Goal: Information Seeking & Learning: Learn about a topic

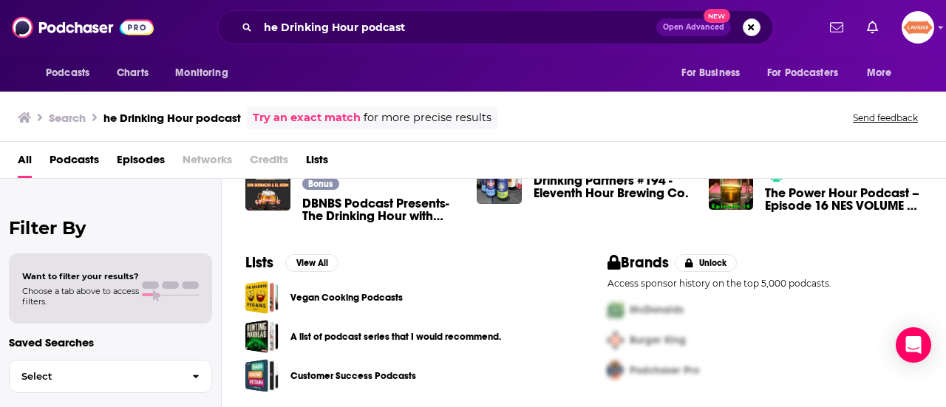
click at [427, 41] on div "he Drinking Hour podcast Open Advanced New" at bounding box center [495, 27] width 556 height 34
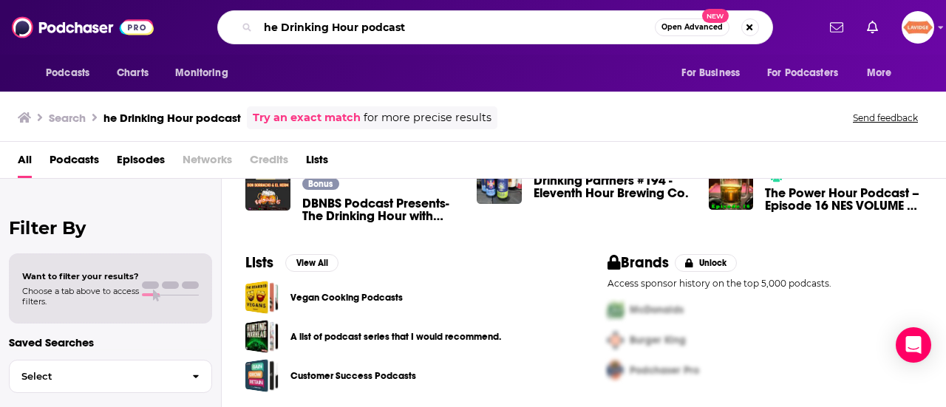
click at [381, 22] on input "he Drinking Hour podcast" at bounding box center [456, 28] width 397 height 24
paste input "The Mixology Talk P"
type input "The Mixology Talk Podcast"
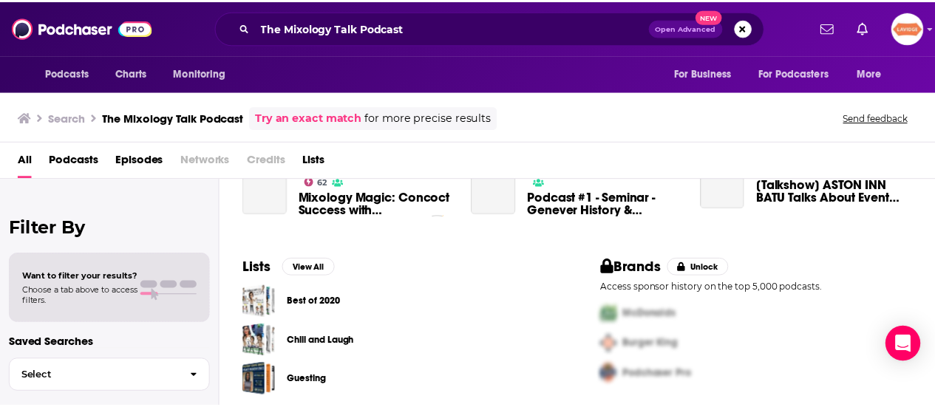
scroll to position [197, 0]
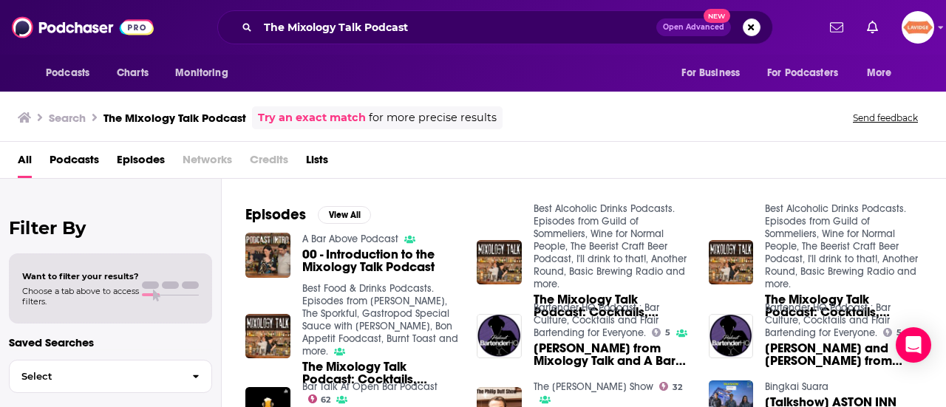
click at [367, 240] on link "A Bar Above Podcast" at bounding box center [350, 239] width 96 height 13
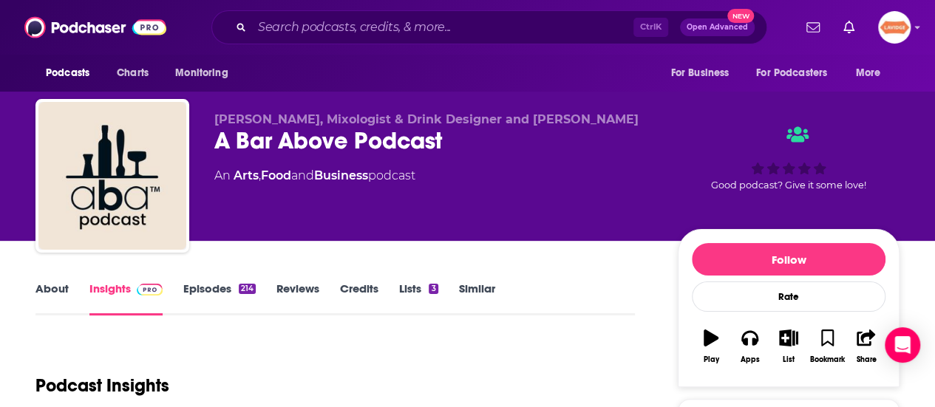
drag, startPoint x: 61, startPoint y: 276, endPoint x: 55, endPoint y: 288, distance: 12.2
click at [55, 291] on link "About" at bounding box center [51, 299] width 33 height 34
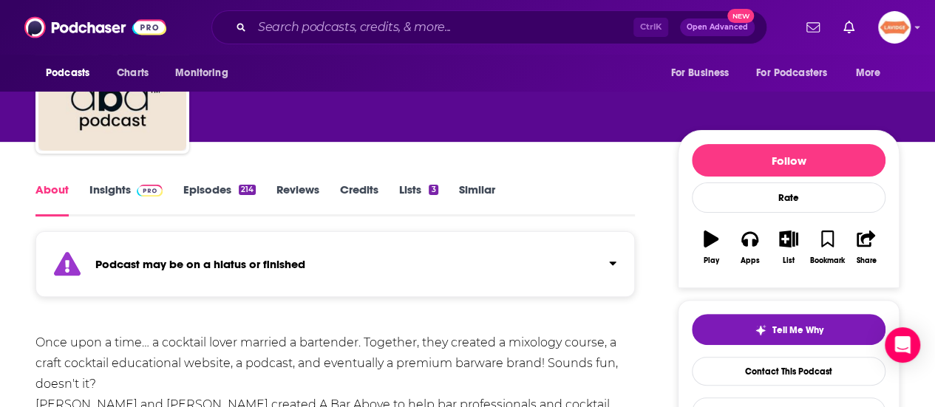
scroll to position [296, 0]
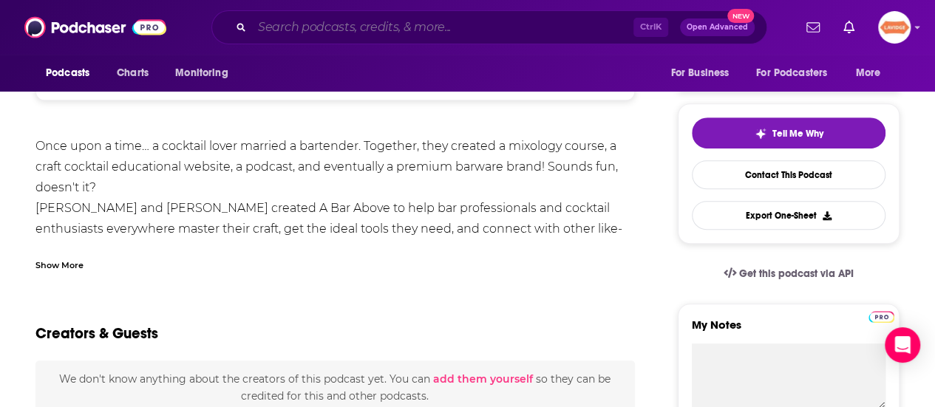
click at [473, 17] on input "Search podcasts, credits, & more..." at bounding box center [442, 28] width 381 height 24
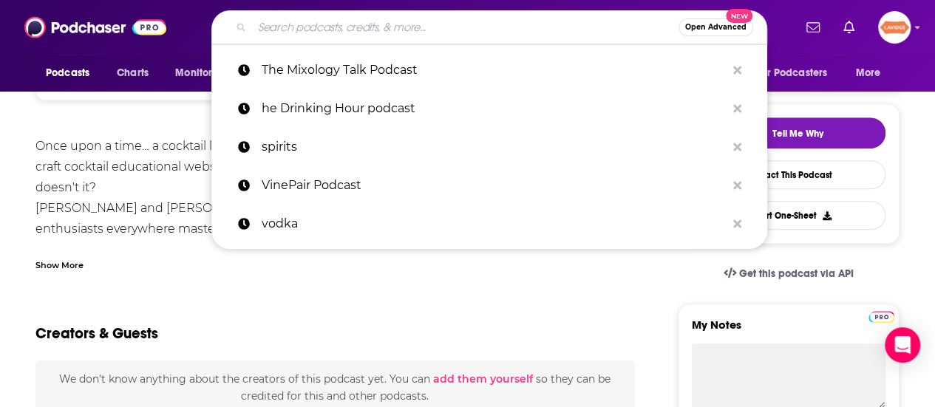
paste input "Ananas Podcast"
type input "Ananas Podcast"
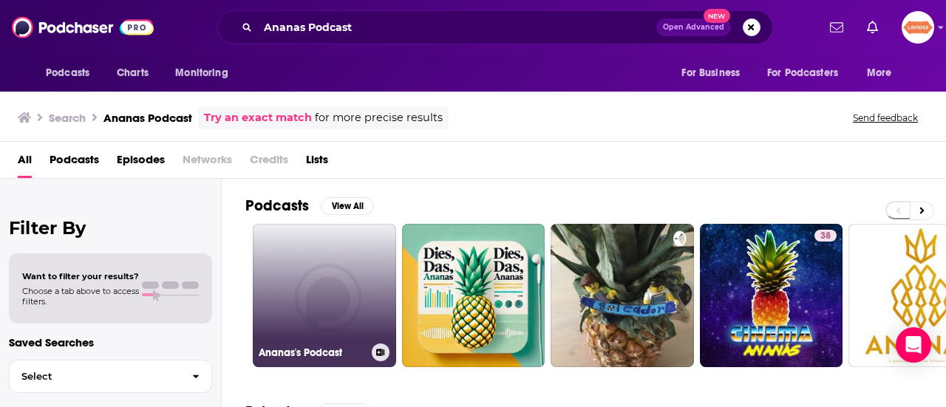
click at [332, 302] on link "Ananas's Podcast" at bounding box center [324, 295] width 143 height 143
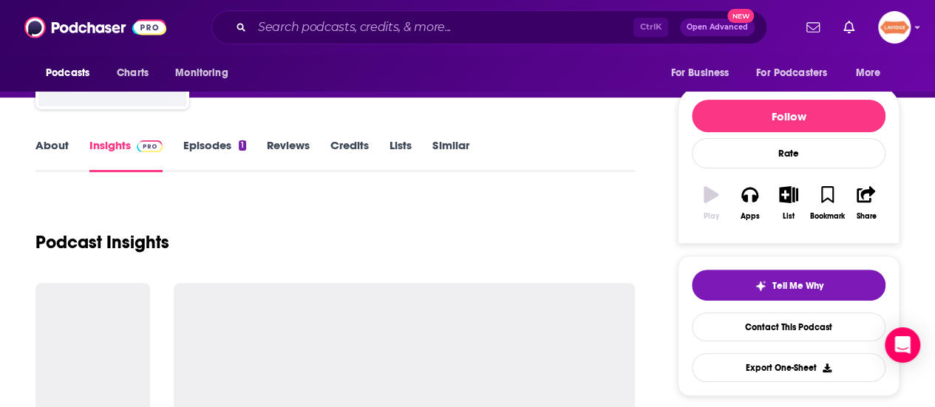
scroll to position [148, 0]
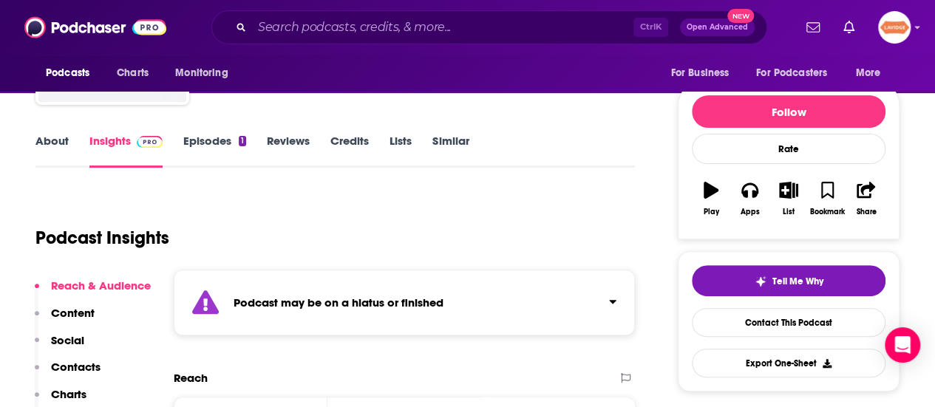
click at [57, 145] on link "About" at bounding box center [51, 151] width 33 height 34
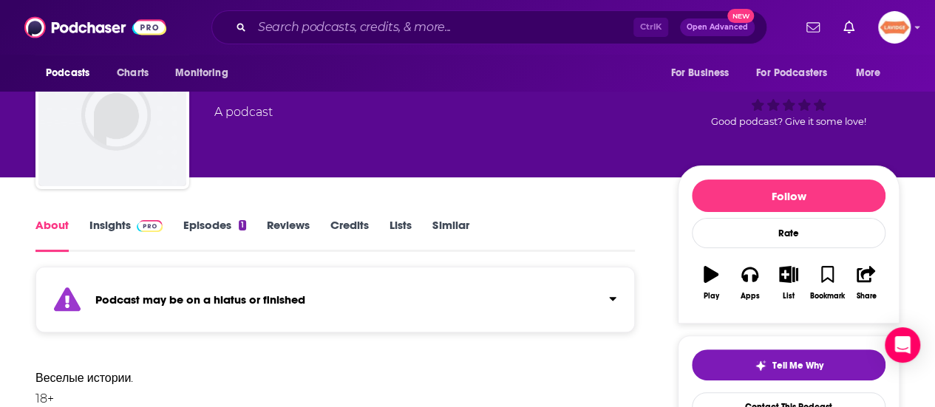
scroll to position [148, 0]
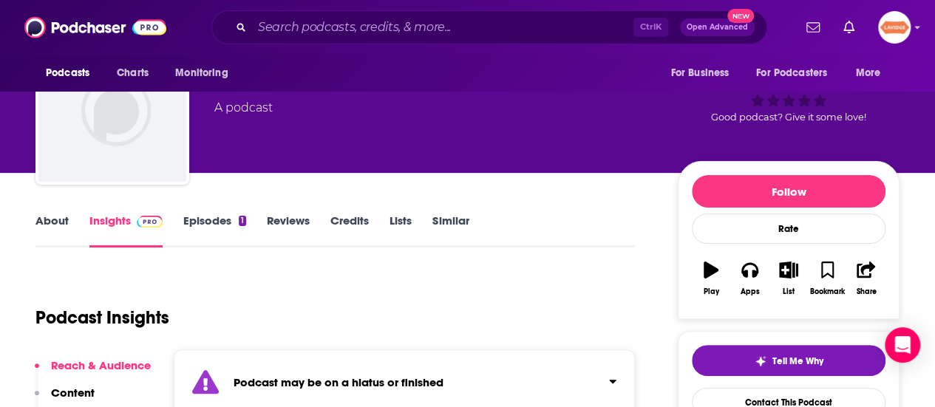
scroll to position [148, 0]
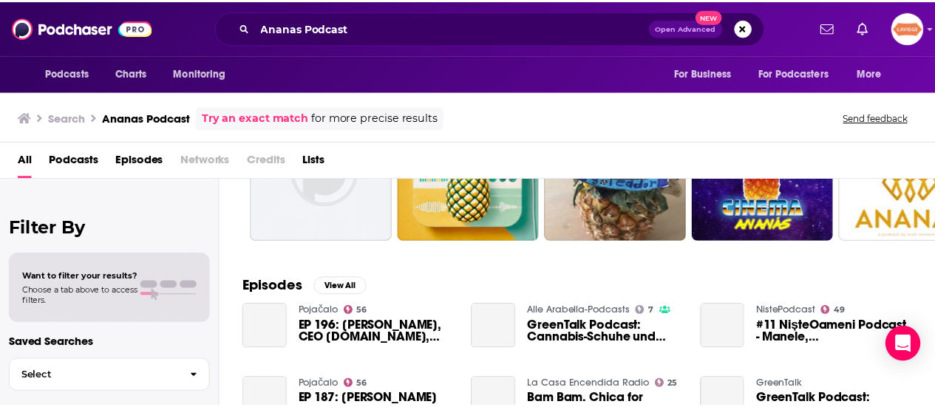
scroll to position [148, 0]
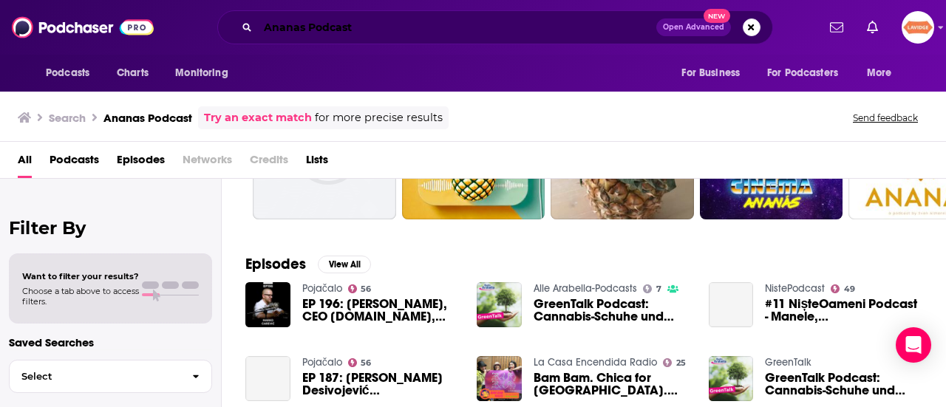
click at [461, 16] on input "Ananas Podcast" at bounding box center [457, 28] width 398 height 24
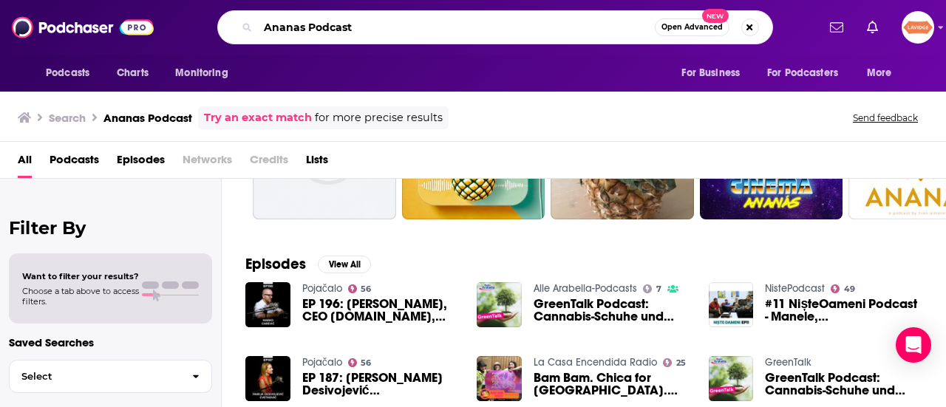
click at [461, 18] on input "Ananas Podcast" at bounding box center [456, 28] width 397 height 24
paste input "The Cocktail Guru Show"
type input "The Cocktail Guru Show"
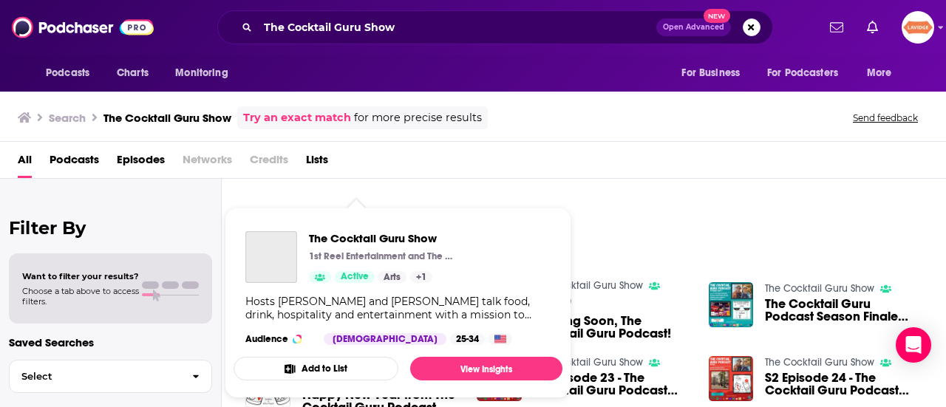
click at [376, 288] on div "Podcasts Charts Monitoring The Cocktail Guru Show Open Advanced New For Busines…" at bounding box center [473, 203] width 946 height 407
click at [392, 235] on span "The Cocktail Guru Show" at bounding box center [383, 238] width 148 height 14
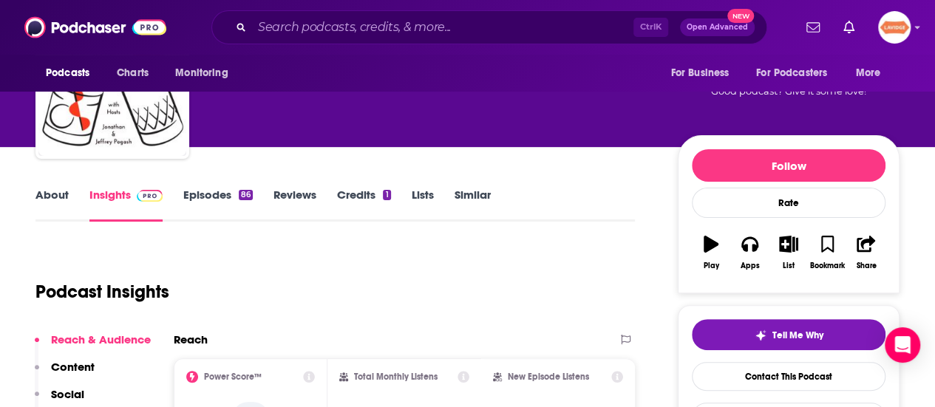
scroll to position [148, 0]
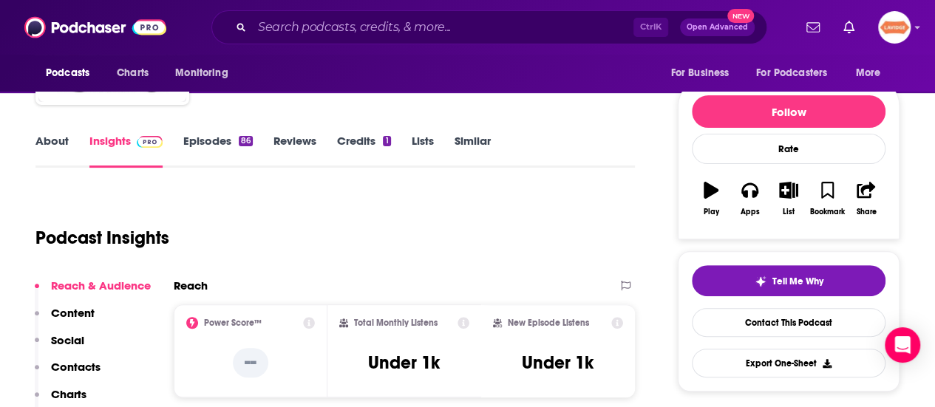
click at [50, 149] on link "About" at bounding box center [51, 151] width 33 height 34
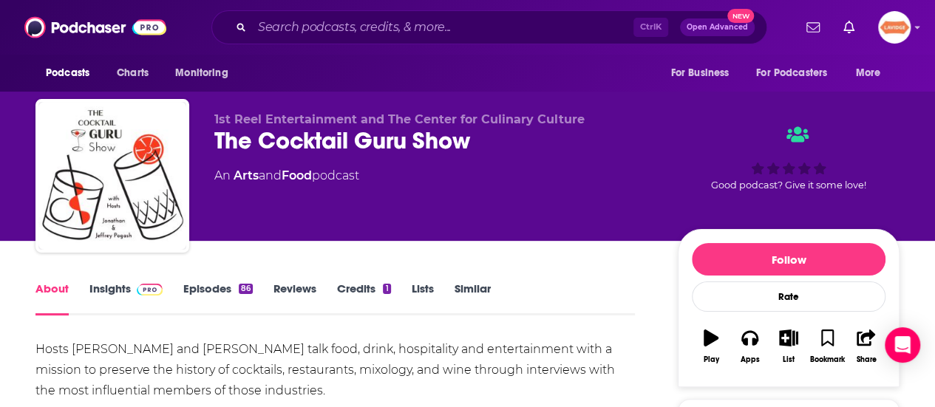
scroll to position [74, 0]
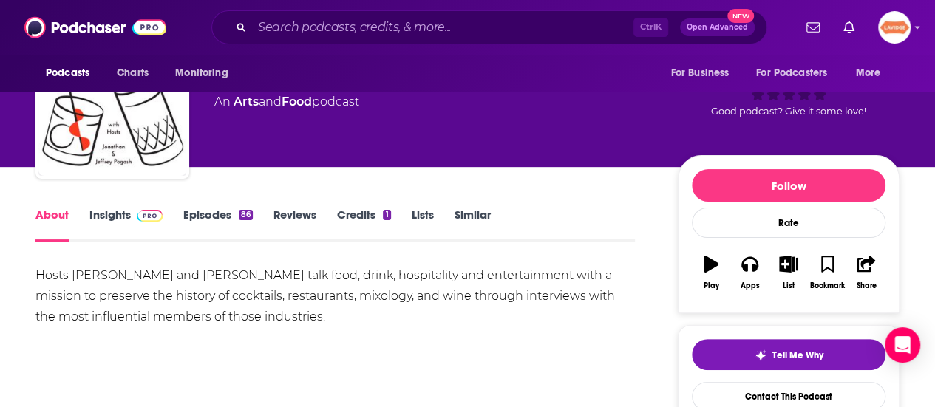
click at [155, 285] on div "Hosts Jonathan and Jeffrey Pogash talk food, drink, hospitality and entertainme…" at bounding box center [334, 296] width 599 height 62
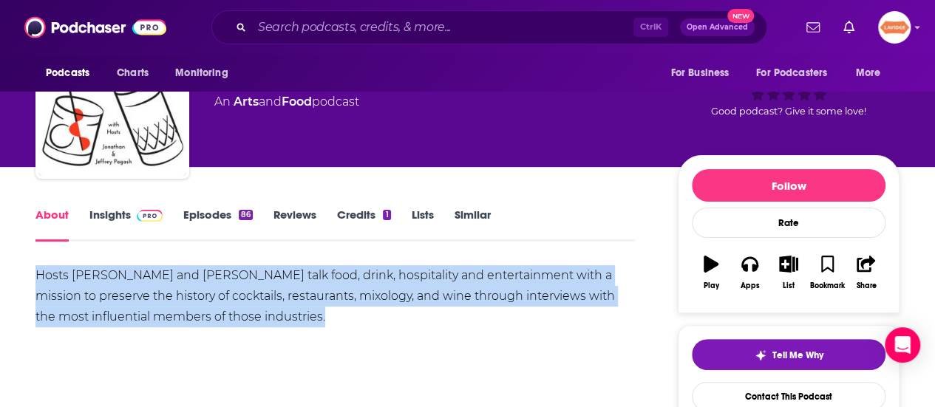
click at [155, 285] on div "Hosts Jonathan and Jeffrey Pogash talk food, drink, hospitality and entertainme…" at bounding box center [334, 296] width 599 height 62
copy div "Hosts Jonathan and Jeffrey Pogash talk food, drink, hospitality and entertainme…"
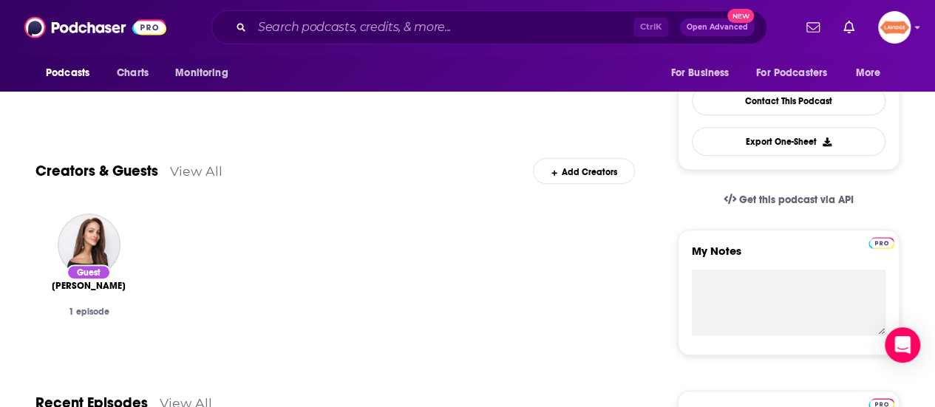
scroll to position [0, 0]
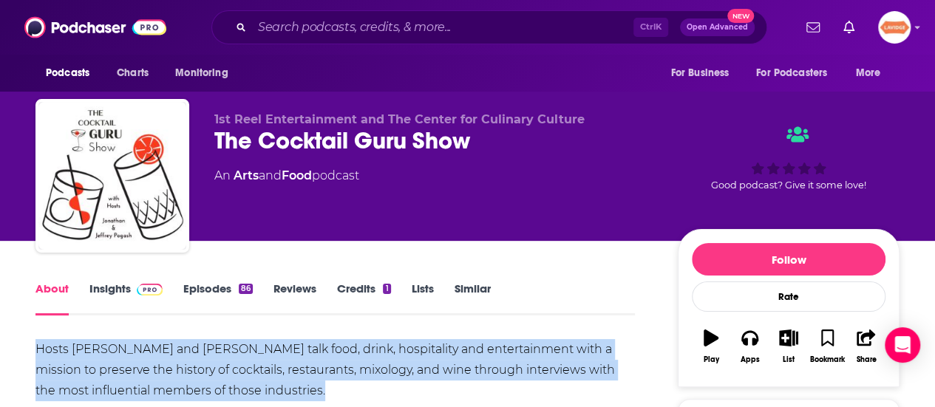
click at [113, 293] on link "Insights" at bounding box center [125, 299] width 73 height 34
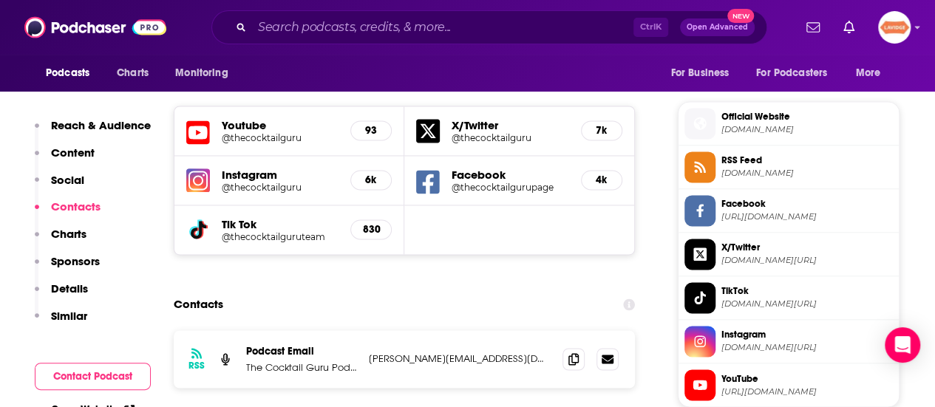
scroll to position [1109, 0]
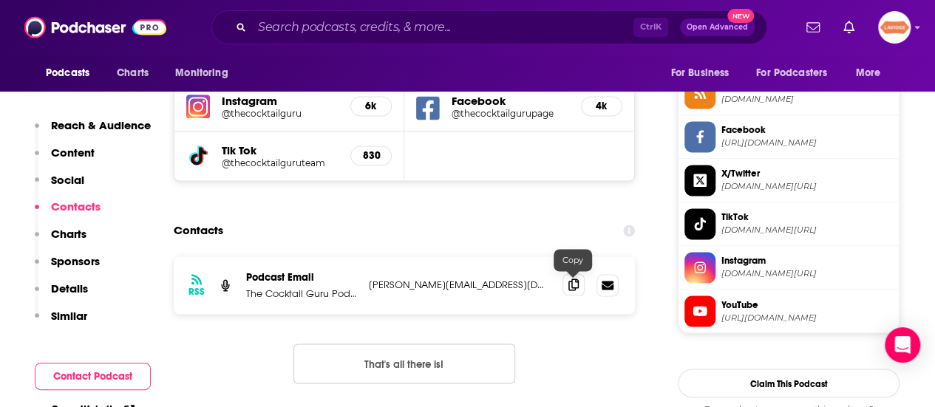
click at [568, 289] on icon at bounding box center [573, 285] width 10 height 12
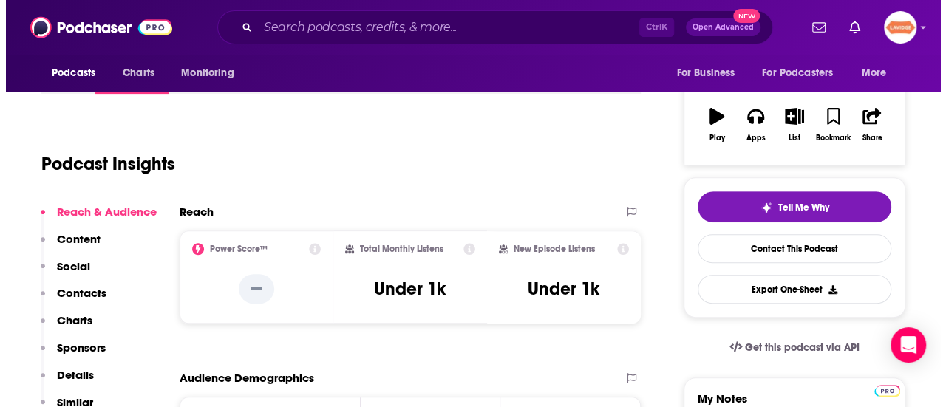
scroll to position [0, 0]
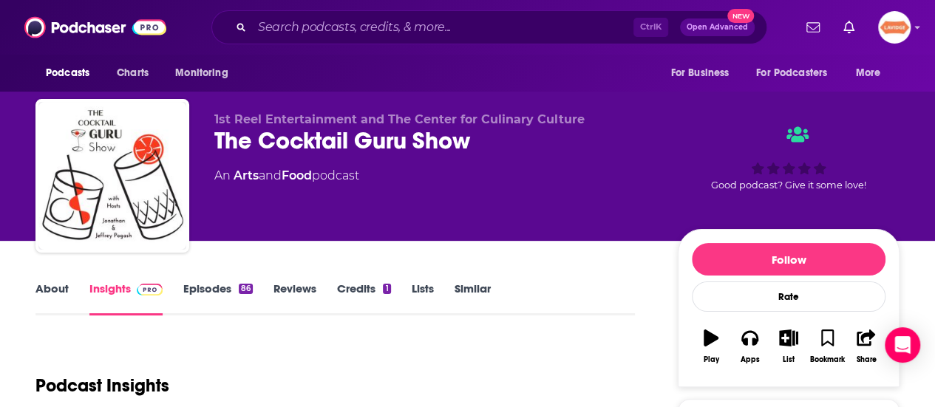
click at [269, 144] on div "The Cocktail Guru Show" at bounding box center [434, 140] width 440 height 29
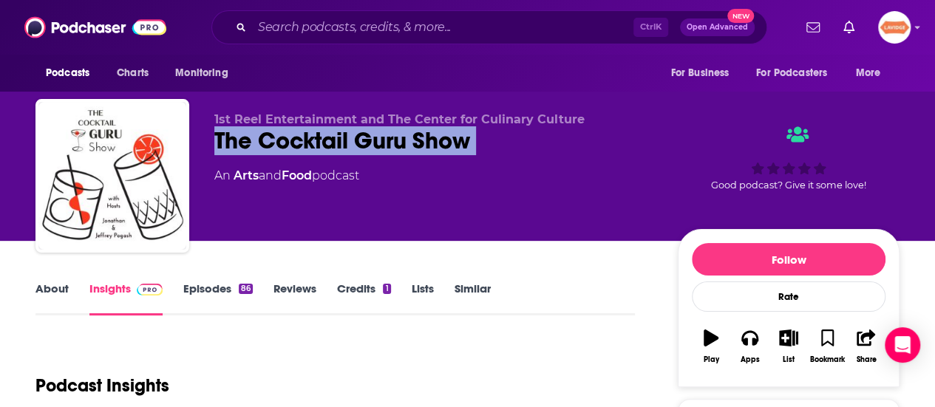
click at [269, 144] on div "The Cocktail Guru Show" at bounding box center [434, 140] width 440 height 29
copy div "The Cocktail Guru Show"
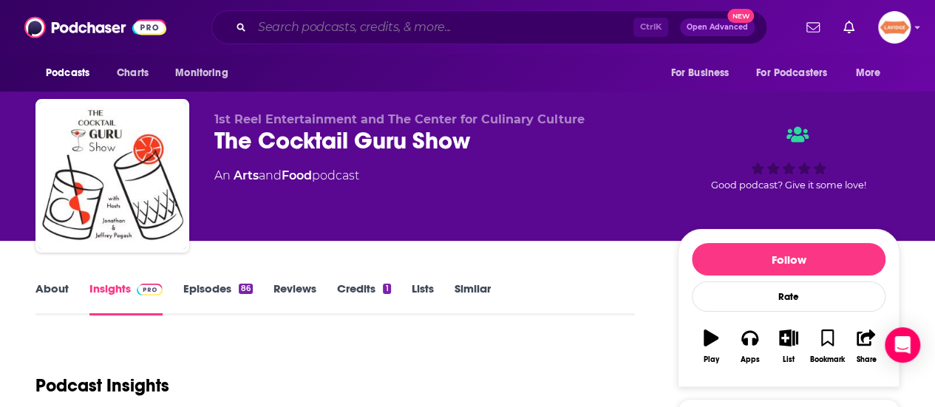
click at [395, 29] on input "Search podcasts, credits, & more..." at bounding box center [442, 28] width 381 height 24
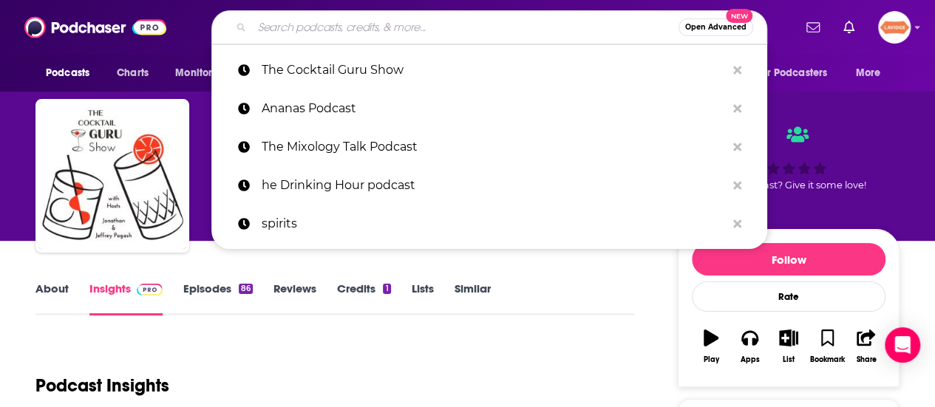
paste input "Decoding Cocktails"
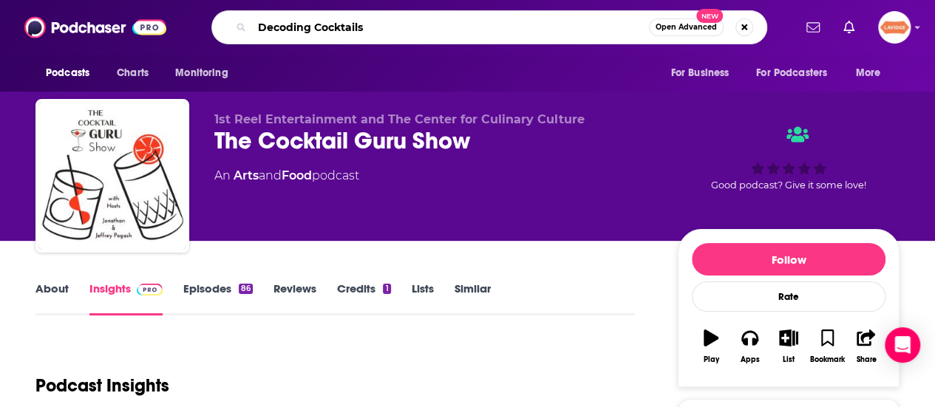
type input "Decoding Cocktails"
click at [384, 29] on input "Decoding Cocktails" at bounding box center [450, 28] width 397 height 24
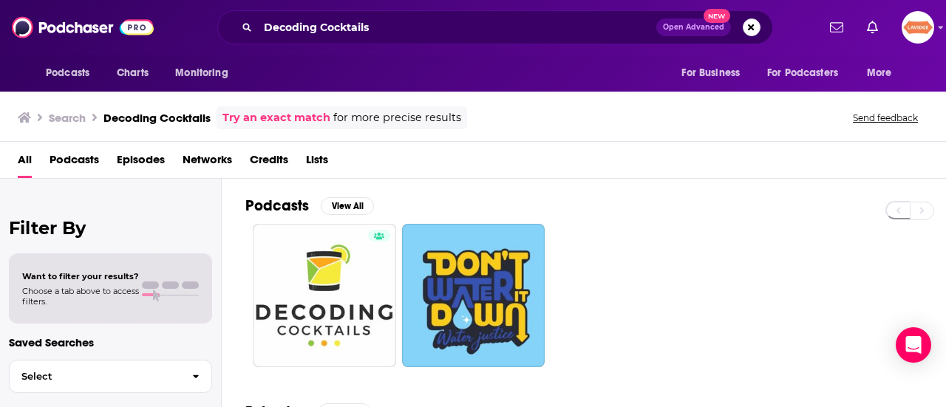
click at [373, 5] on div "Podcasts Charts Monitoring Decoding Cocktails Open Advanced New For Business Fo…" at bounding box center [473, 27] width 946 height 55
click at [373, 23] on input "Decoding Cocktails" at bounding box center [457, 28] width 398 height 24
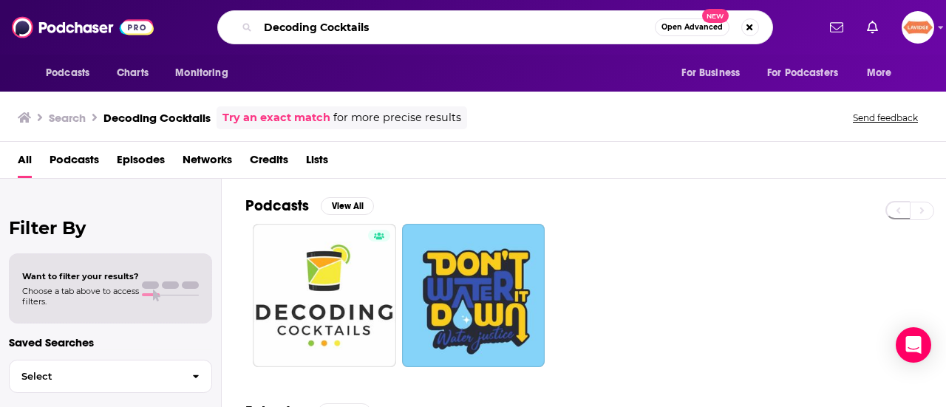
click at [373, 23] on input "Decoding Cocktails" at bounding box center [456, 28] width 397 height 24
paste input "Cocktails and Mixology"
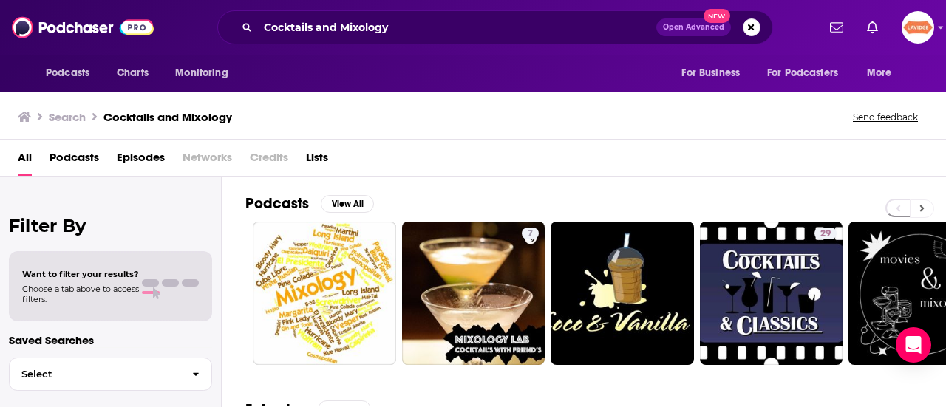
click at [922, 214] on button at bounding box center [922, 209] width 24 height 18
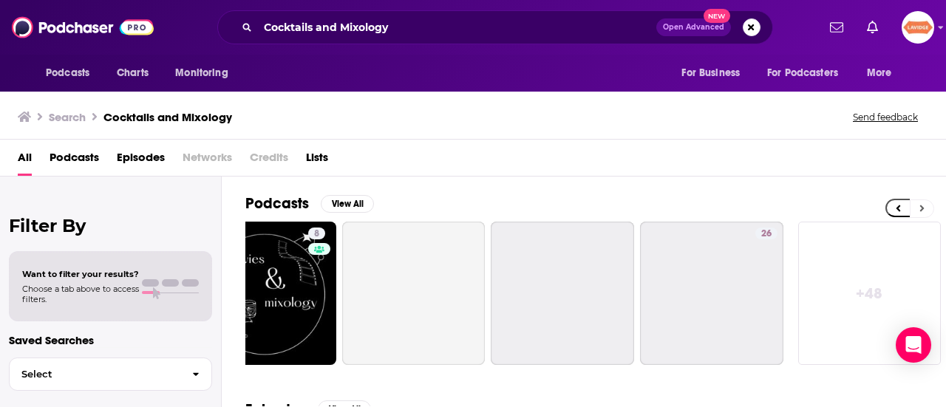
scroll to position [0, 656]
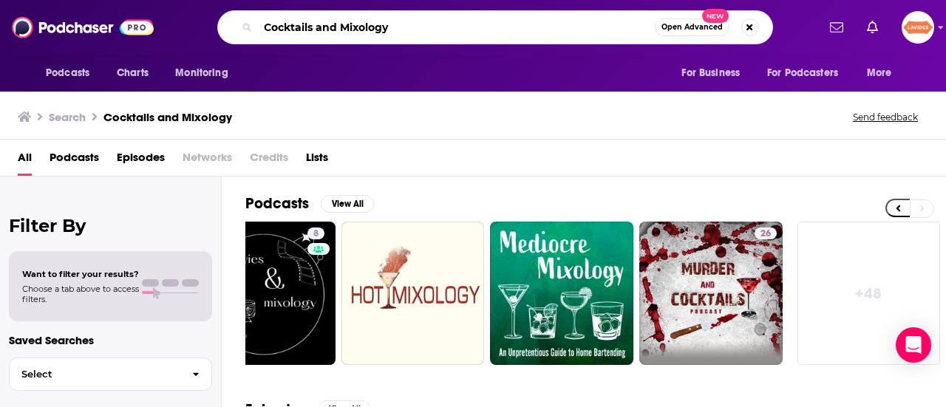
click at [452, 33] on input "Cocktails and Mixology" at bounding box center [456, 28] width 397 height 24
paste input "Podcast Notes on Activity / Format It’s The Liquor Talking"
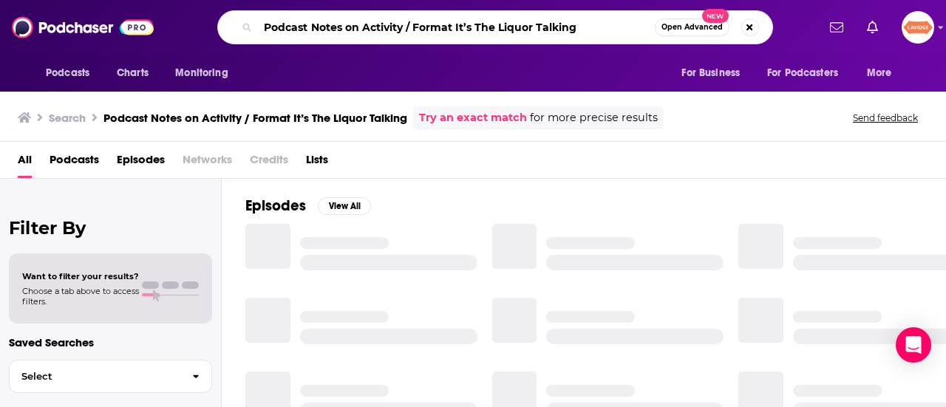
drag, startPoint x: 470, startPoint y: 29, endPoint x: 115, endPoint y: 29, distance: 354.8
click at [115, 29] on div "Podcasts Charts Monitoring Podcast Notes on Activity / Format It’s The Liquor T…" at bounding box center [473, 27] width 946 height 55
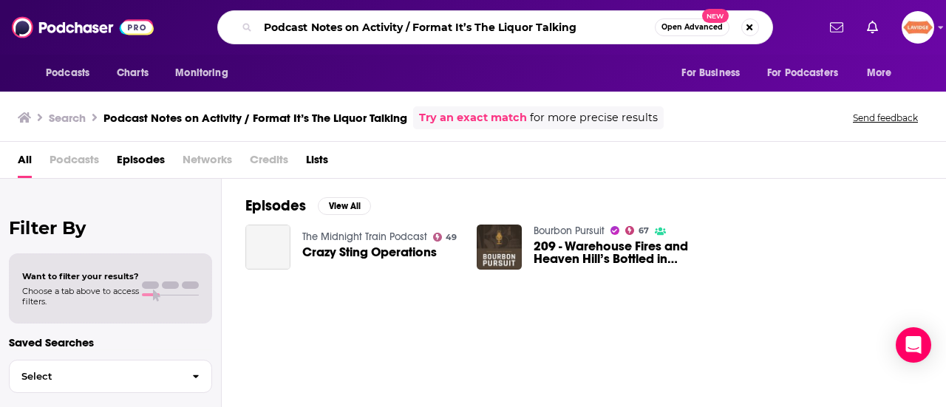
click at [436, 33] on input "Podcast Notes on Activity / Format It’s The Liquor Talking" at bounding box center [456, 28] width 397 height 24
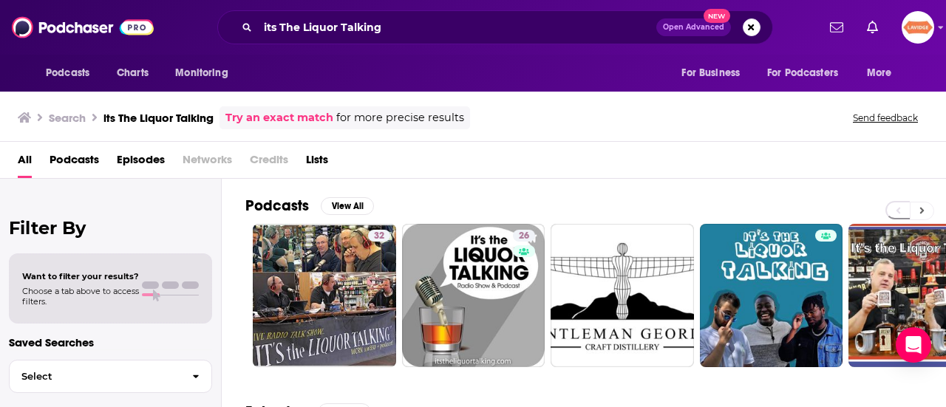
click at [926, 213] on button at bounding box center [922, 211] width 24 height 18
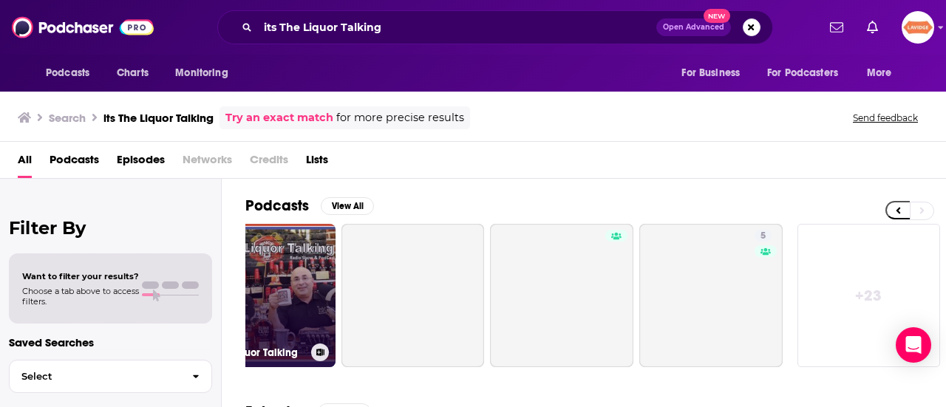
scroll to position [0, 656]
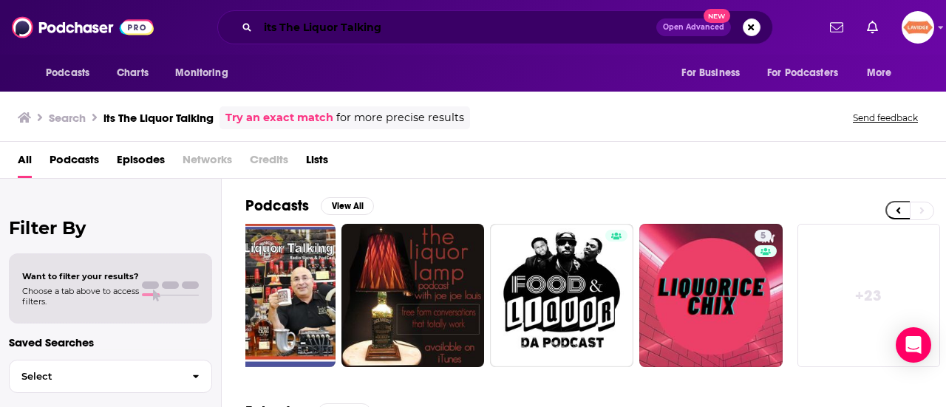
click at [380, 20] on input "its The Liquor Talking" at bounding box center [457, 28] width 398 height 24
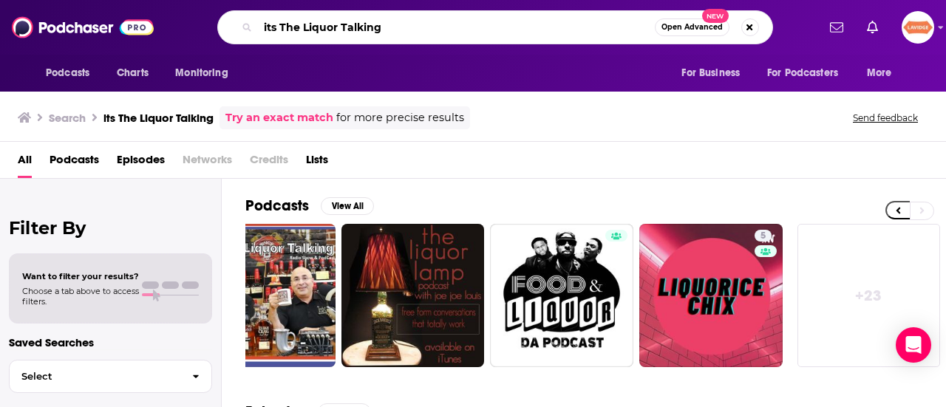
click at [381, 21] on input "its The Liquor Talking" at bounding box center [456, 28] width 397 height 24
paste input "BarNinja Podcast ‒ The Ultimate Bartending & Mixology Podcast"
click at [381, 21] on input "its The Liquor BarNinja Podcast ‒ The Ultimate Bartending & Mixology Podcast" at bounding box center [456, 28] width 397 height 24
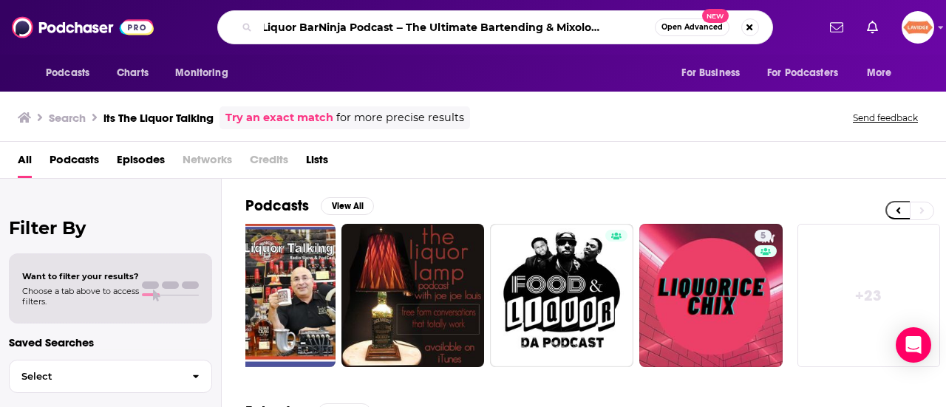
click at [381, 21] on input "its The Liquor BarNinja Podcast ‒ The Ultimate Bartending & Mixology Podcast" at bounding box center [456, 28] width 397 height 24
paste input "Search podcasts, credits, & more..."
click at [381, 21] on input "BarNinja Podcast ‒ The Ultimate Bartending & Mixology Podcast" at bounding box center [456, 28] width 397 height 24
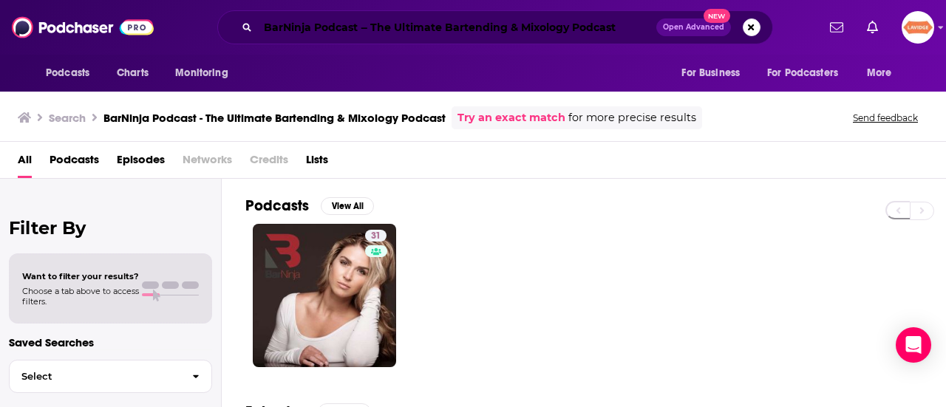
click at [351, 33] on input "BarNinja Podcast ‒ The Ultimate Bartending & Mixology Podcast" at bounding box center [457, 28] width 398 height 24
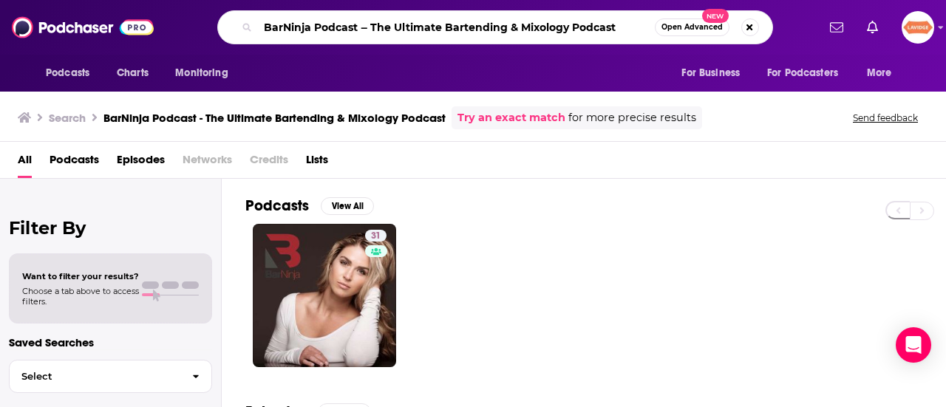
click at [350, 33] on input "BarNinja Podcast ‒ The Ultimate Bartending & Mixology Podcast" at bounding box center [456, 28] width 397 height 24
paste input "The Spirits Business"
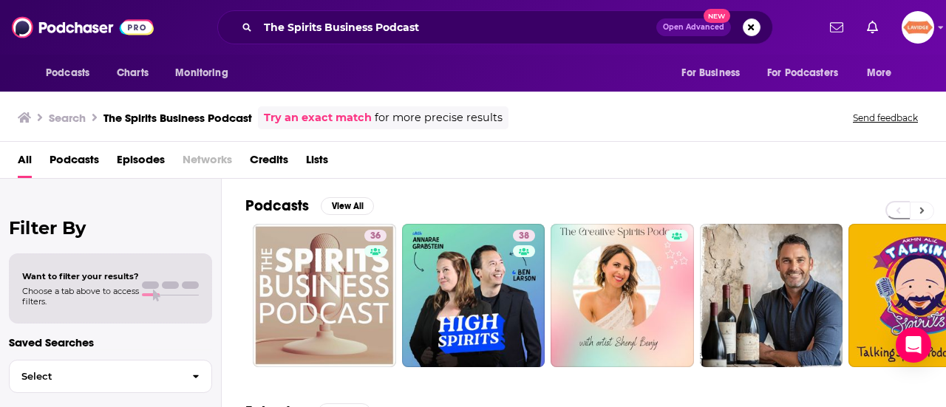
click at [931, 211] on button at bounding box center [922, 211] width 24 height 18
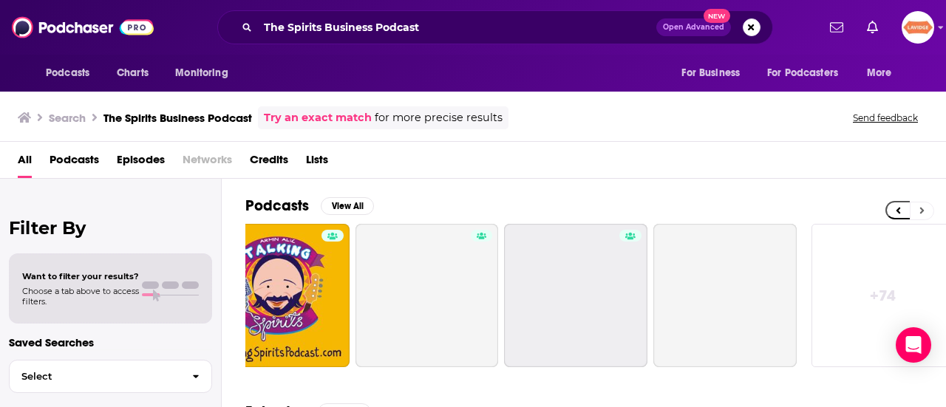
scroll to position [0, 656]
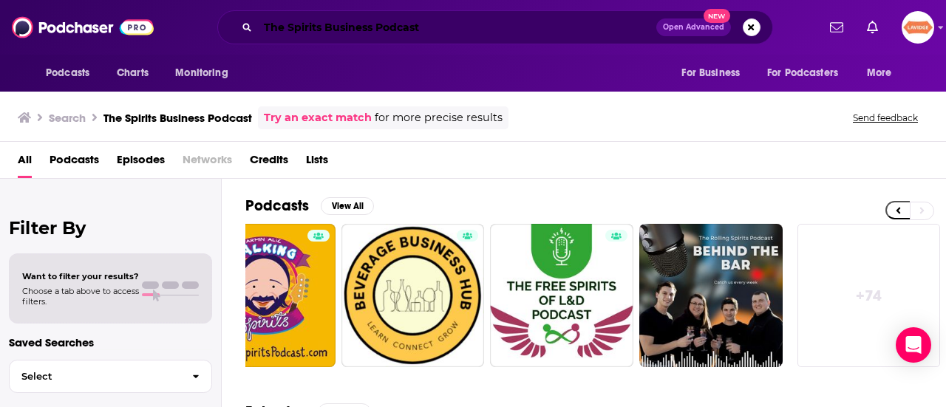
click at [470, 27] on input "The Spirits Business Podcast" at bounding box center [457, 28] width 398 height 24
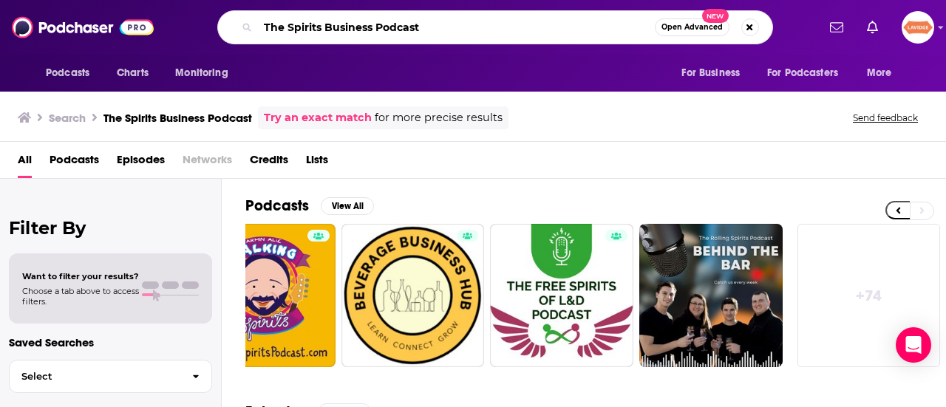
click at [470, 27] on input "The Spirits Business Podcast" at bounding box center [456, 28] width 397 height 24
paste input "Podcast What It Covers Evidence of Recent Activity / Notes Business of Drinks I…"
type input "Podcast What It Covers Evidence of Recent Activity / Notes Business of Drinks I…"
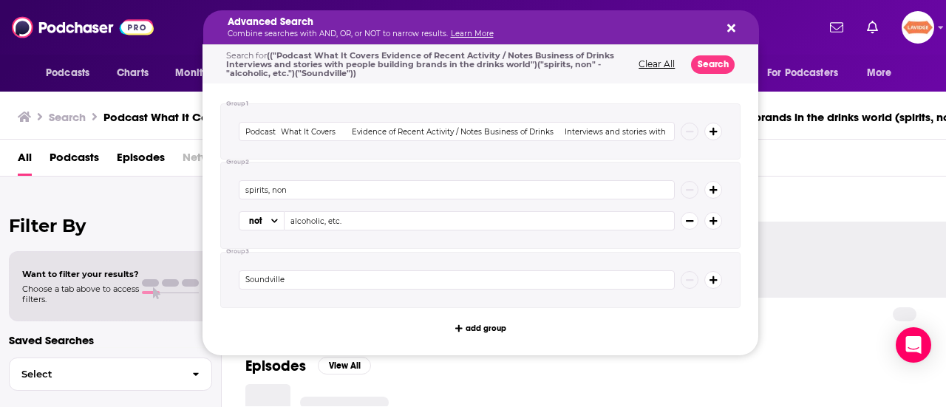
click at [735, 29] on div "Advanced Search Combine searches with AND, OR, or NOT to narrow results. Learn …" at bounding box center [481, 27] width 556 height 34
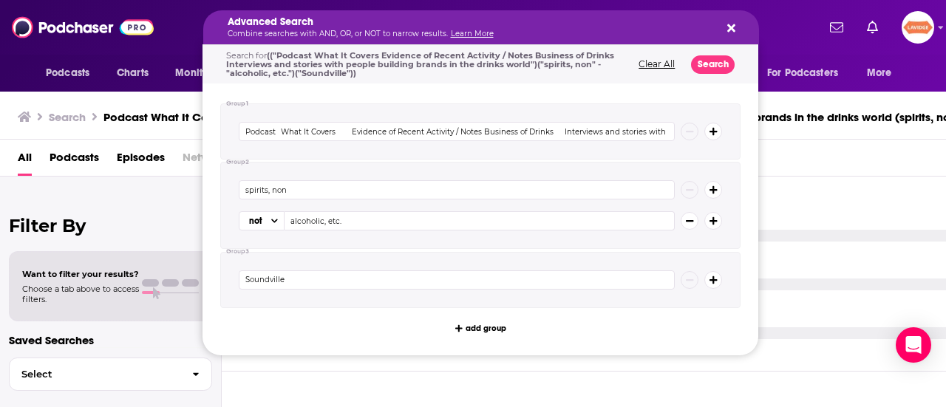
click at [730, 28] on icon "Search podcasts, credits, & more..." at bounding box center [731, 28] width 8 height 12
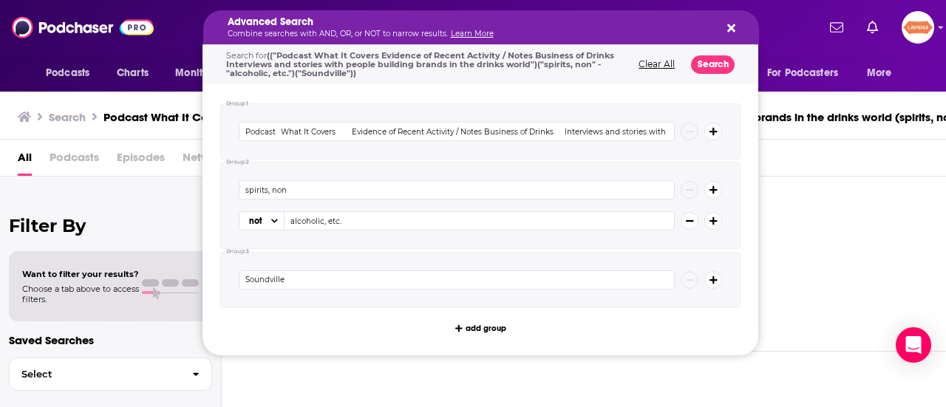
drag, startPoint x: 595, startPoint y: 21, endPoint x: 284, endPoint y: 47, distance: 312.2
click at [732, 26] on icon "Search podcasts, credits, & more..." at bounding box center [731, 28] width 8 height 8
click at [594, 26] on h5 "Advanced Search" at bounding box center [469, 22] width 483 height 10
drag, startPoint x: 464, startPoint y: 133, endPoint x: 101, endPoint y: 105, distance: 364.7
click at [101, 105] on div "Podcasts Charts Monitoring Advanced Search Combine searches with AND, OR, or NO…" at bounding box center [473, 203] width 946 height 407
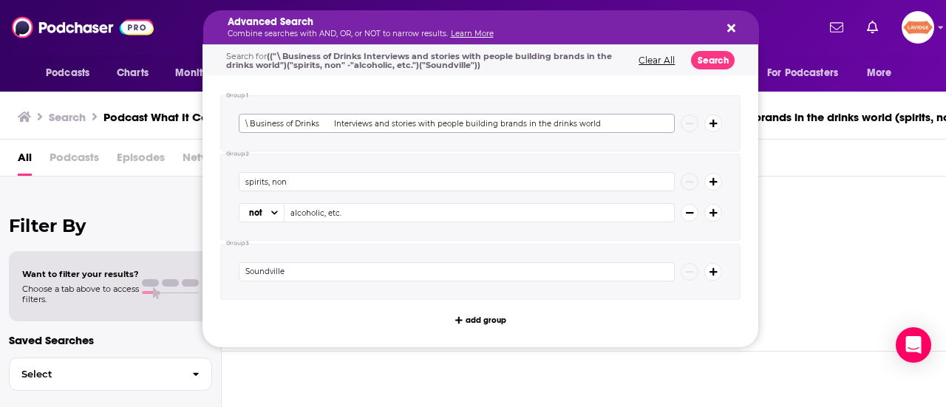
drag, startPoint x: 325, startPoint y: 119, endPoint x: 708, endPoint y: 141, distance: 383.5
click at [708, 141] on div "\ Business of Drinks Interviews and stories with people building brands in the …" at bounding box center [480, 123] width 520 height 56
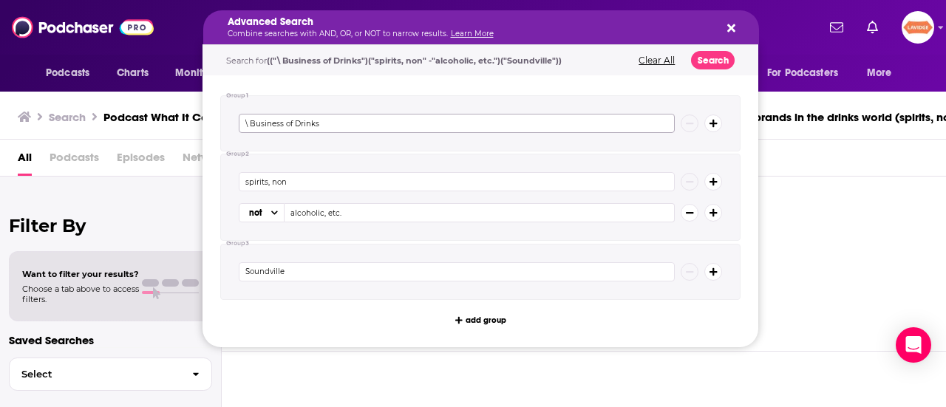
click at [250, 116] on input "\ Business of Drinks" at bounding box center [457, 123] width 436 height 19
type input "Business of Drinks"
click at [694, 61] on button "Search" at bounding box center [713, 60] width 44 height 18
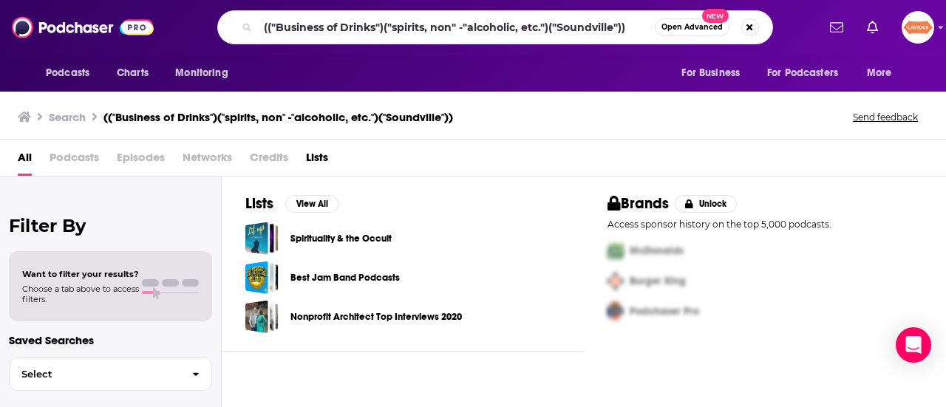
click at [493, 39] on div "(("Business of Drinks")("spirits, non" -"alcoholic, etc.")("Soundville")) Open …" at bounding box center [495, 27] width 556 height 34
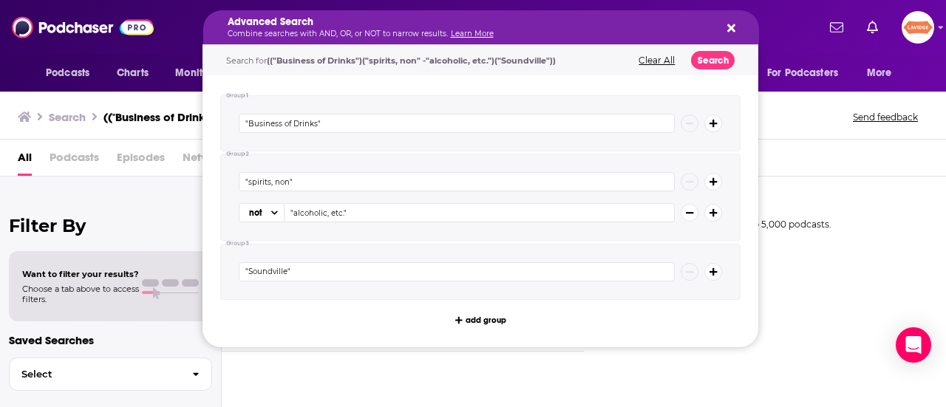
click at [494, 35] on p "Combine searches with AND, OR, or NOT to narrow results. Learn More" at bounding box center [469, 33] width 483 height 7
click at [732, 31] on icon "Search podcasts, credits, & more..." at bounding box center [731, 28] width 8 height 12
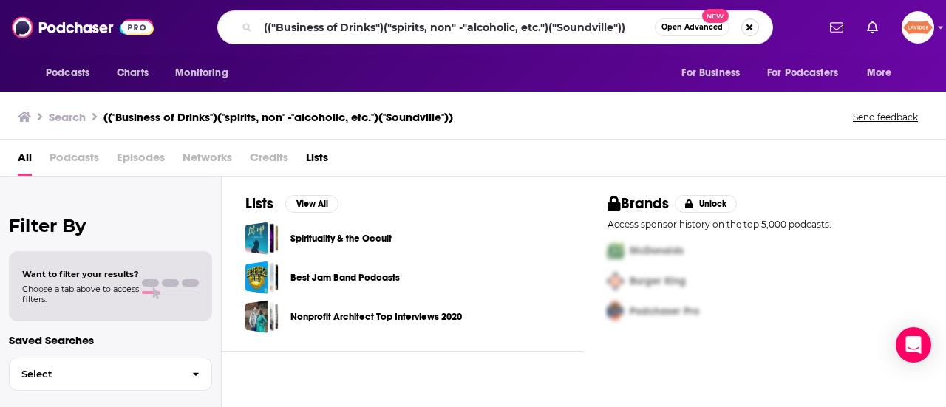
click at [746, 23] on button "Search podcasts, credits, & more..." at bounding box center [750, 27] width 18 height 18
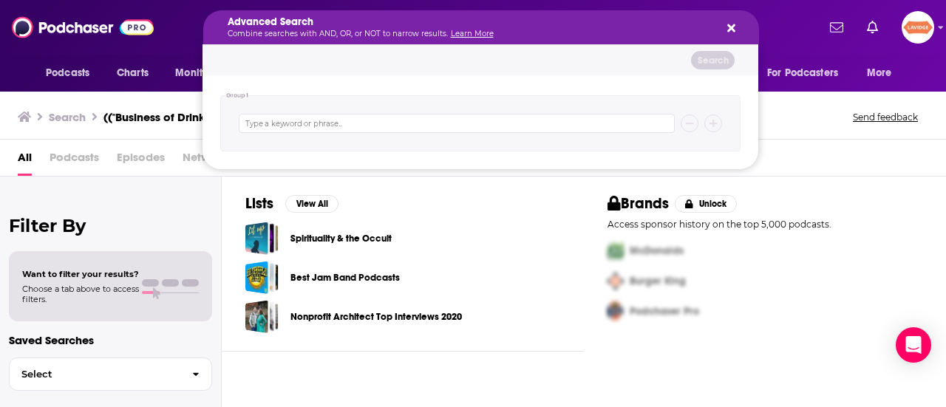
click at [726, 30] on div "Advanced Search Combine searches with AND, OR, or NOT to narrow results. Learn …" at bounding box center [481, 27] width 556 height 34
click at [730, 30] on icon "Search podcasts, credits, & more..." at bounding box center [731, 28] width 8 height 8
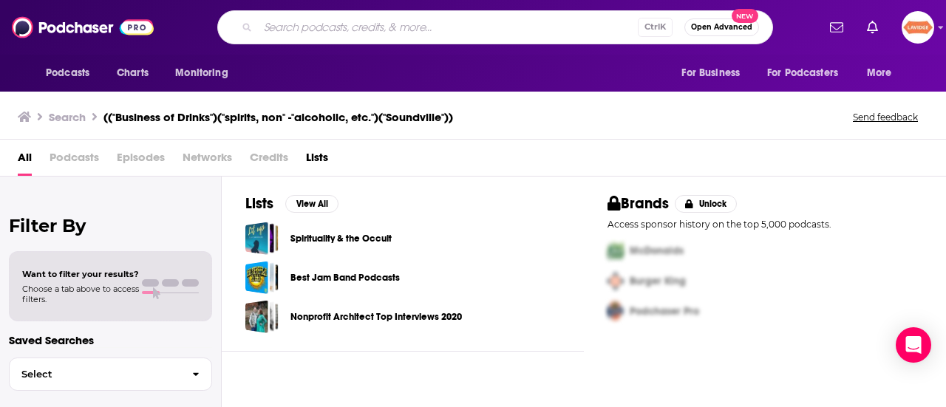
click at [730, 30] on span "Open Advanced" at bounding box center [721, 27] width 61 height 7
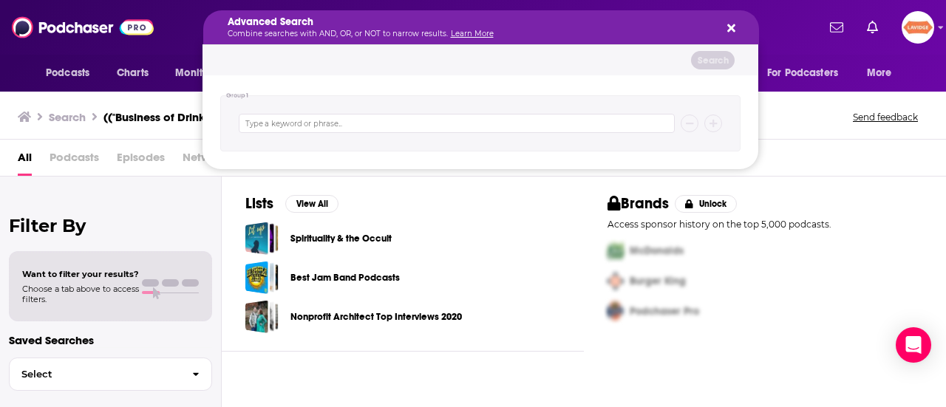
click at [68, 45] on div "Podcasts Charts Monitoring Advanced Search Combine searches with AND, OR, or NO…" at bounding box center [473, 27] width 946 height 55
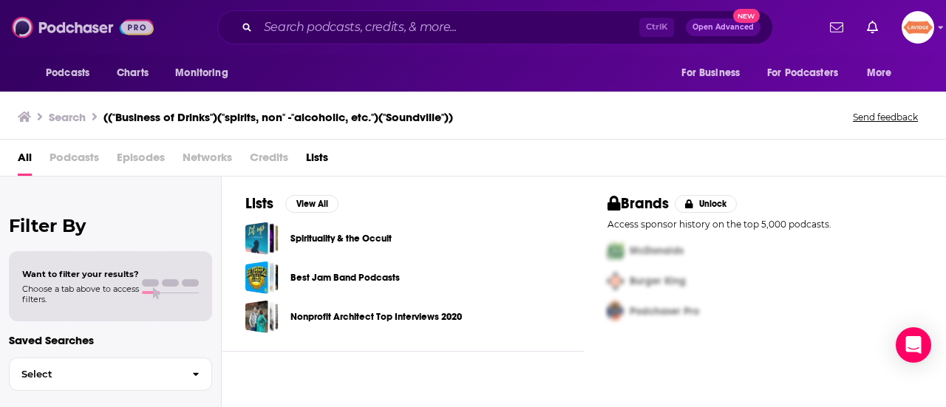
click at [65, 30] on img at bounding box center [83, 27] width 142 height 28
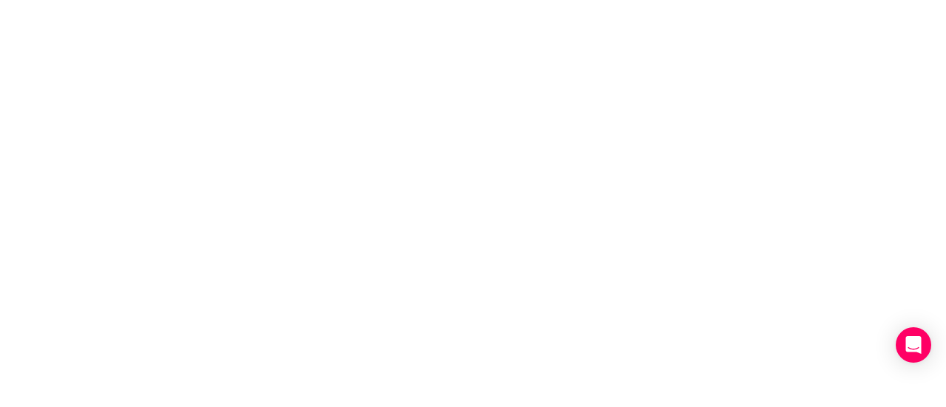
click at [387, 36] on body "Privacy Preference Centre Your Privacy Strictly Necessary Cookies Functional Co…" at bounding box center [473, 203] width 946 height 407
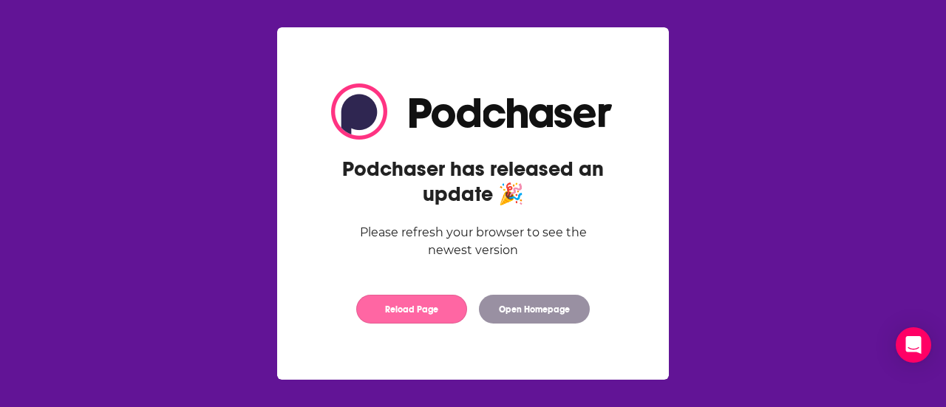
click at [433, 306] on button "Reload Page" at bounding box center [411, 309] width 111 height 29
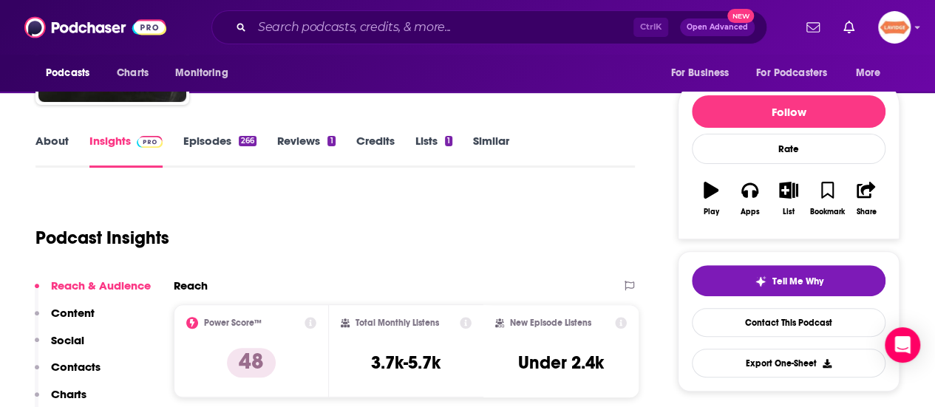
click at [67, 146] on link "About" at bounding box center [51, 151] width 33 height 34
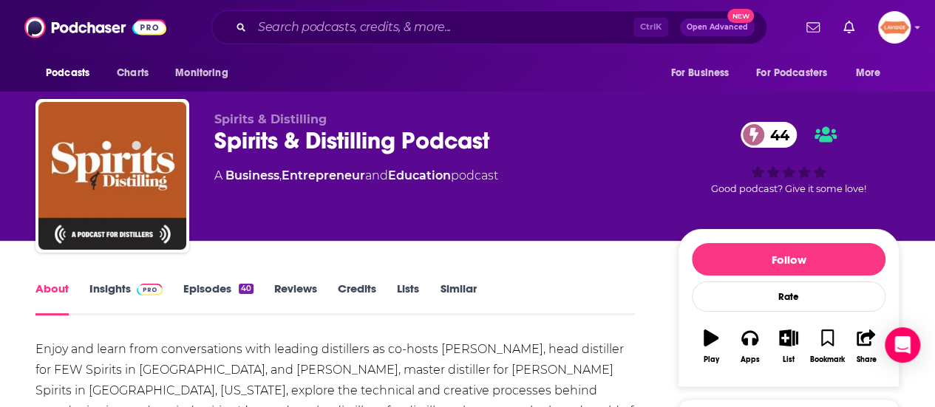
click at [390, 134] on div "Spirits & Distilling Podcast 44" at bounding box center [434, 140] width 440 height 29
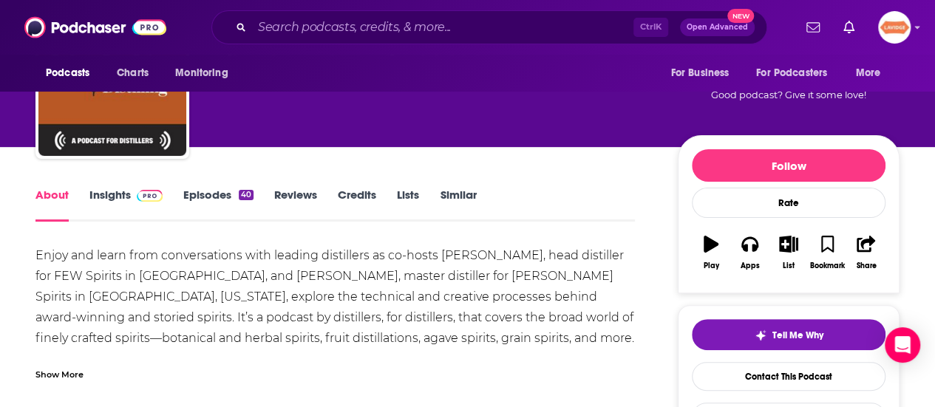
scroll to position [148, 0]
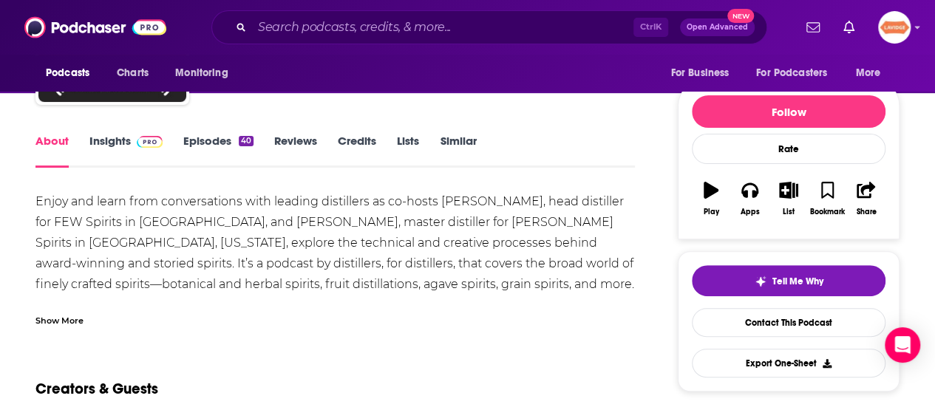
click at [71, 320] on div "Show More" at bounding box center [59, 320] width 48 height 14
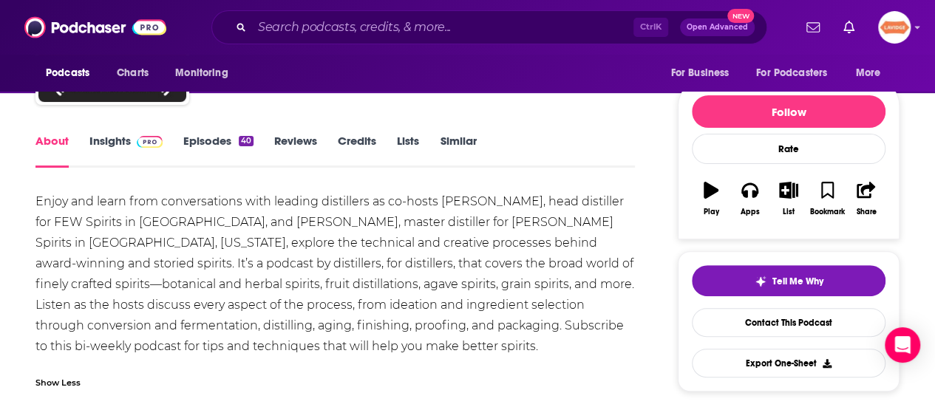
click at [95, 255] on div "Enjoy and learn from conversations with leading distillers as co-hosts Sydney J…" at bounding box center [334, 274] width 599 height 166
click at [94, 255] on div "Enjoy and learn from conversations with leading distillers as co-hosts Sydney J…" at bounding box center [334, 274] width 599 height 166
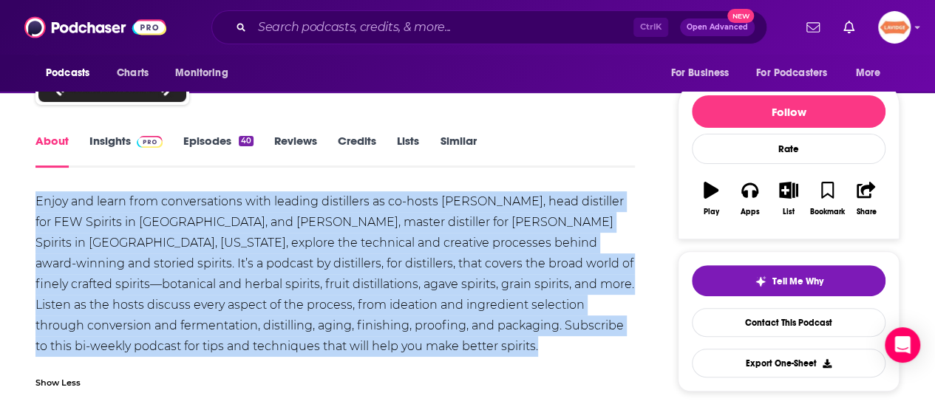
click at [94, 255] on div "Enjoy and learn from conversations with leading distillers as co-hosts Sydney J…" at bounding box center [334, 274] width 599 height 166
copy div "Enjoy and learn from conversations with leading distillers as co-hosts Sydney J…"
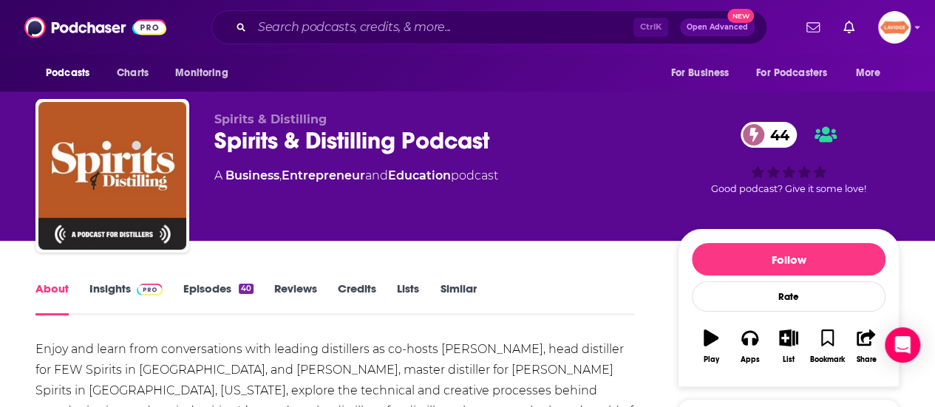
click at [310, 134] on div "Spirits & Distilling Podcast 44" at bounding box center [434, 140] width 440 height 29
click at [309, 134] on div "Spirits & Distilling Podcast 44" at bounding box center [434, 140] width 440 height 29
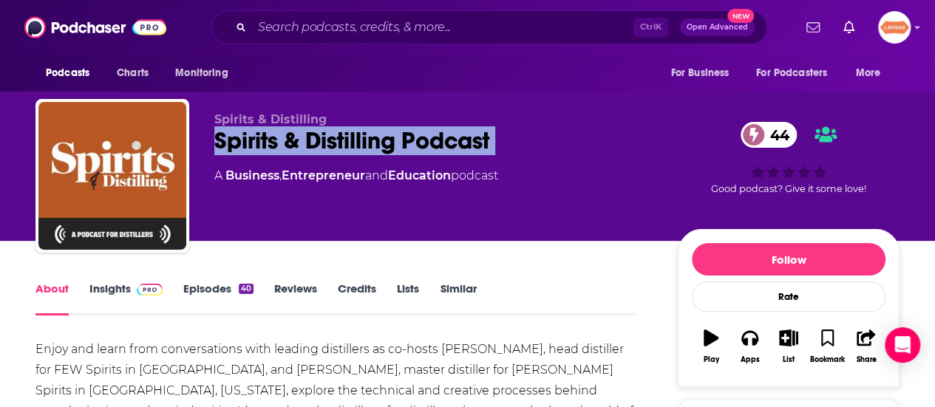
click at [309, 134] on div "Spirits & Distilling Podcast 44" at bounding box center [434, 140] width 440 height 29
copy div "Spirits & Distilling Podcast 44"
click at [111, 304] on link "Insights" at bounding box center [125, 299] width 73 height 34
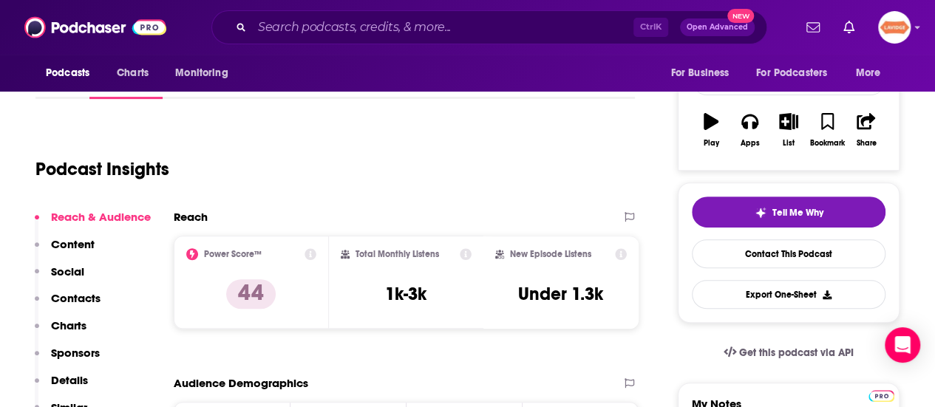
scroll to position [222, 0]
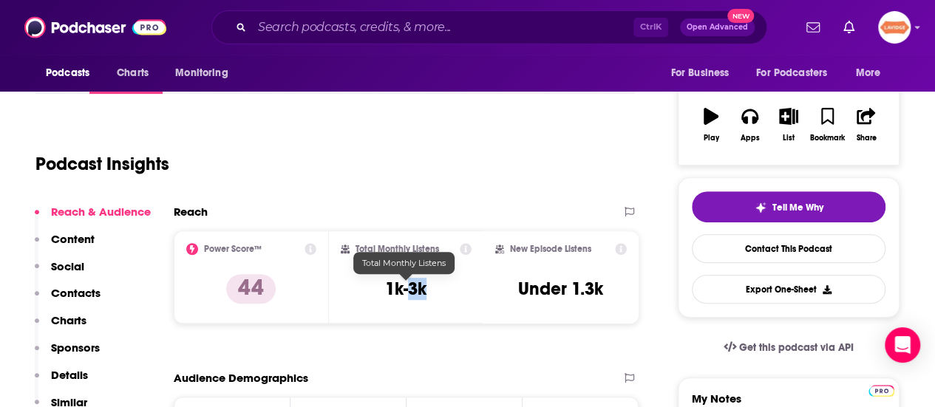
drag, startPoint x: 425, startPoint y: 292, endPoint x: 409, endPoint y: 295, distance: 15.8
click at [409, 295] on h3 "1k-3k" at bounding box center [405, 289] width 41 height 22
copy h3 "3k"
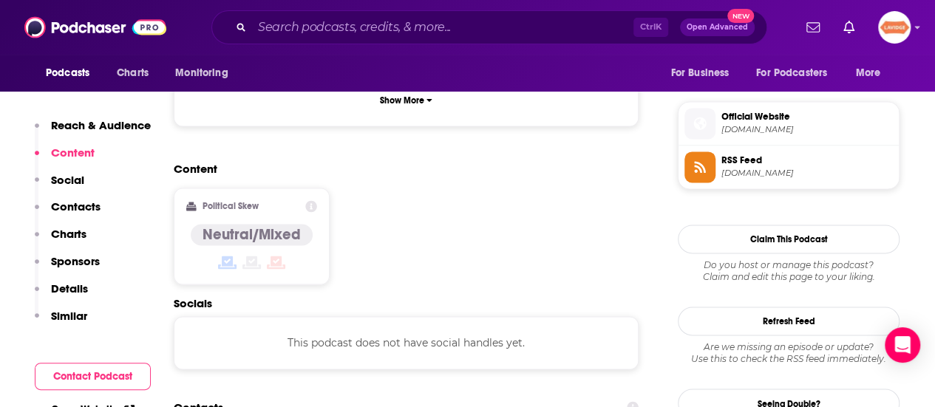
scroll to position [1183, 0]
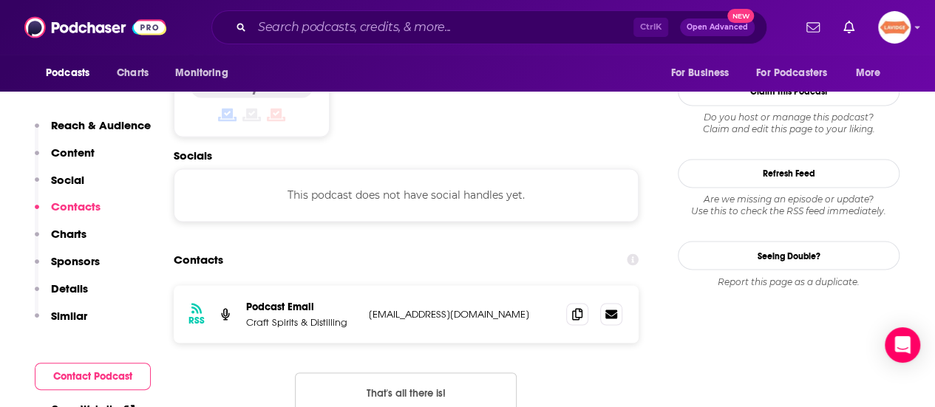
click at [564, 285] on div "RSS Podcast Email Craft Spirits & Distilling support@spiritsanddistilling.com s…" at bounding box center [406, 314] width 465 height 58
click at [577, 307] on icon at bounding box center [577, 313] width 10 height 12
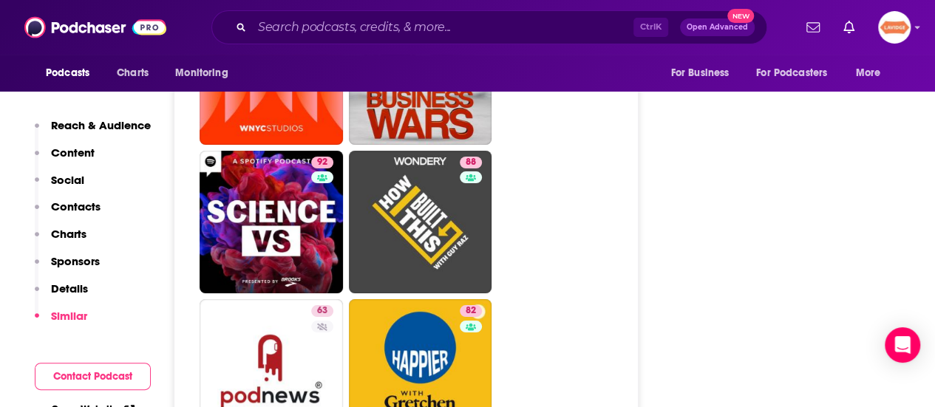
scroll to position [2882, 0]
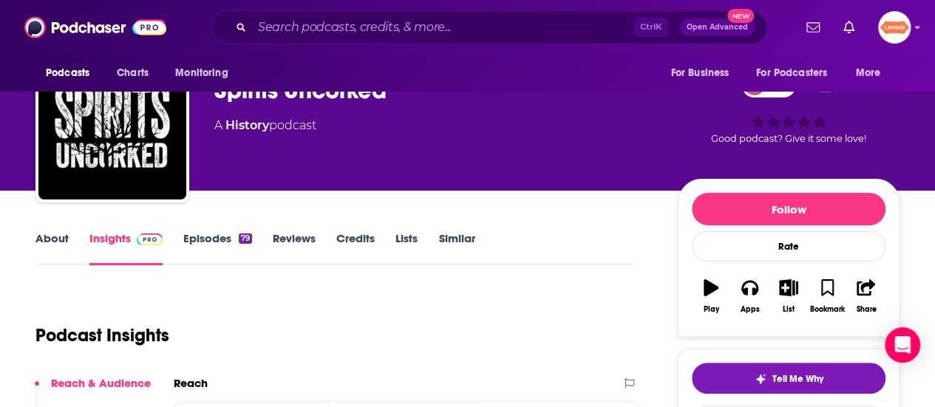
scroll to position [74, 0]
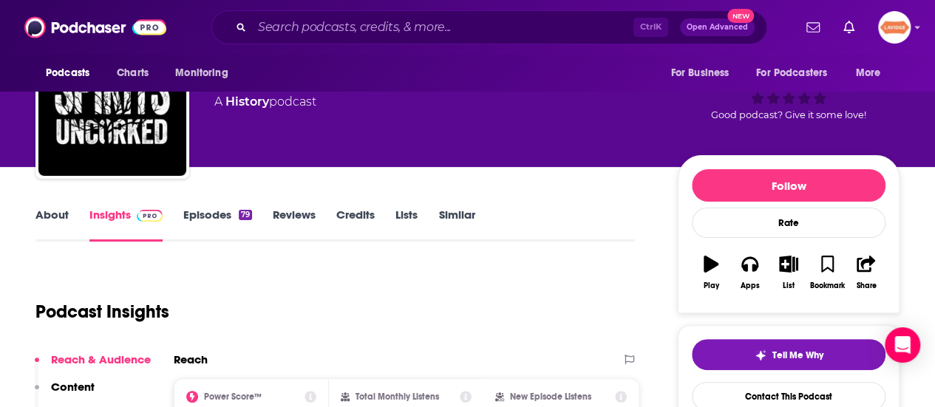
click at [50, 227] on link "About" at bounding box center [51, 225] width 33 height 34
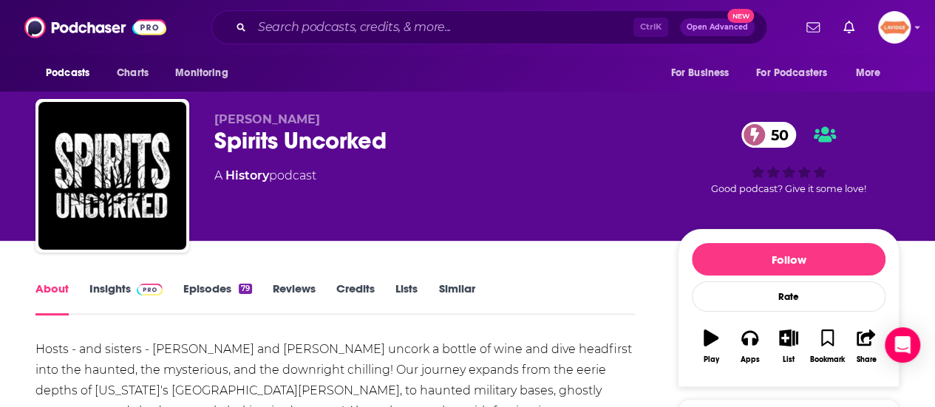
scroll to position [148, 0]
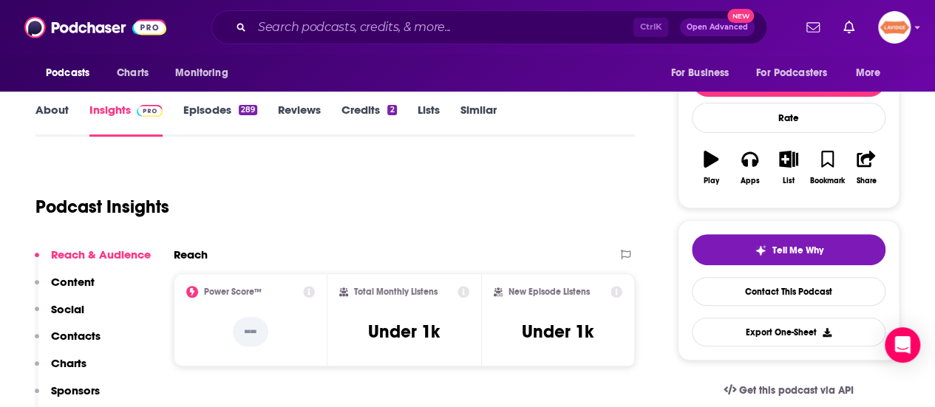
scroll to position [74, 0]
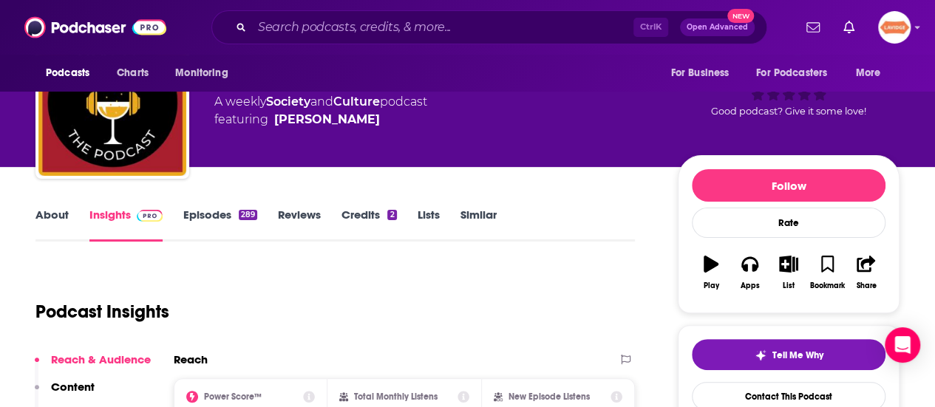
click at [43, 219] on link "About" at bounding box center [51, 225] width 33 height 34
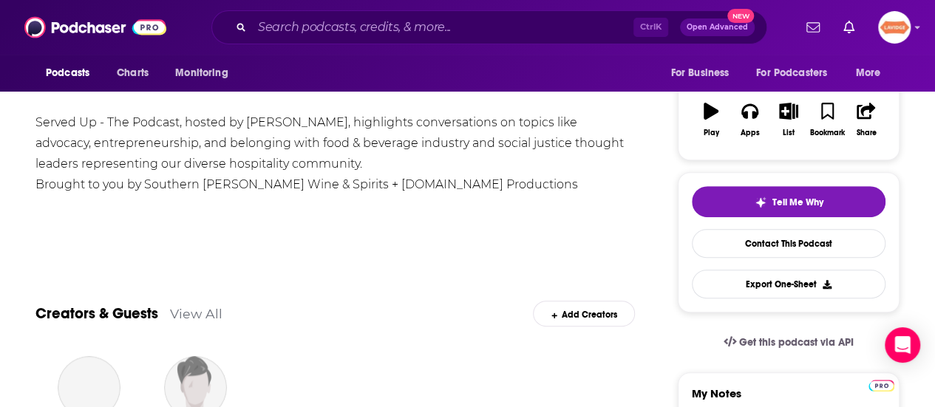
scroll to position [148, 0]
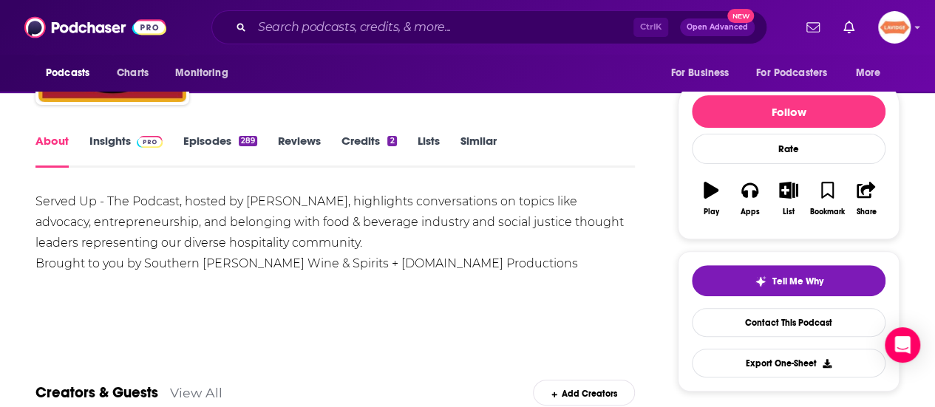
click at [328, 232] on div "Served Up - The Podcast, hosted by [PERSON_NAME], highlights conversations on t…" at bounding box center [334, 232] width 599 height 83
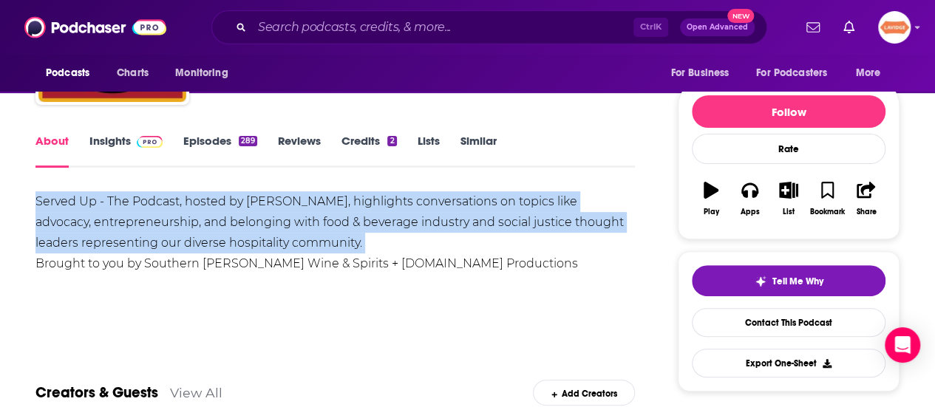
click at [328, 232] on div "Served Up - The Podcast, hosted by [PERSON_NAME], highlights conversations on t…" at bounding box center [334, 232] width 599 height 83
copy div "Served Up - The Podcast, hosted by [PERSON_NAME], highlights conversations on t…"
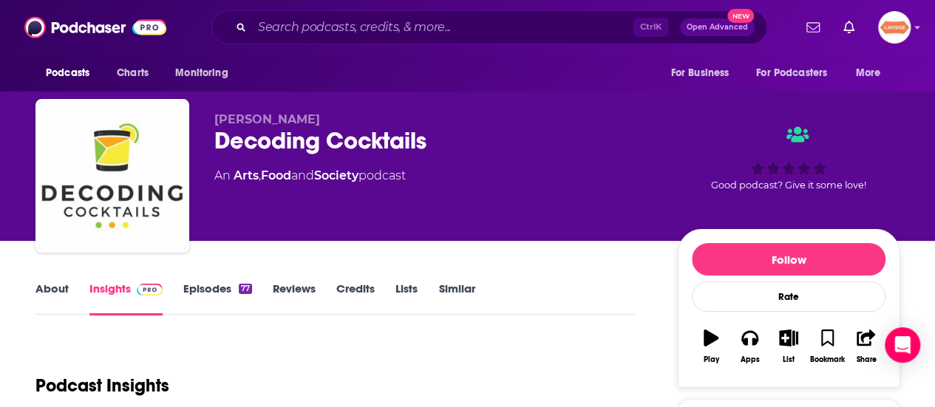
click at [61, 288] on link "About" at bounding box center [51, 299] width 33 height 34
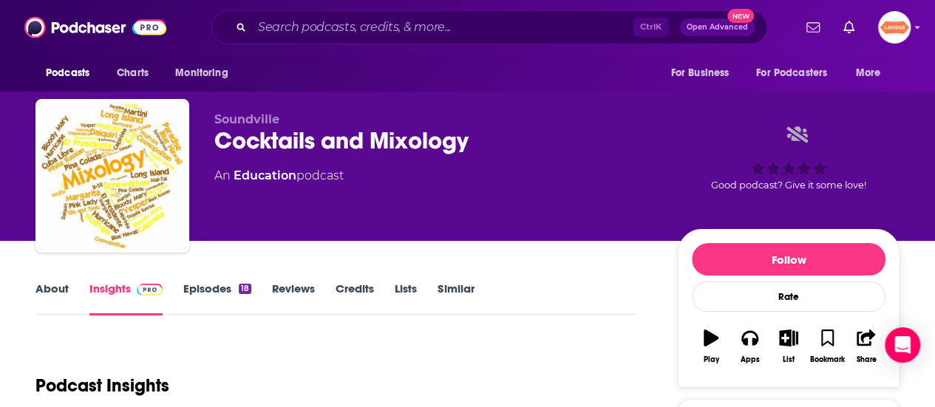
click at [47, 280] on div "About Insights Episodes 18 Reviews Credits Lists Similar" at bounding box center [334, 297] width 599 height 36
click at [47, 293] on link "About" at bounding box center [51, 299] width 33 height 34
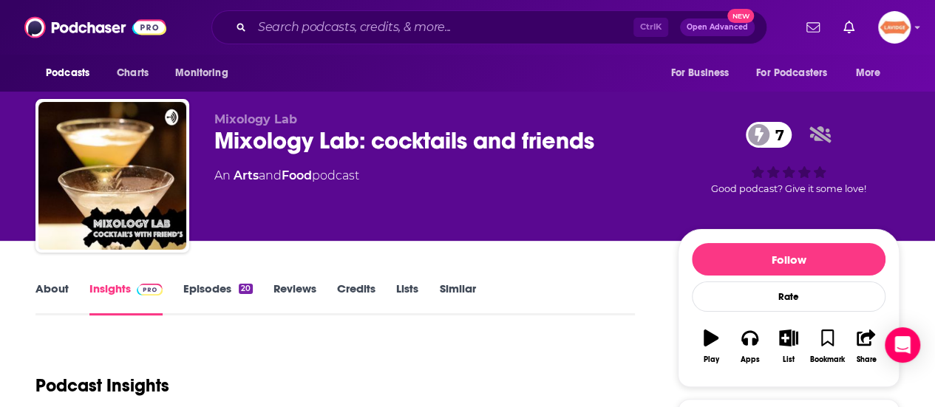
click at [47, 284] on link "About" at bounding box center [51, 299] width 33 height 34
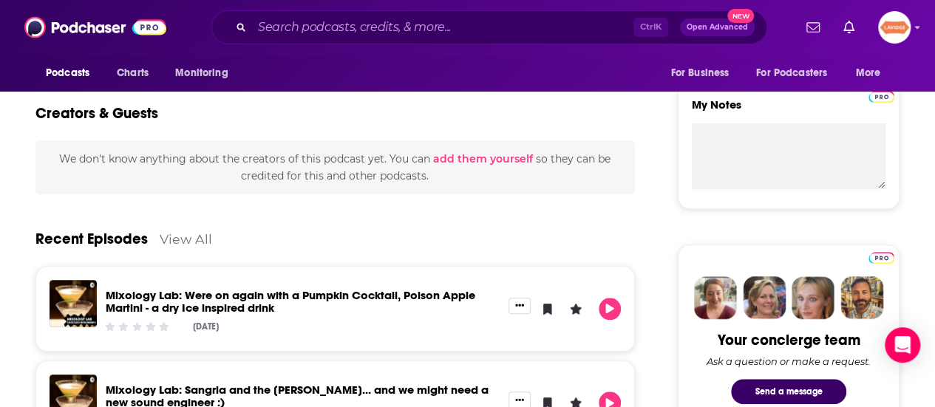
scroll to position [517, 0]
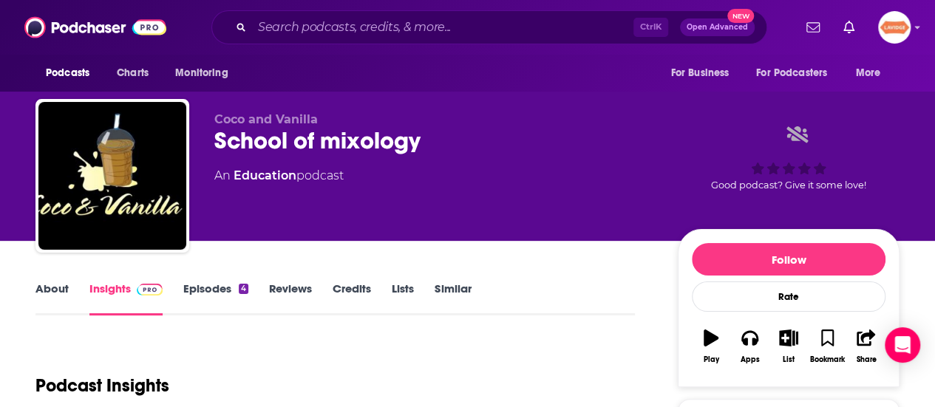
click at [62, 294] on link "About" at bounding box center [51, 299] width 33 height 34
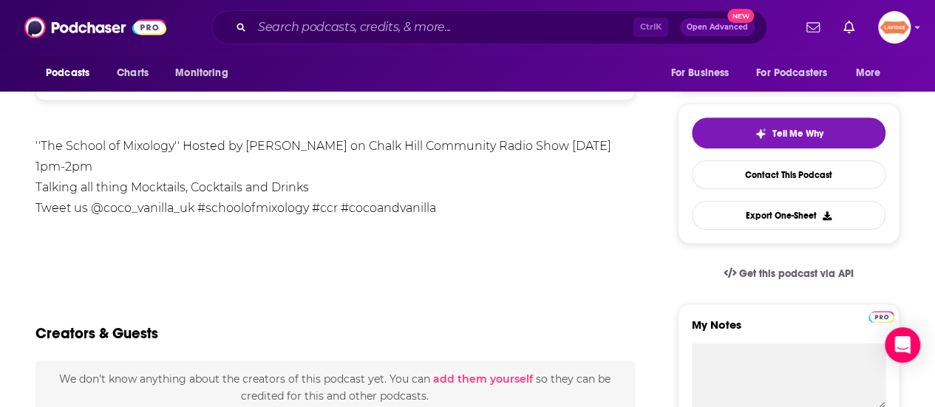
scroll to position [517, 0]
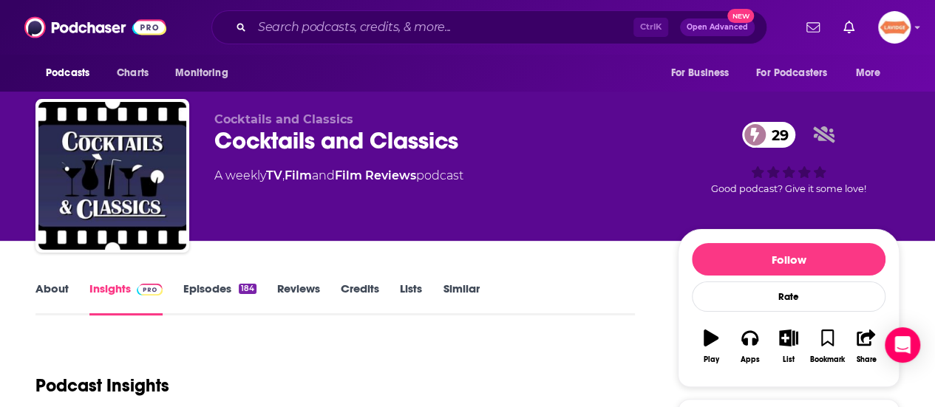
click at [52, 297] on link "About" at bounding box center [51, 299] width 33 height 34
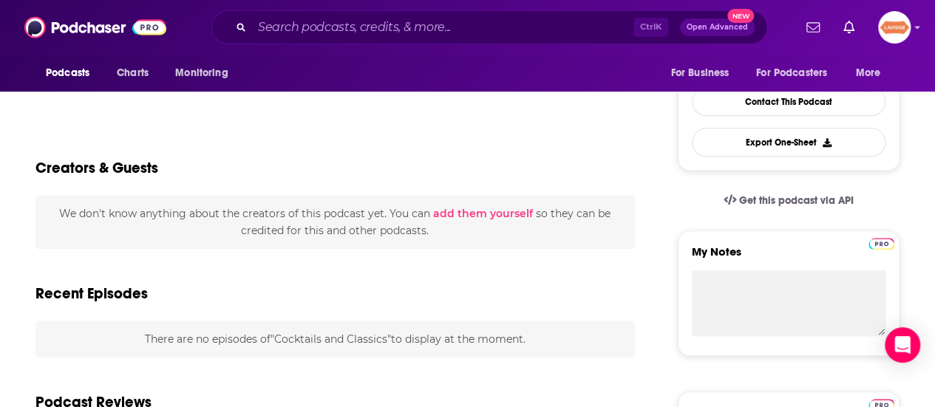
scroll to position [370, 0]
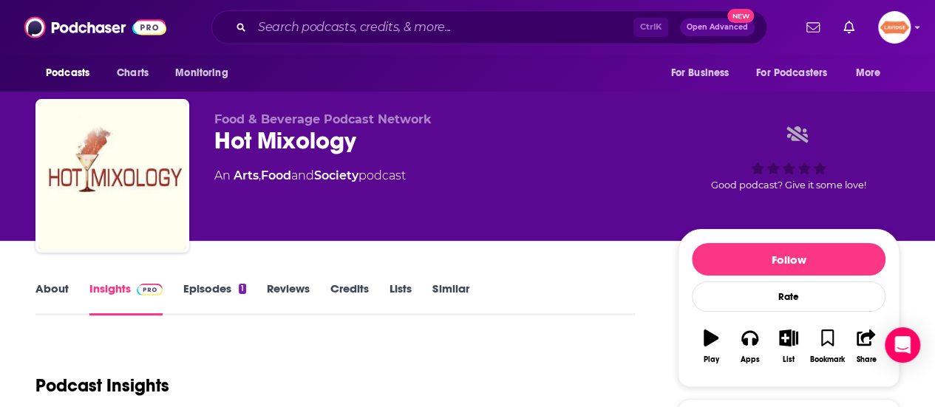
click at [58, 295] on link "About" at bounding box center [51, 299] width 33 height 34
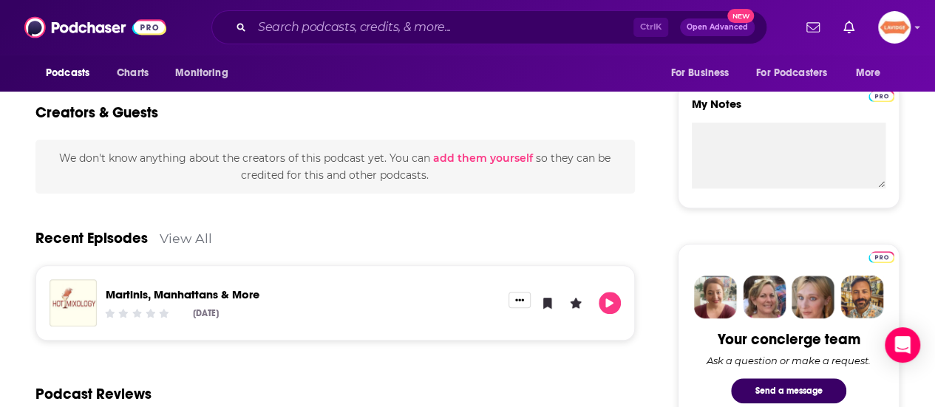
scroll to position [517, 0]
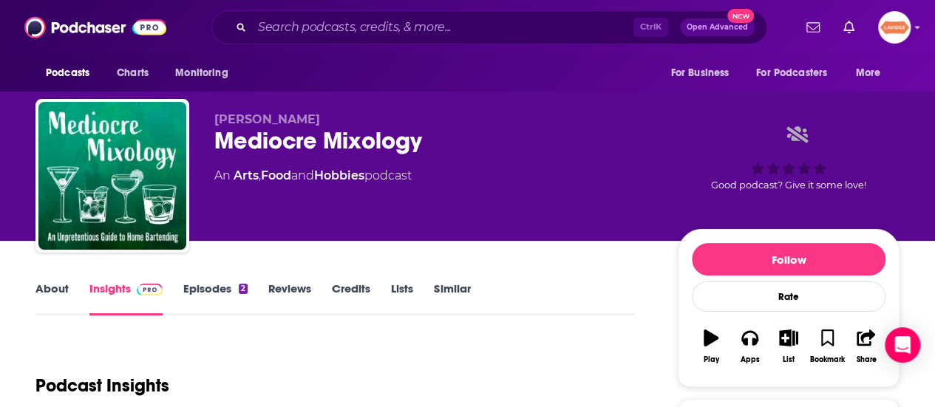
click at [47, 296] on link "About" at bounding box center [51, 299] width 33 height 34
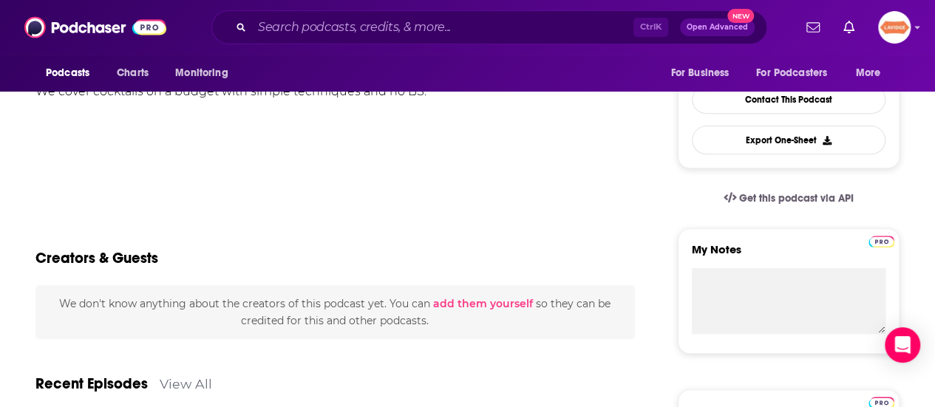
scroll to position [517, 0]
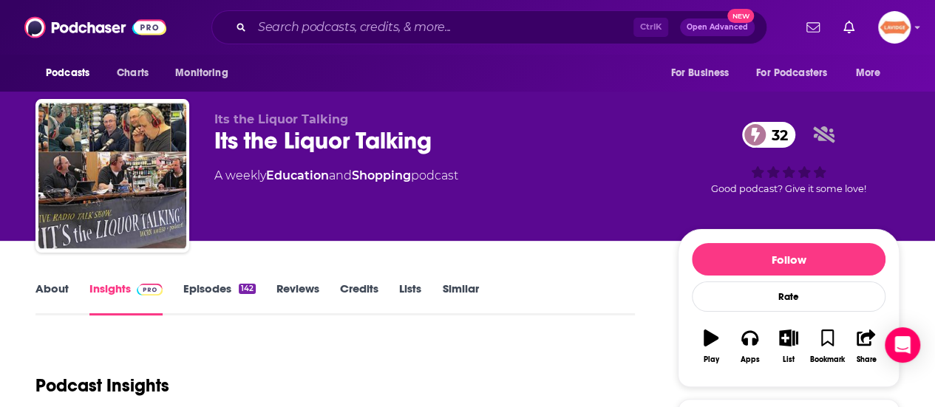
click at [67, 282] on link "About" at bounding box center [51, 299] width 33 height 34
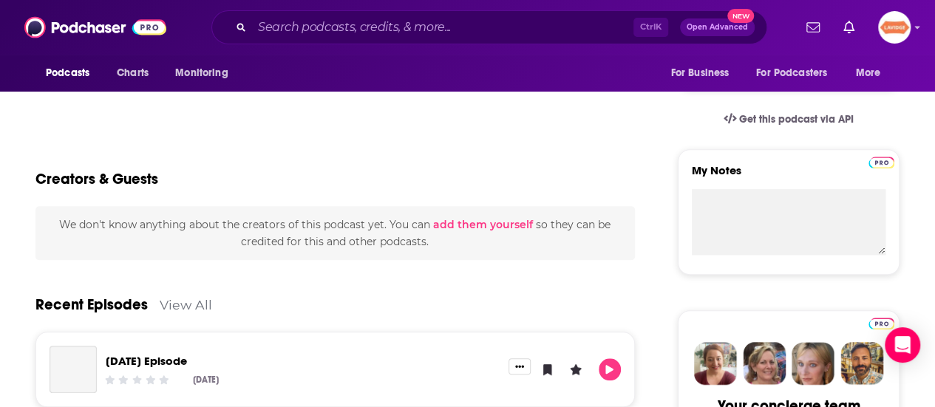
scroll to position [517, 0]
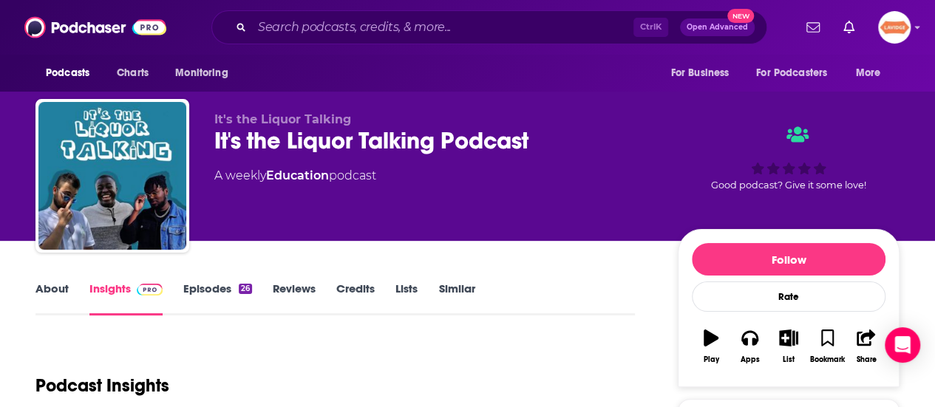
click at [43, 286] on link "About" at bounding box center [51, 299] width 33 height 34
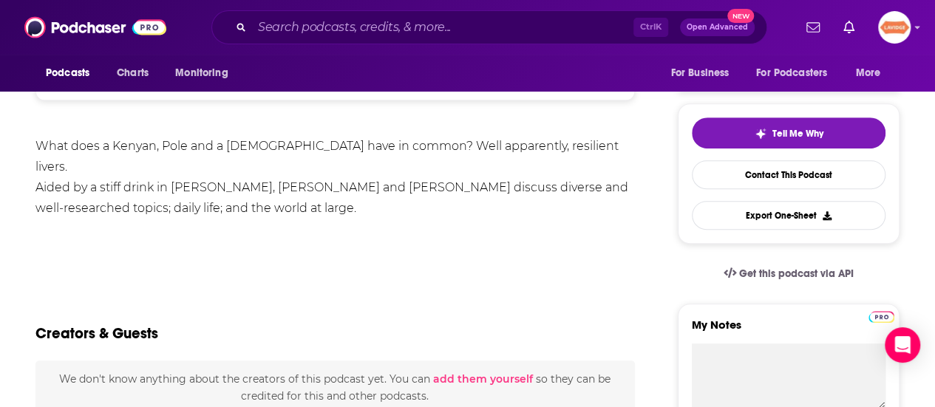
scroll to position [517, 0]
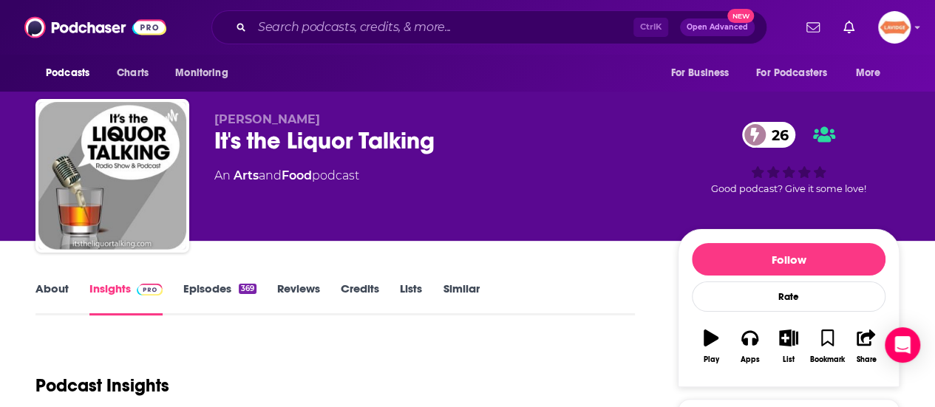
click at [55, 284] on link "About" at bounding box center [51, 299] width 33 height 34
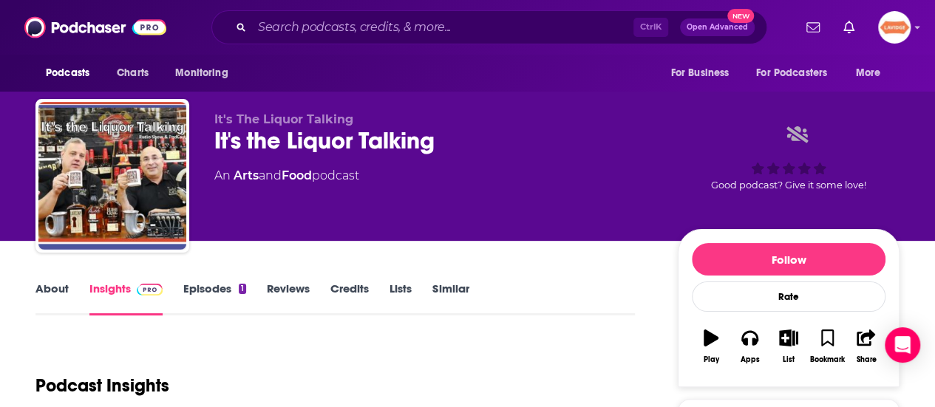
click at [62, 291] on link "About" at bounding box center [51, 299] width 33 height 34
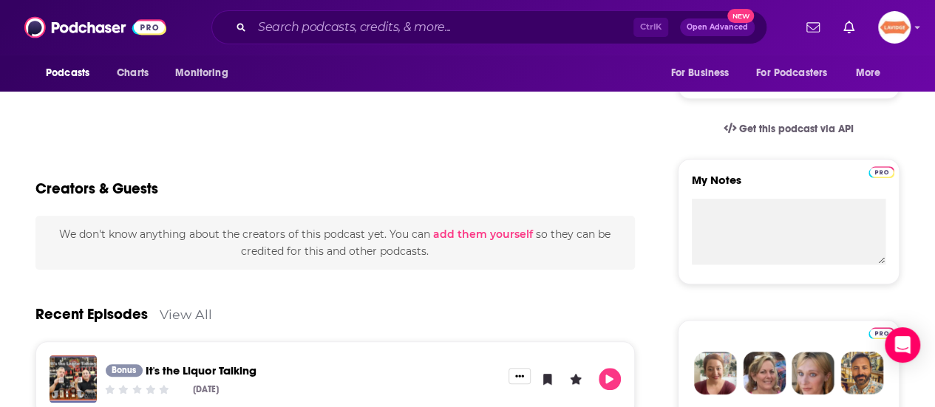
scroll to position [517, 0]
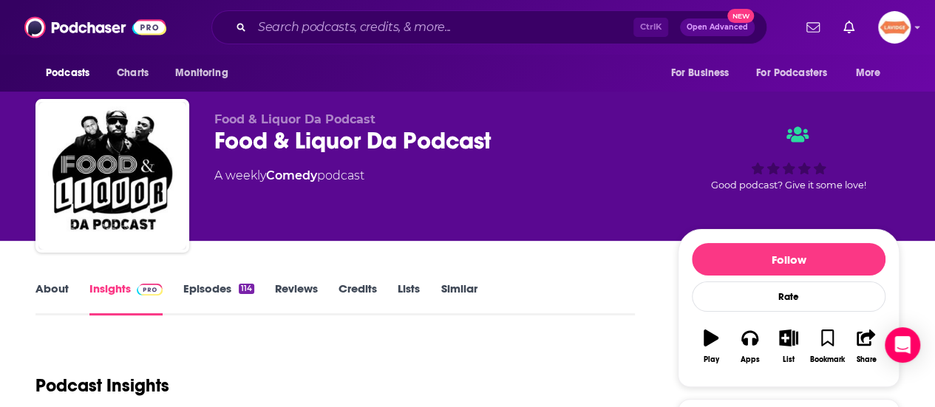
click at [49, 300] on link "About" at bounding box center [51, 299] width 33 height 34
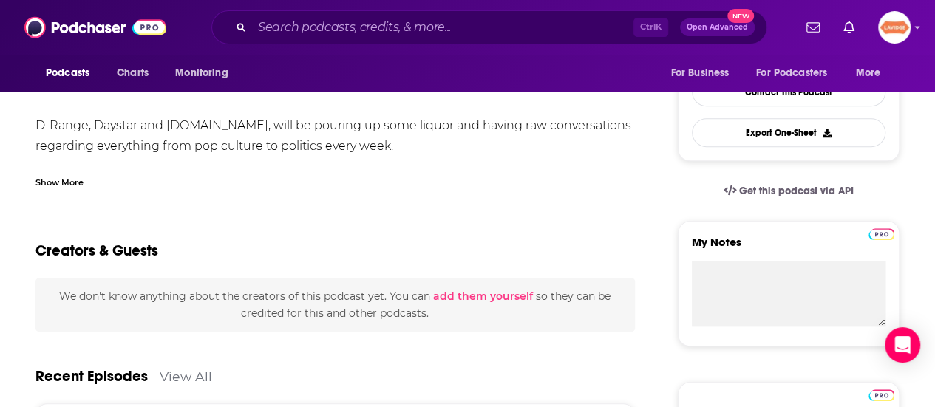
scroll to position [517, 0]
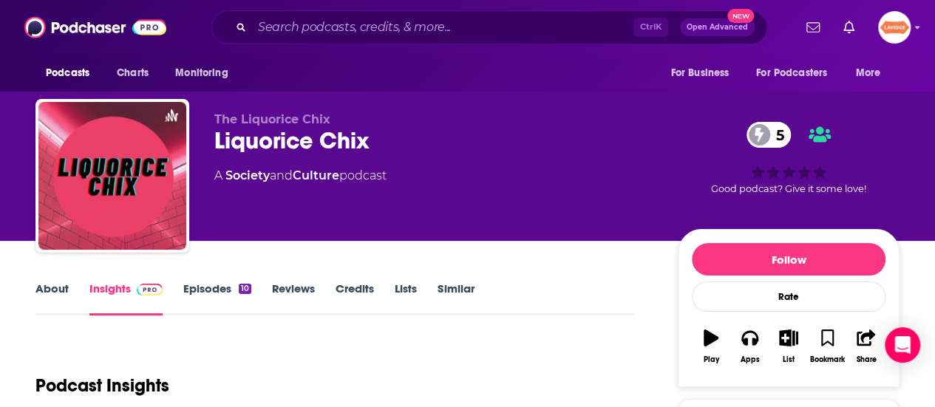
click at [38, 293] on link "About" at bounding box center [51, 299] width 33 height 34
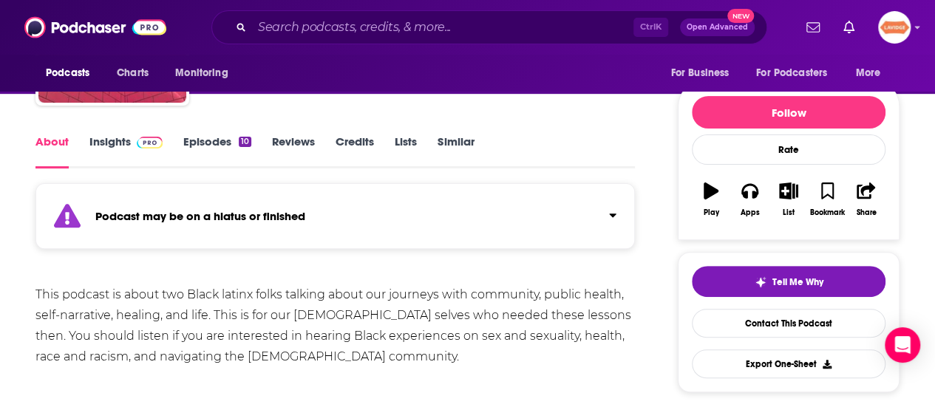
scroll to position [148, 0]
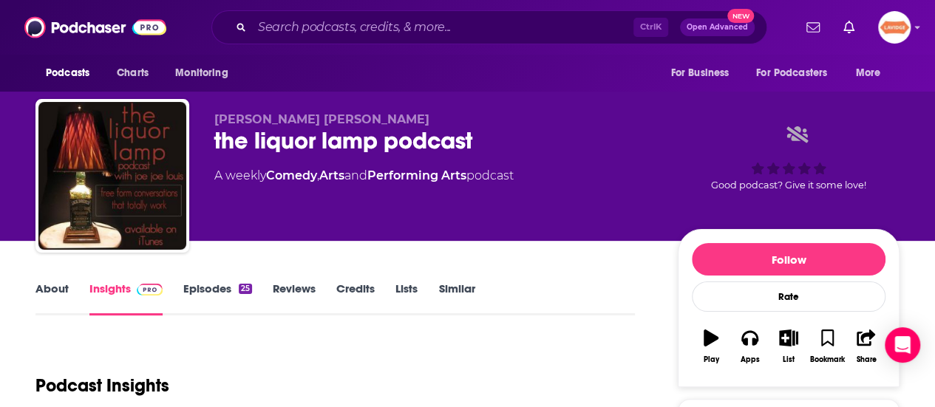
click at [65, 286] on link "About" at bounding box center [51, 299] width 33 height 34
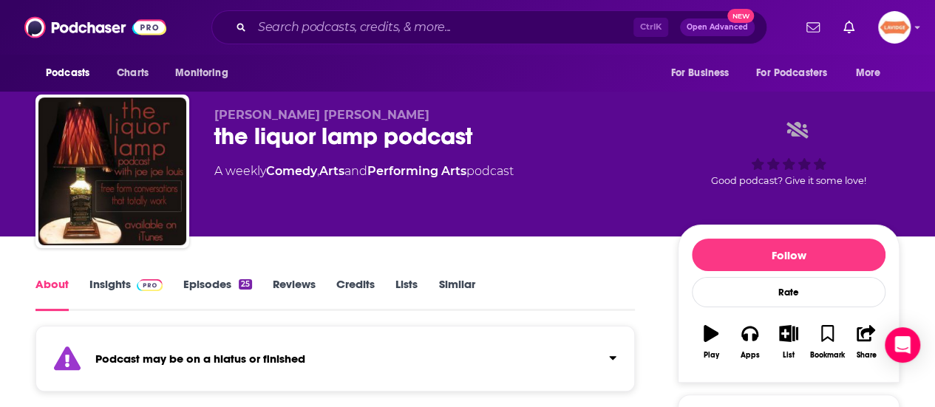
scroll to position [148, 0]
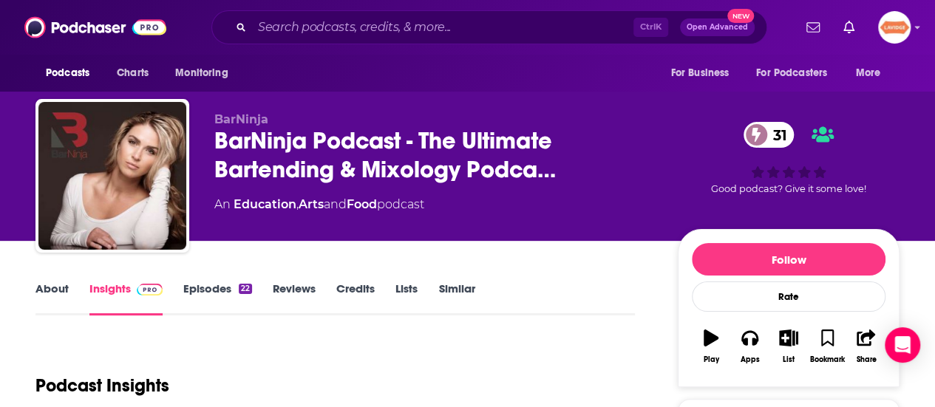
click at [51, 290] on link "About" at bounding box center [51, 299] width 33 height 34
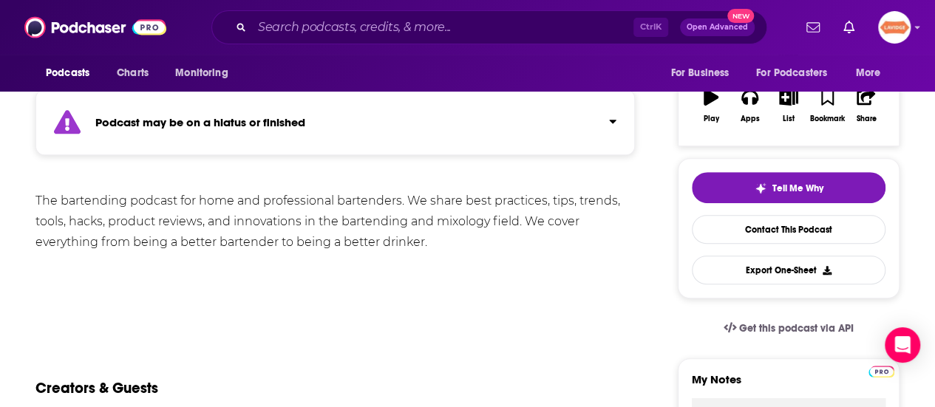
scroll to position [443, 0]
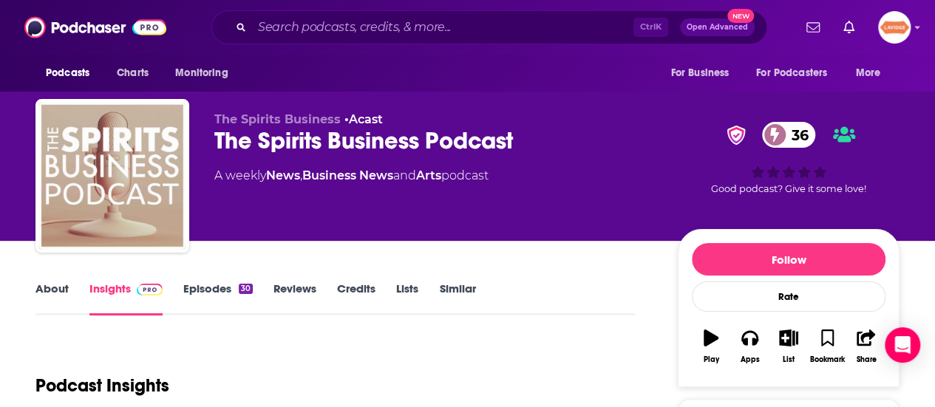
click at [61, 293] on link "About" at bounding box center [51, 299] width 33 height 34
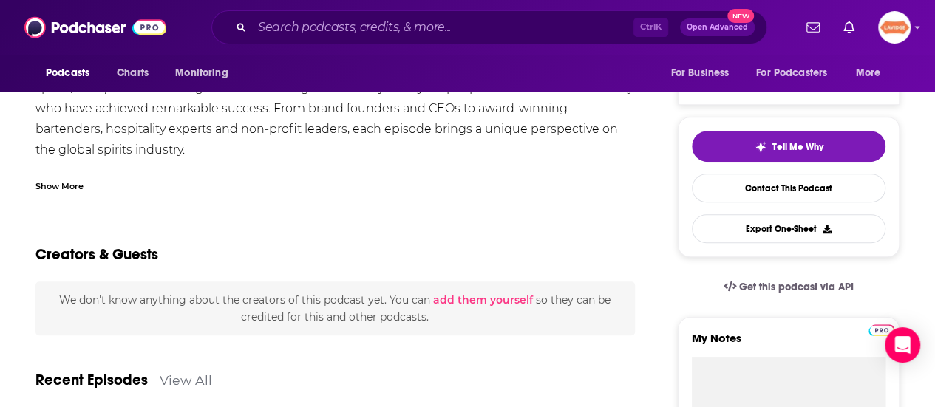
scroll to position [443, 0]
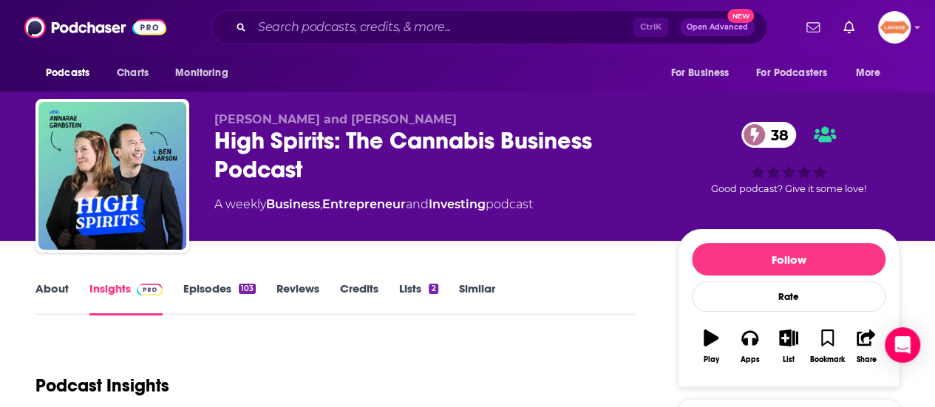
click at [44, 285] on link "About" at bounding box center [51, 299] width 33 height 34
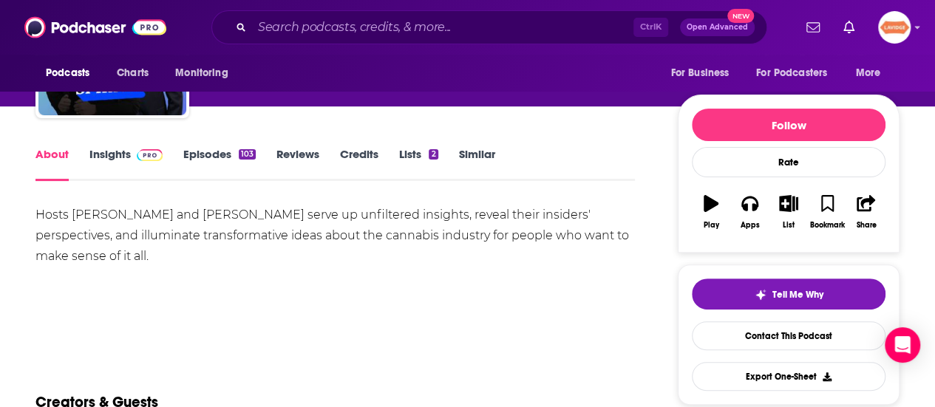
scroll to position [148, 0]
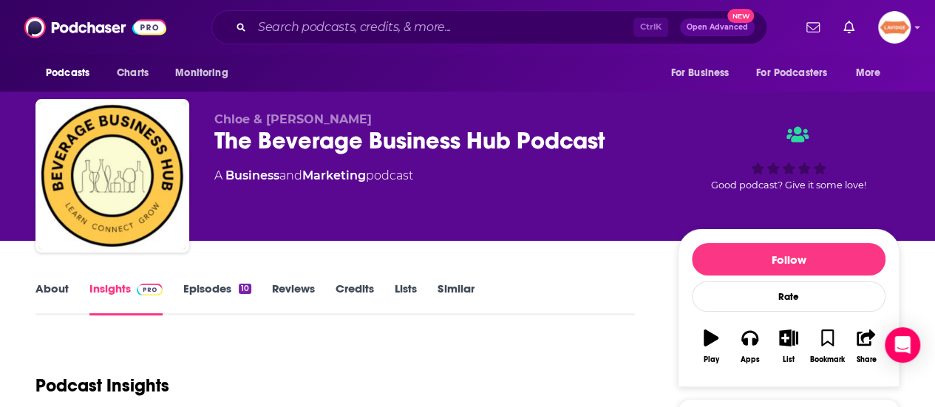
click at [62, 281] on div "About Insights Episodes 10 Reviews Credits Lists Similar" at bounding box center [334, 297] width 599 height 36
click at [59, 291] on link "About" at bounding box center [51, 299] width 33 height 34
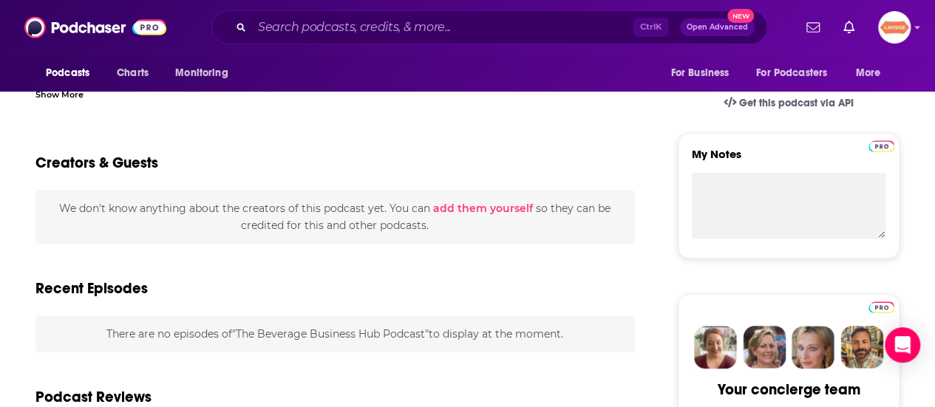
scroll to position [443, 0]
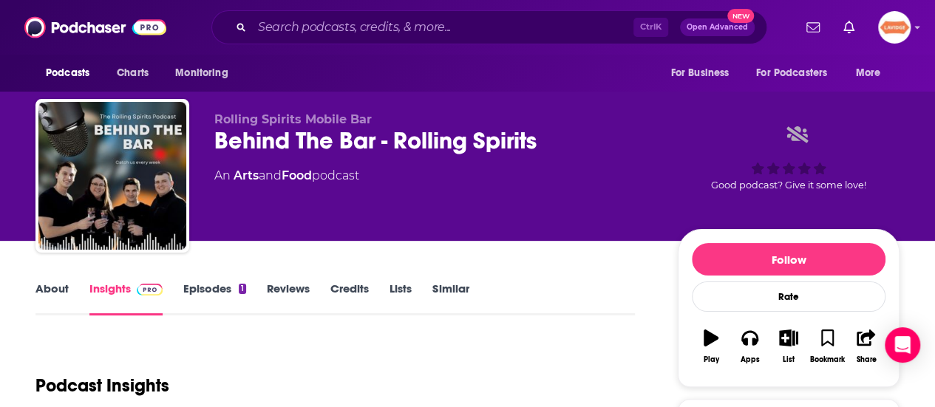
click at [52, 296] on link "About" at bounding box center [51, 299] width 33 height 34
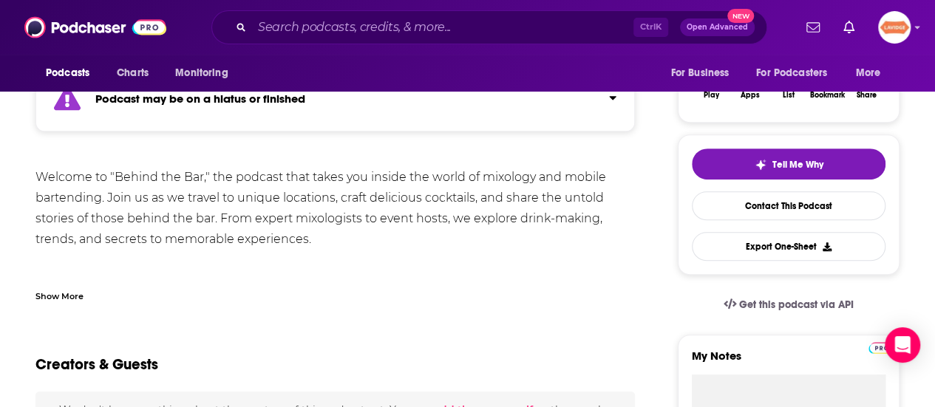
scroll to position [222, 0]
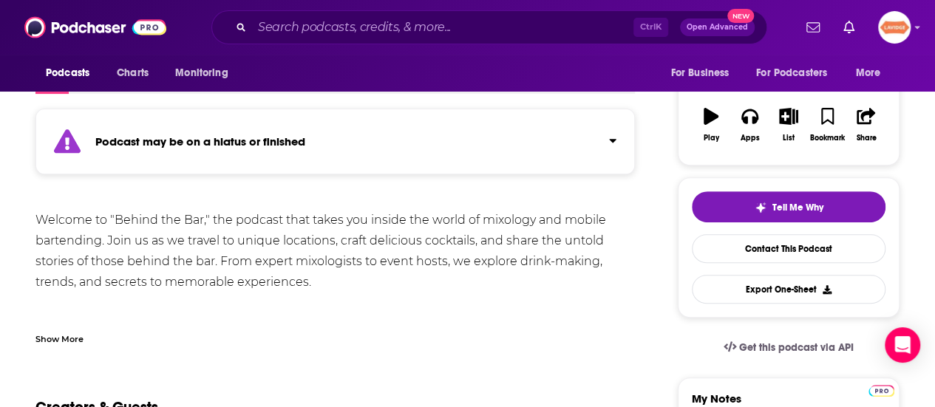
click at [260, 239] on div "Welcome to "Behind the Bar," the podcast that takes you inside the world of mix…" at bounding box center [334, 313] width 599 height 207
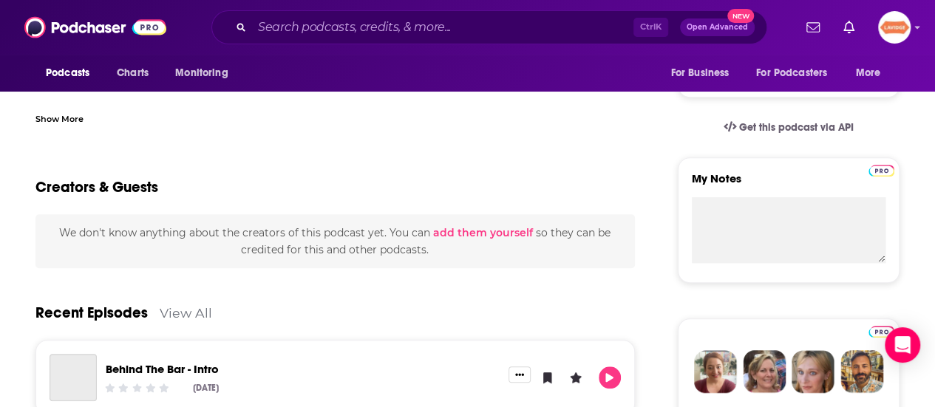
scroll to position [517, 0]
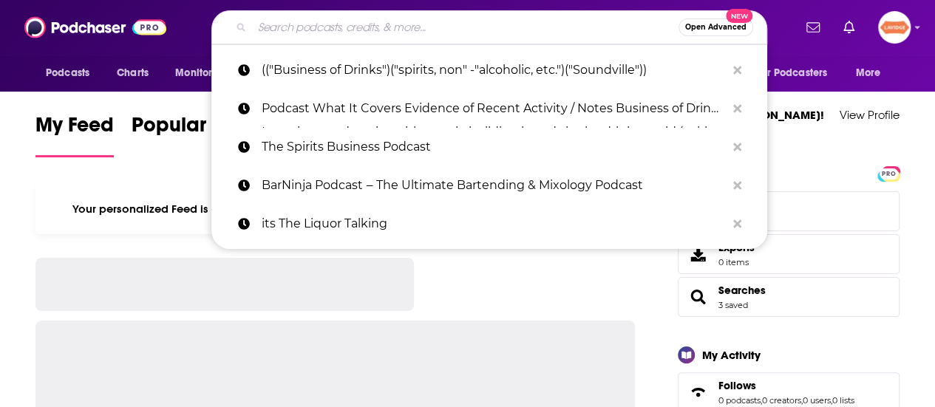
click at [364, 27] on input "Search podcasts, credits, & more..." at bounding box center [465, 28] width 426 height 24
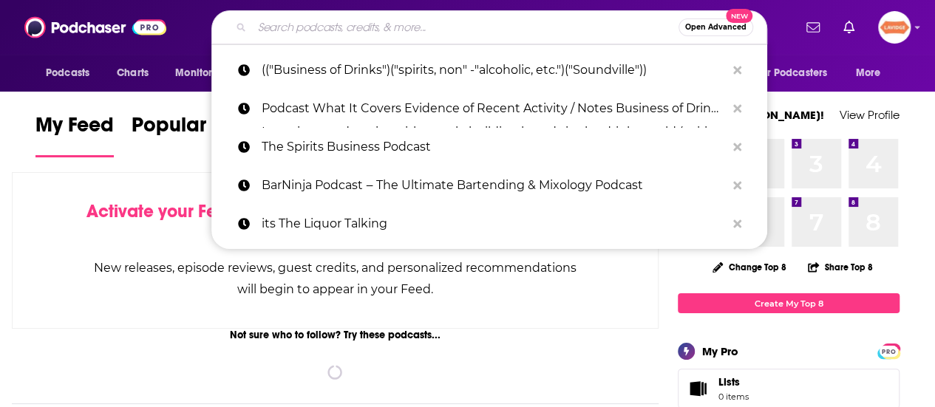
click at [364, 27] on input "Search podcasts, credits, & more..." at bounding box center [465, 28] width 426 height 24
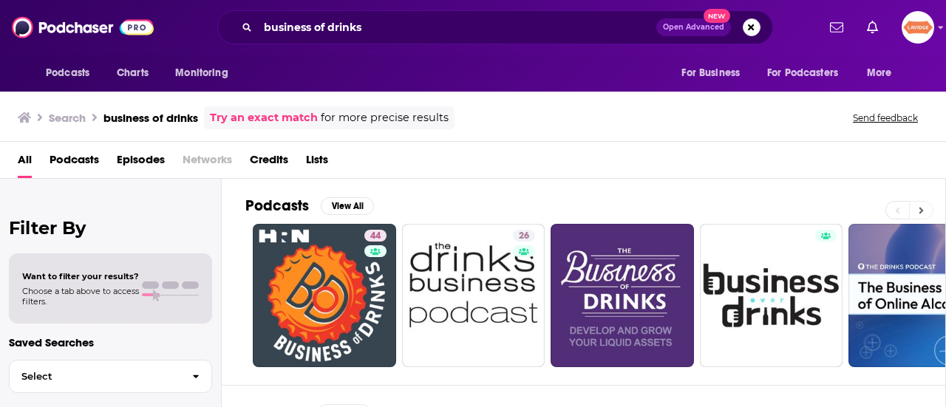
click at [927, 211] on button at bounding box center [921, 210] width 24 height 18
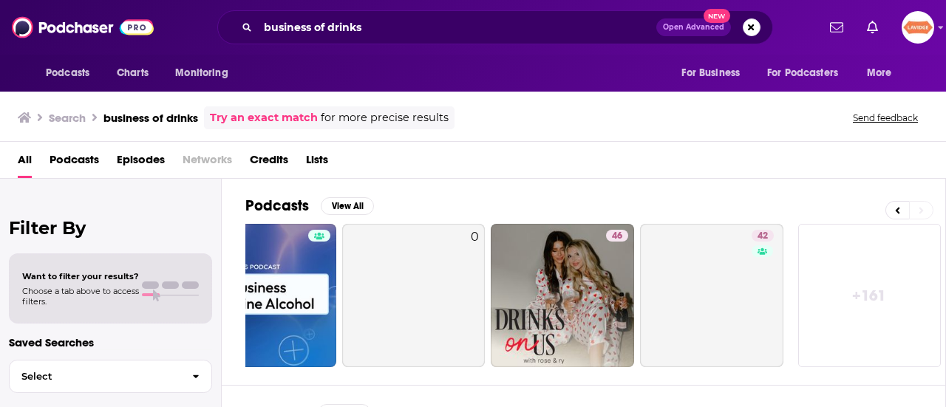
scroll to position [0, 656]
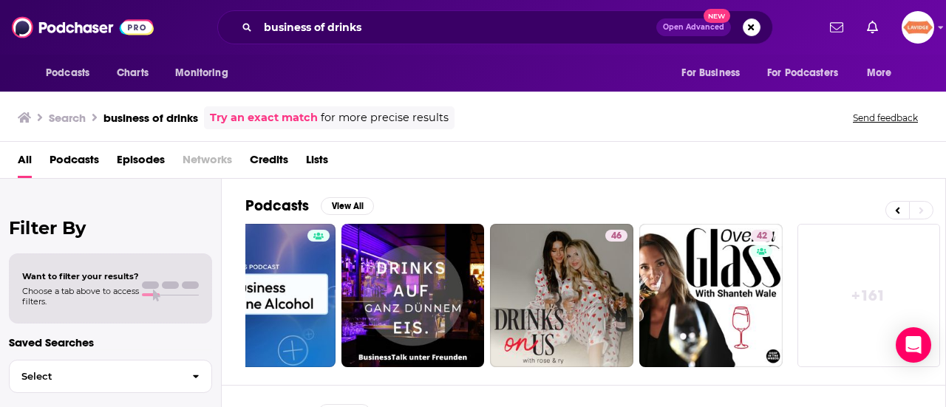
click at [307, 20] on div "business of drinks Open Advanced New" at bounding box center [495, 27] width 556 height 34
click at [308, 34] on input "business of drinks" at bounding box center [457, 28] width 398 height 24
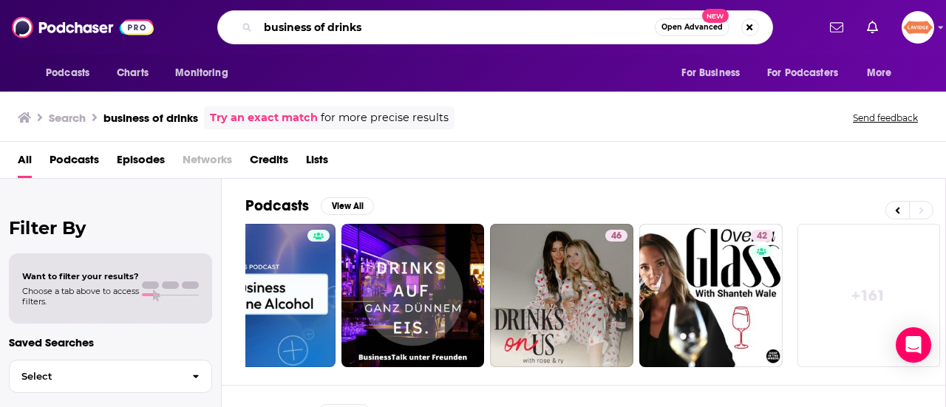
click at [308, 34] on input "business of drinks" at bounding box center [456, 28] width 397 height 24
paste input "Pour It Up Bartending"
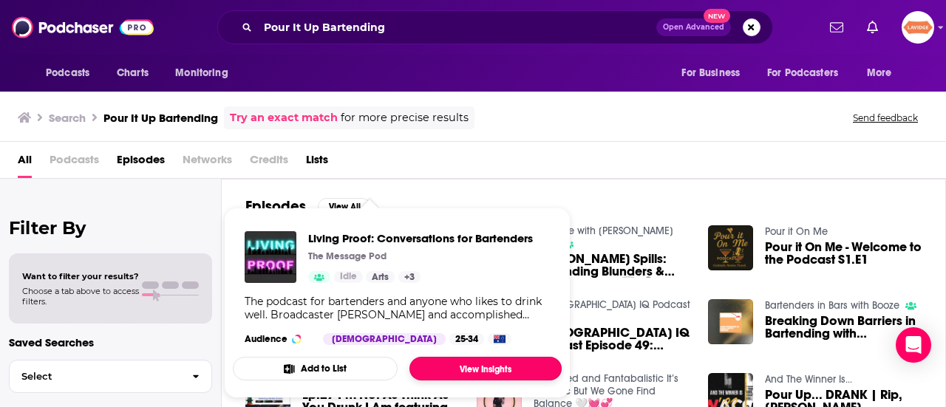
drag, startPoint x: 488, startPoint y: 401, endPoint x: 464, endPoint y: 360, distance: 47.0
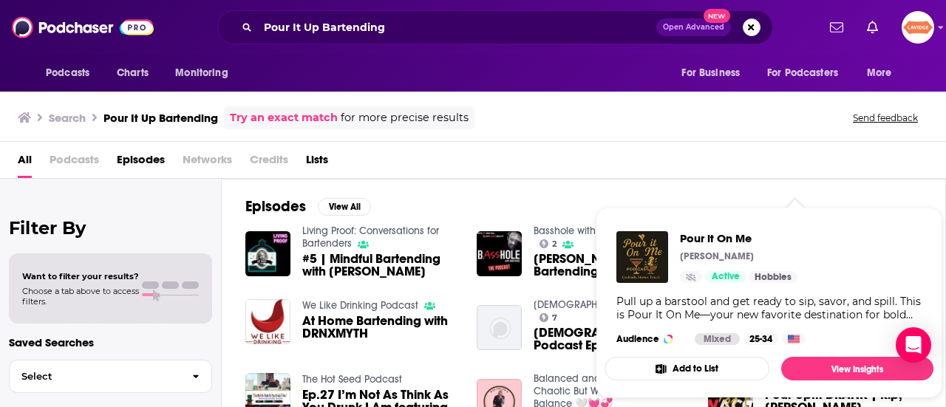
click at [661, 149] on div "All Podcasts Episodes Networks Credits Lists" at bounding box center [476, 163] width 916 height 30
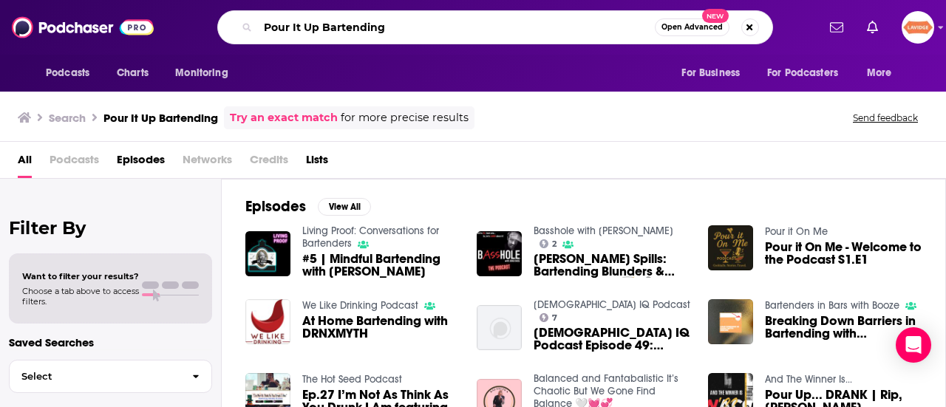
click at [359, 38] on div "Pour It Up Bartending Open Advanced New" at bounding box center [495, 27] width 556 height 34
click at [360, 38] on div "Pour It Up Bartending Open Advanced New" at bounding box center [495, 27] width 556 height 34
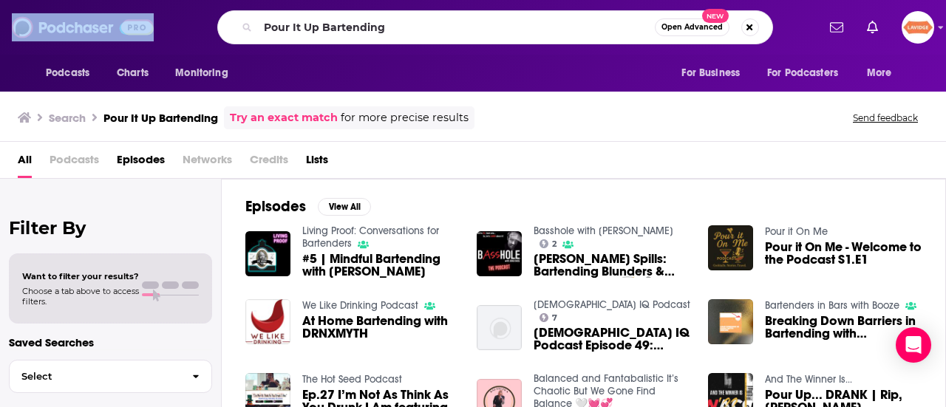
click at [359, 38] on div "Pour It Up Bartending Open Advanced New" at bounding box center [495, 27] width 556 height 34
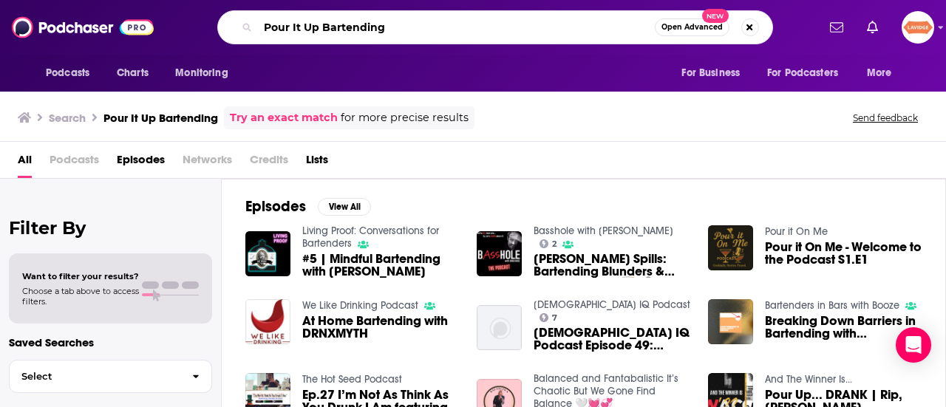
click at [362, 31] on input "Pour It Up Bartending" at bounding box center [456, 28] width 397 height 24
paste input "The Cocktail Lovers"
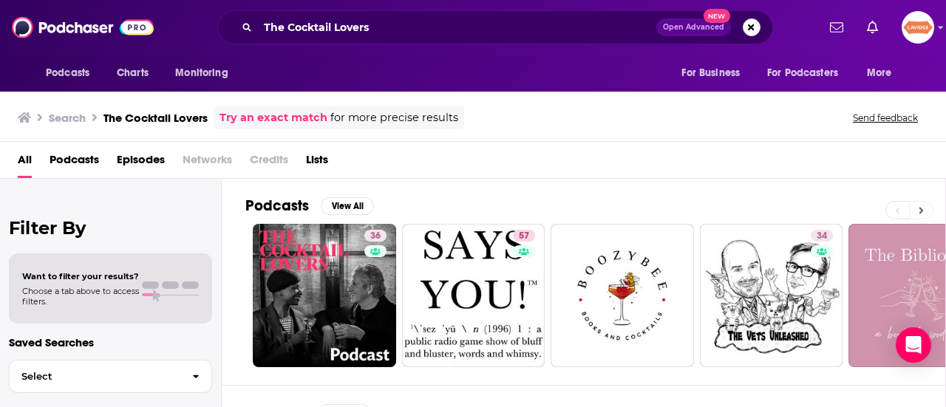
click at [916, 206] on button at bounding box center [921, 210] width 24 height 18
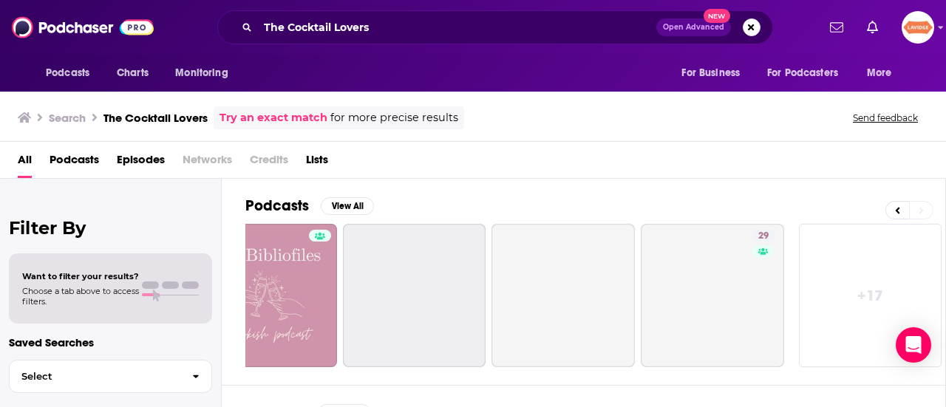
scroll to position [0, 656]
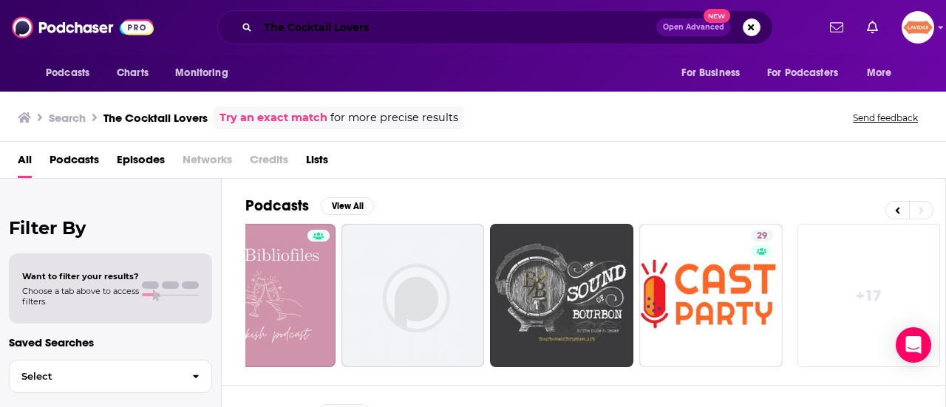
click at [320, 26] on input "The Cocktail Lovers" at bounding box center [457, 28] width 398 height 24
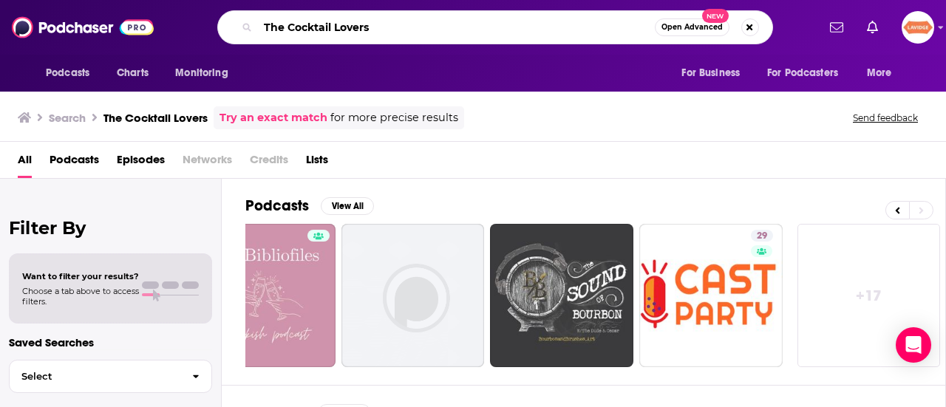
click at [320, 26] on input "The Cocktail Lovers" at bounding box center [456, 28] width 397 height 24
click at [321, 26] on input "The Cocktail Lovers" at bounding box center [456, 28] width 397 height 24
paste input "Liquor Connoisseur"
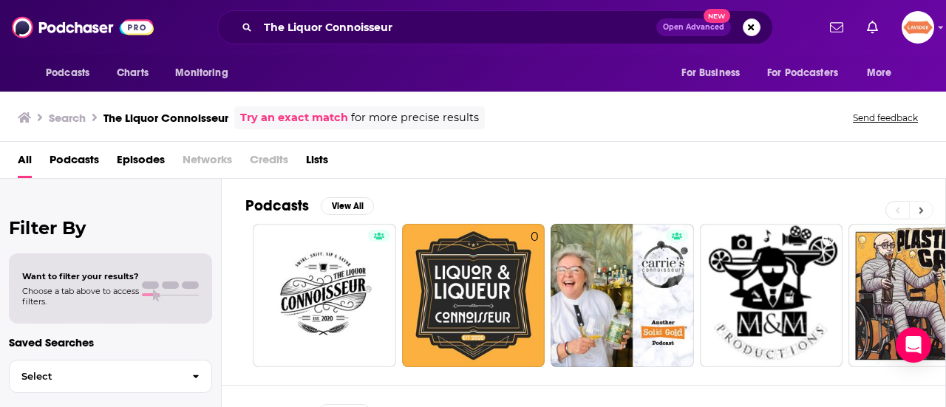
click at [925, 209] on button at bounding box center [921, 210] width 24 height 18
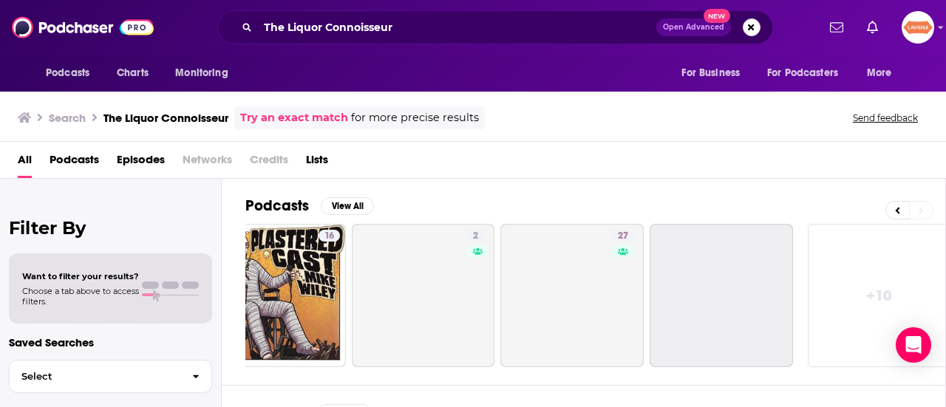
scroll to position [0, 656]
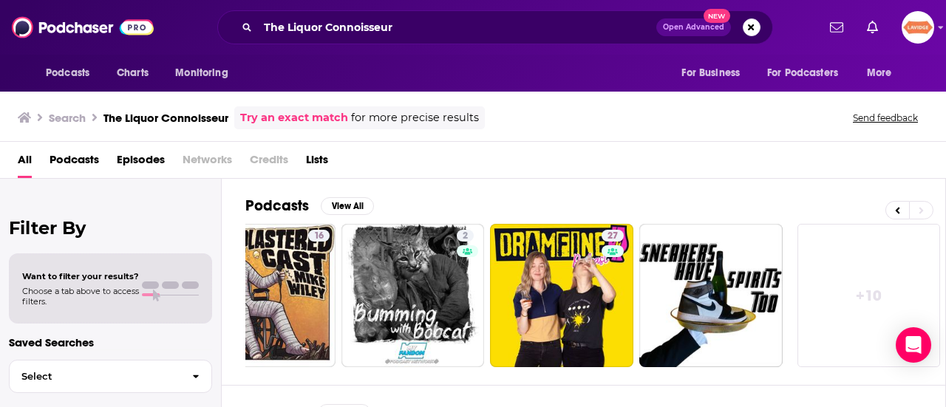
click at [353, 14] on div "The Liquor Connoisseur Open Advanced New" at bounding box center [495, 27] width 556 height 34
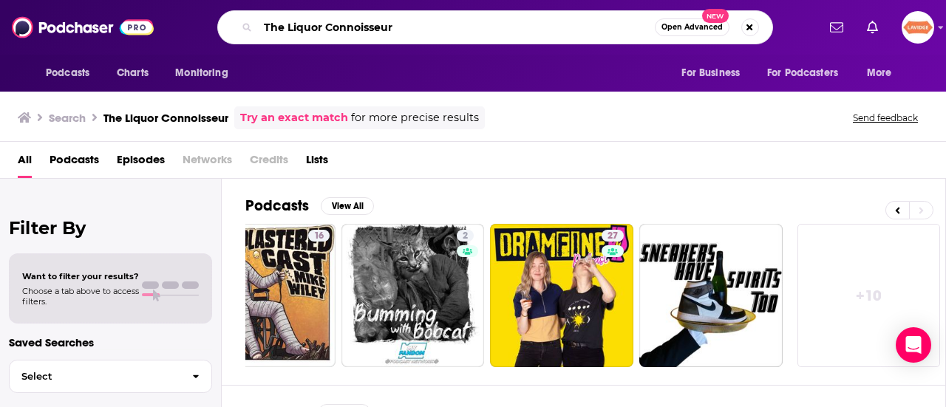
click at [352, 21] on input "The Liquor Connoisseur" at bounding box center [456, 28] width 397 height 24
paste input "Spirited Advocate Podcast"
type input "Spirited Advocate Podcast"
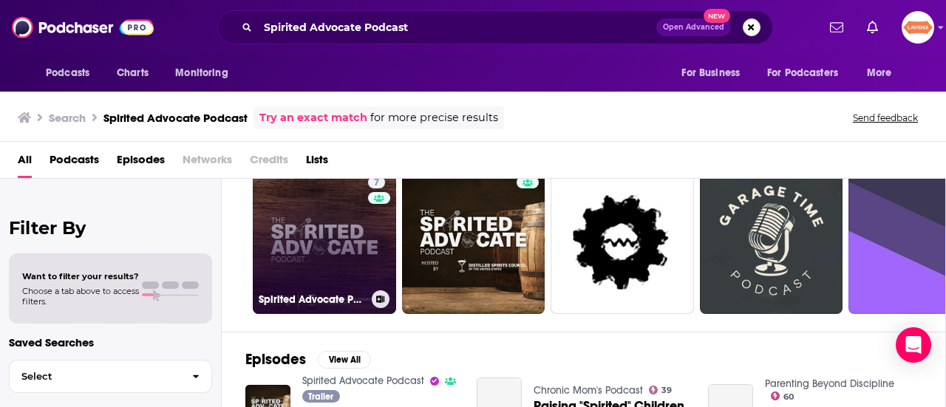
scroll to position [74, 0]
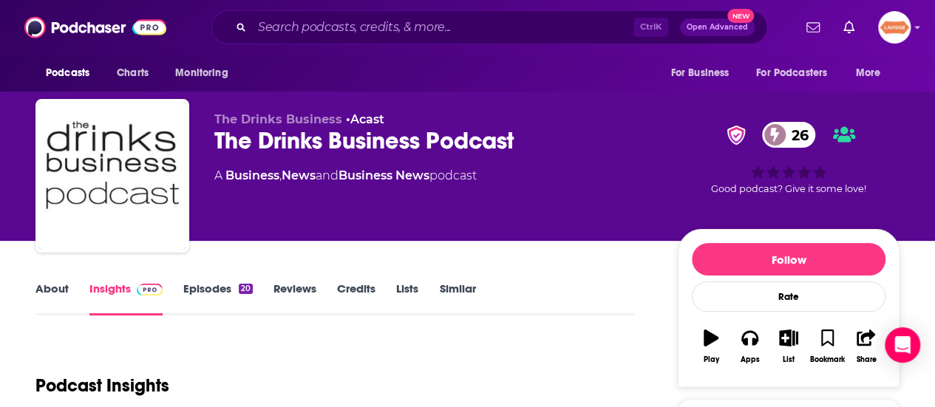
click at [50, 296] on link "About" at bounding box center [51, 299] width 33 height 34
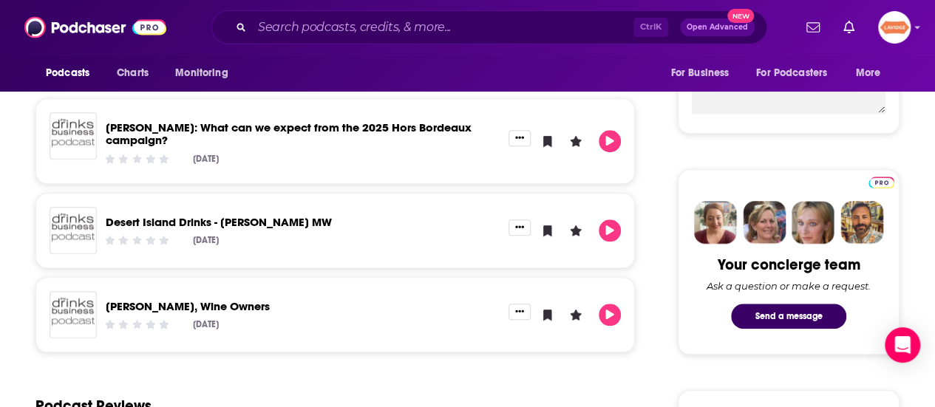
scroll to position [148, 0]
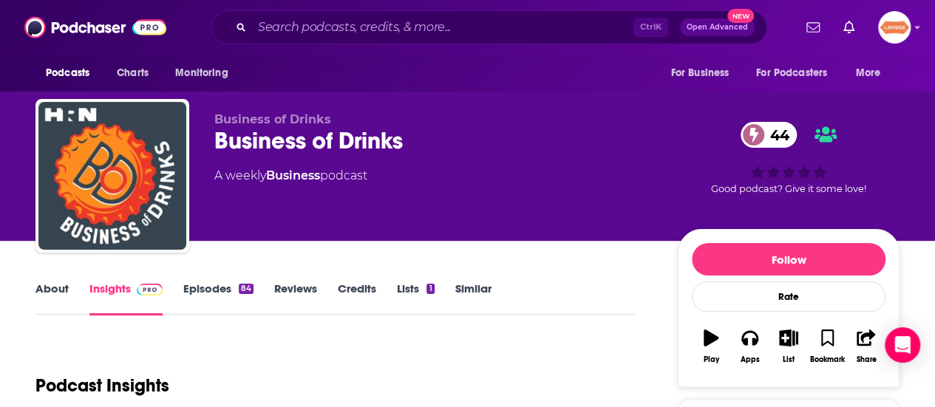
click at [64, 288] on link "About" at bounding box center [51, 299] width 33 height 34
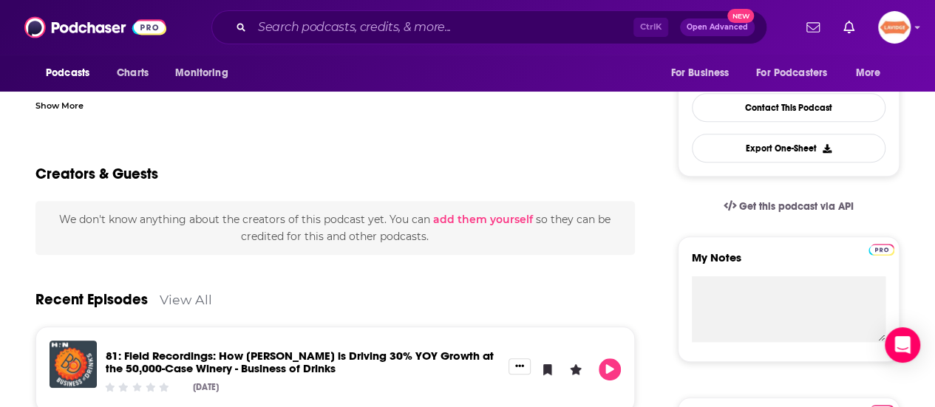
scroll to position [443, 0]
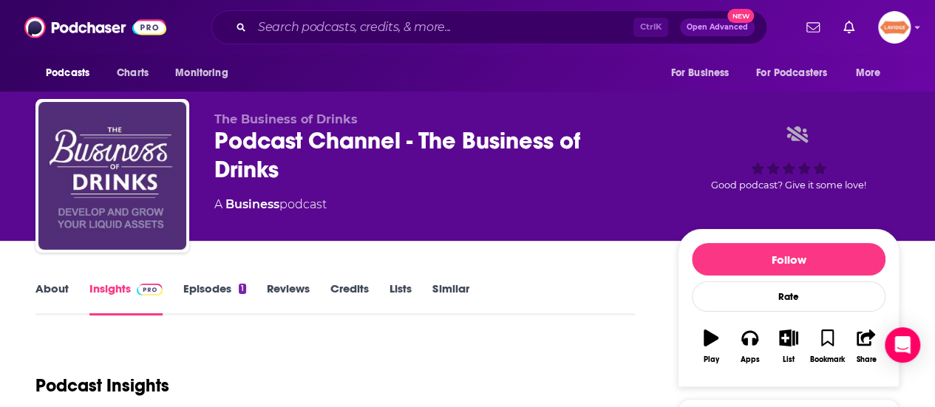
click at [60, 286] on link "About" at bounding box center [51, 299] width 33 height 34
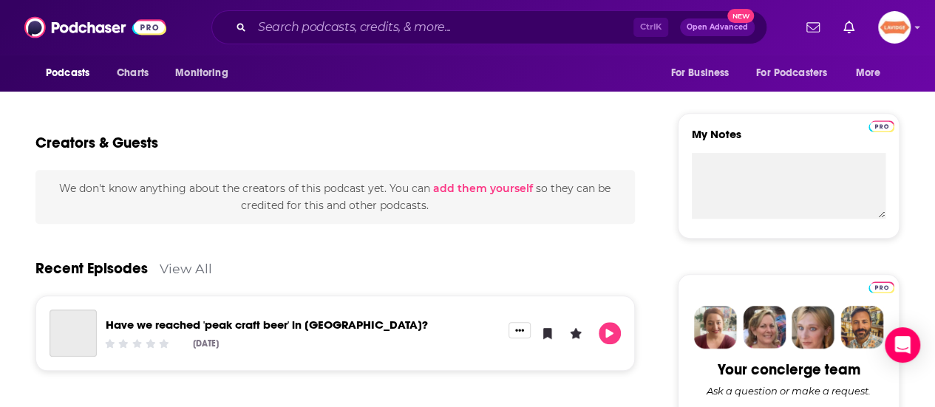
scroll to position [591, 0]
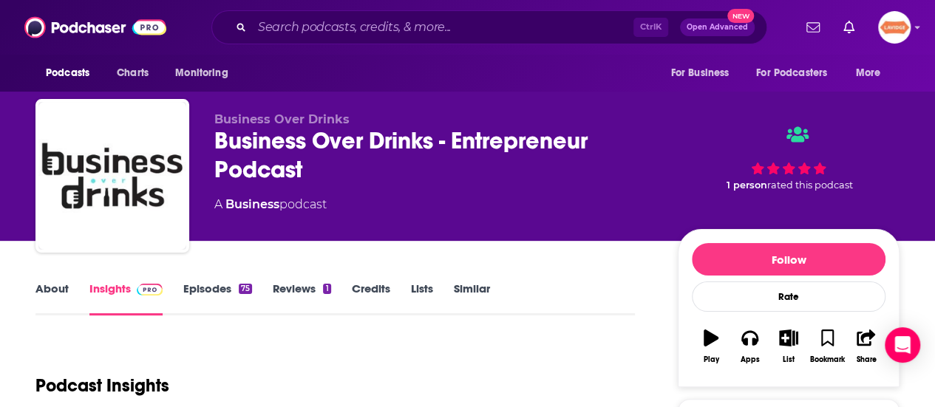
click at [52, 283] on link "About" at bounding box center [51, 299] width 33 height 34
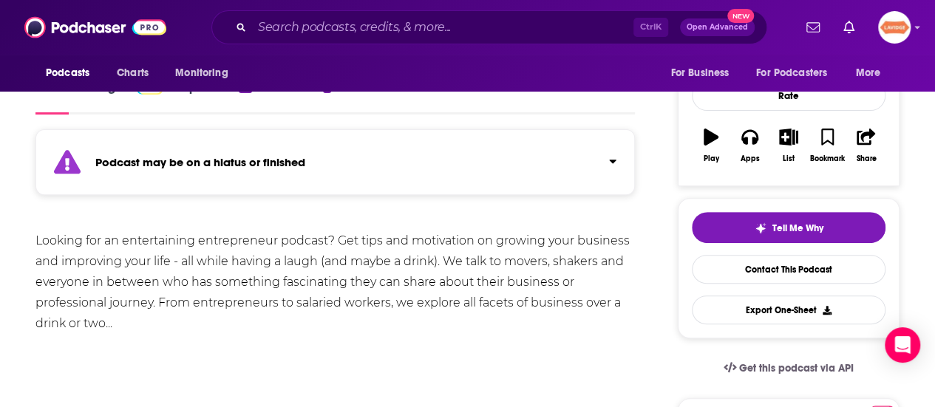
scroll to position [222, 0]
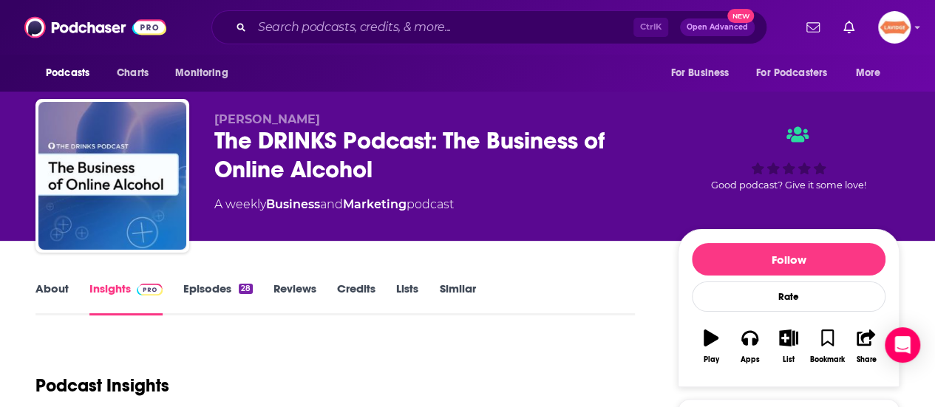
click at [54, 293] on link "About" at bounding box center [51, 299] width 33 height 34
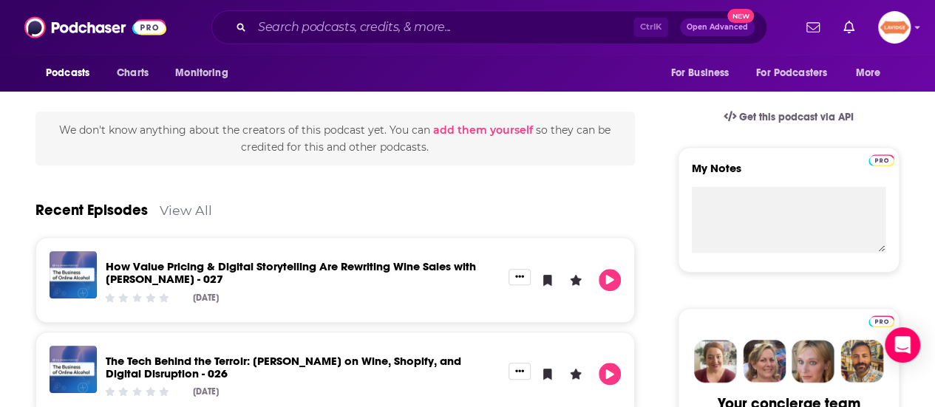
scroll to position [517, 0]
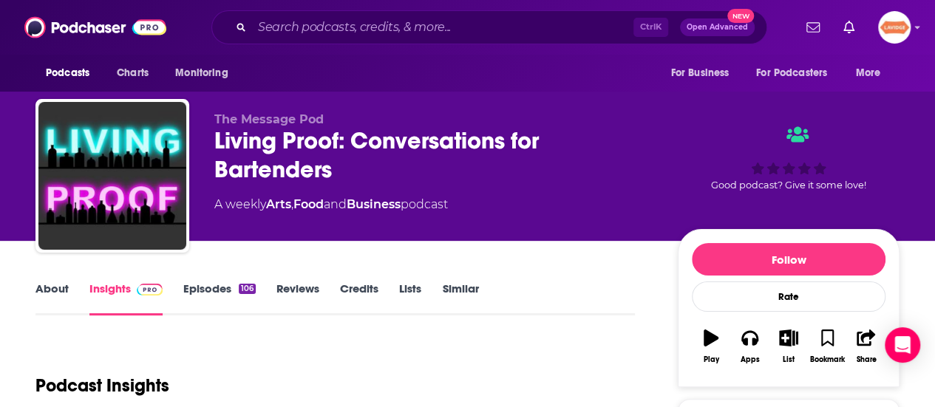
click at [50, 288] on link "About" at bounding box center [51, 299] width 33 height 34
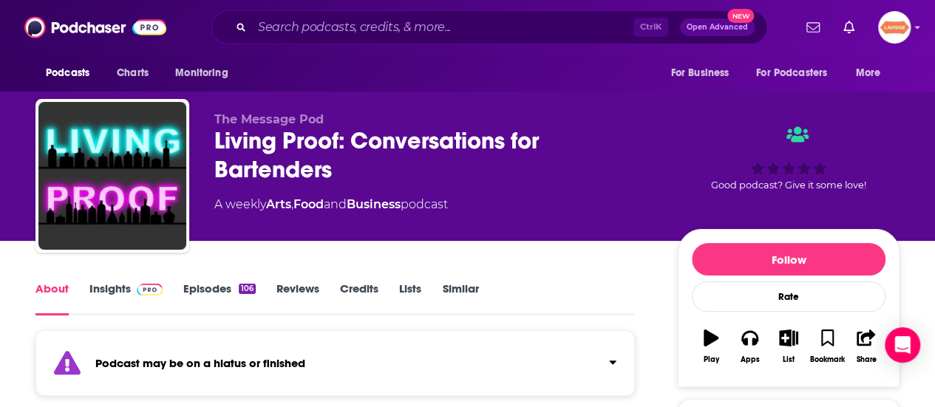
click at [118, 282] on link "Insights" at bounding box center [125, 299] width 73 height 34
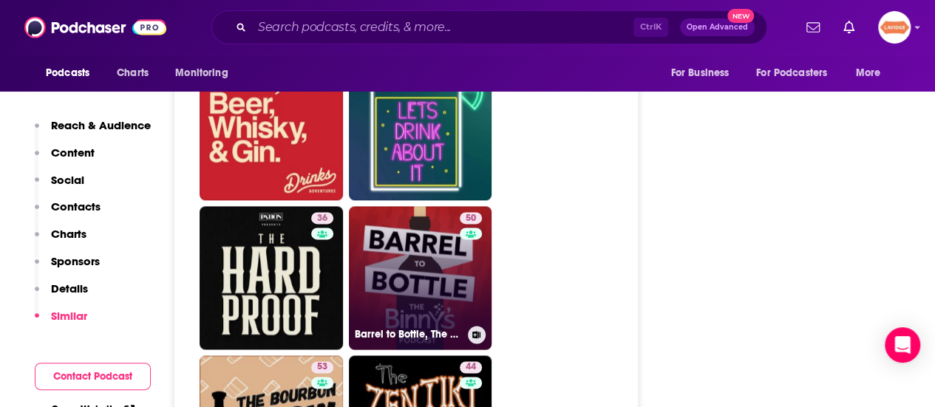
scroll to position [3917, 0]
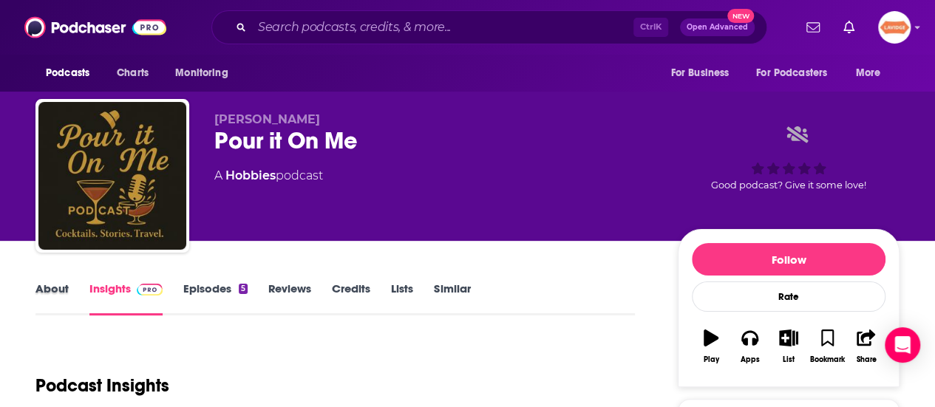
click at [68, 284] on div "About" at bounding box center [62, 299] width 54 height 34
click at [56, 290] on link "About" at bounding box center [51, 299] width 33 height 34
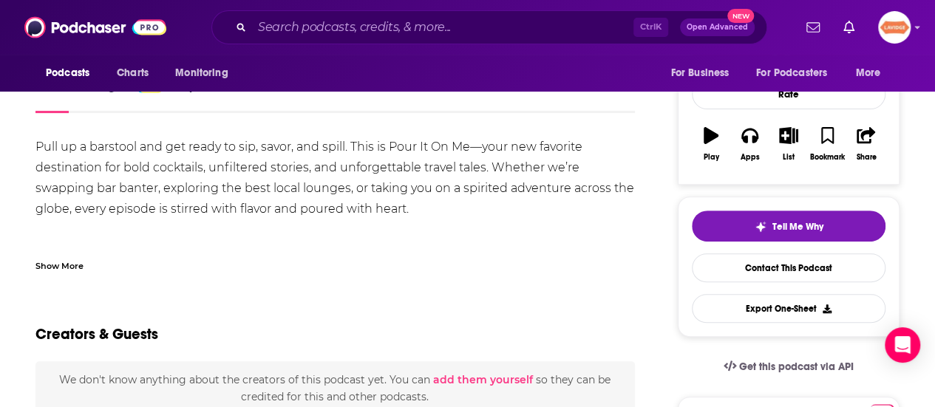
scroll to position [222, 0]
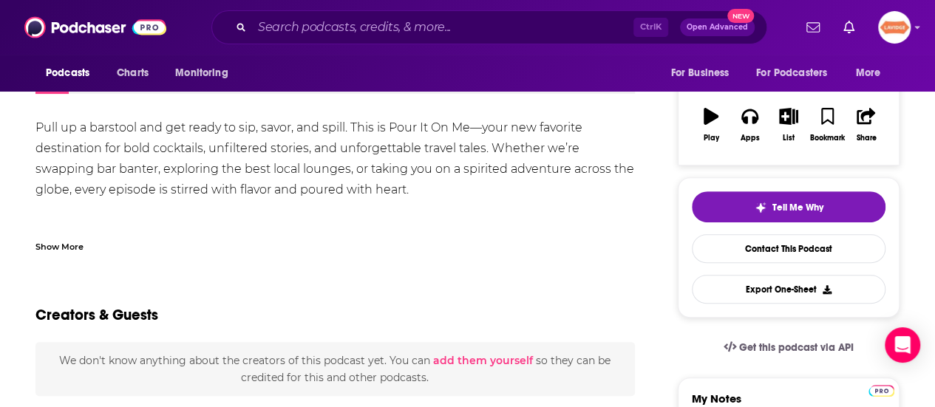
click at [230, 150] on div "Pull up a barstool and get ready to sip, savor, and spill. This is Pour It On M…" at bounding box center [334, 201] width 599 height 166
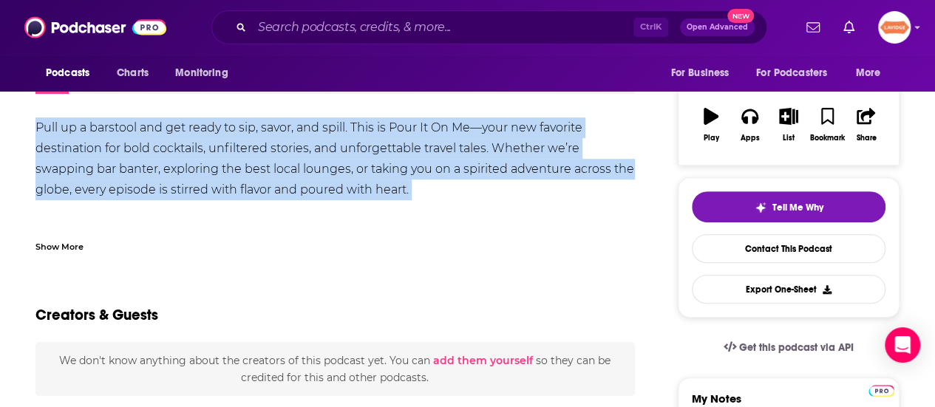
click at [230, 150] on div "Pull up a barstool and get ready to sip, savor, and spill. This is Pour It On M…" at bounding box center [334, 201] width 599 height 166
copy div "Pull up a barstool and get ready to sip, savor, and spill. This is Pour It On M…"
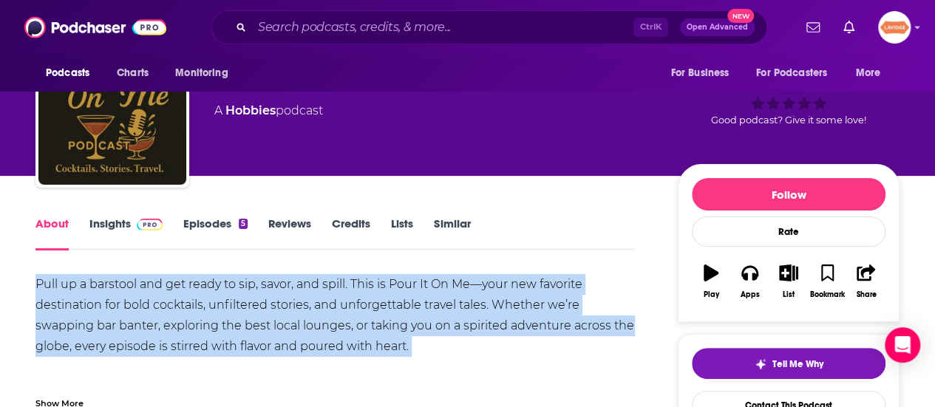
scroll to position [0, 0]
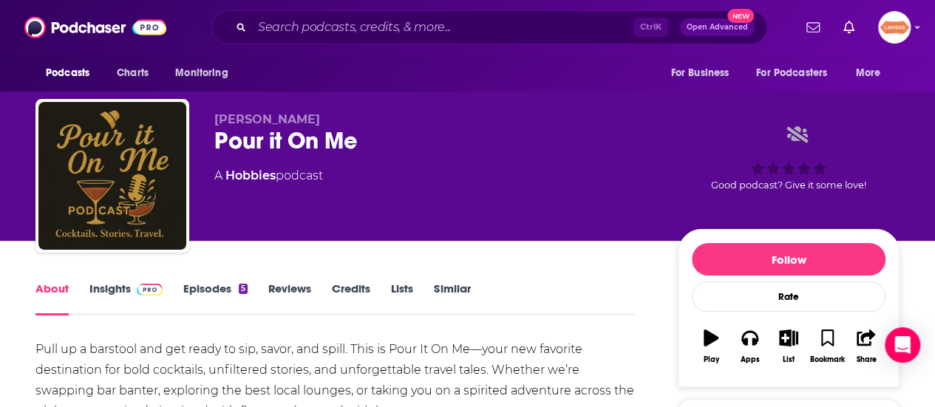
click at [331, 148] on div "Pour it On Me" at bounding box center [434, 140] width 440 height 29
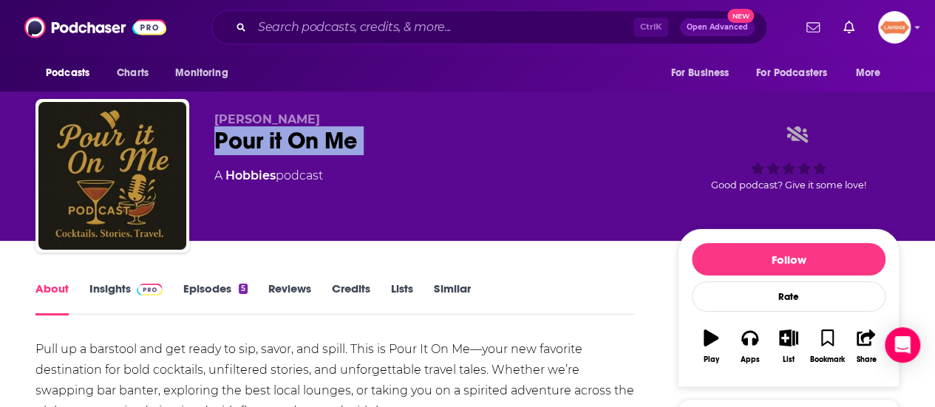
click at [331, 148] on div "Pour it On Me" at bounding box center [434, 140] width 440 height 29
copy div "Pour it On Me"
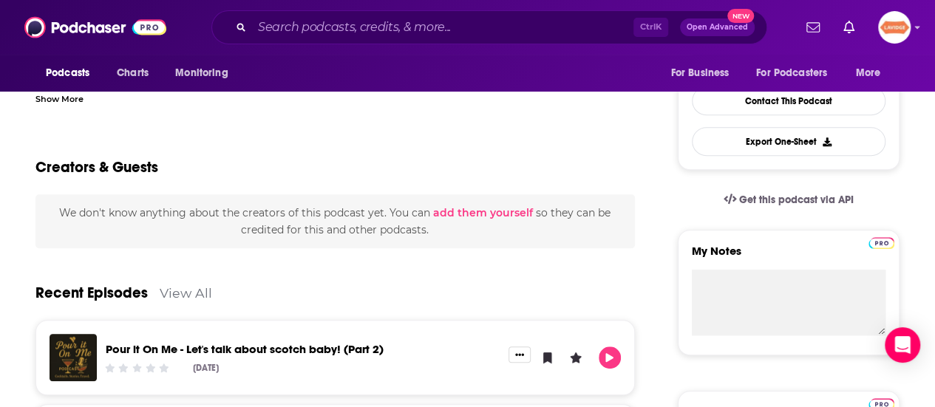
scroll to position [74, 0]
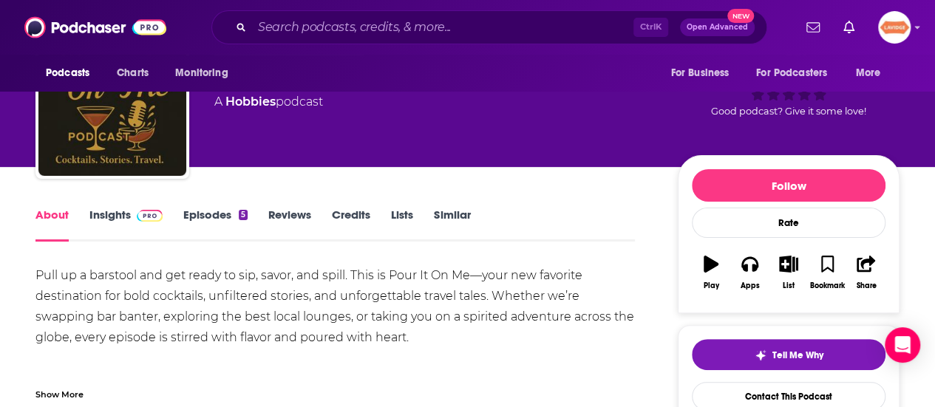
click at [98, 213] on link "Insights" at bounding box center [125, 225] width 73 height 34
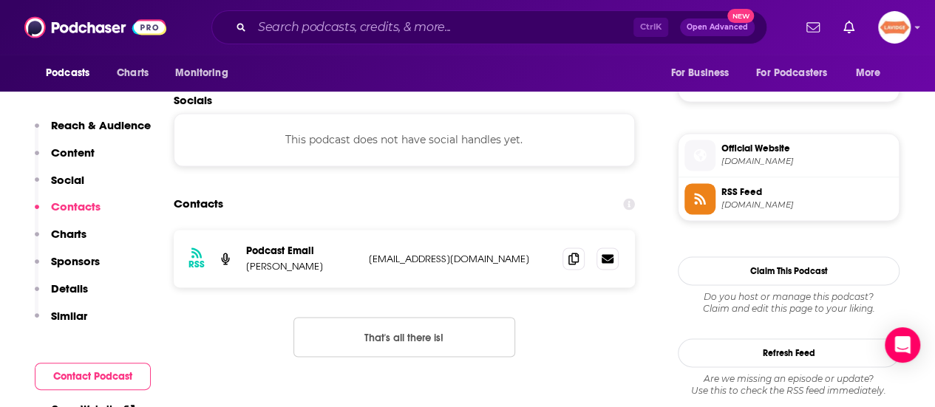
scroll to position [1035, 0]
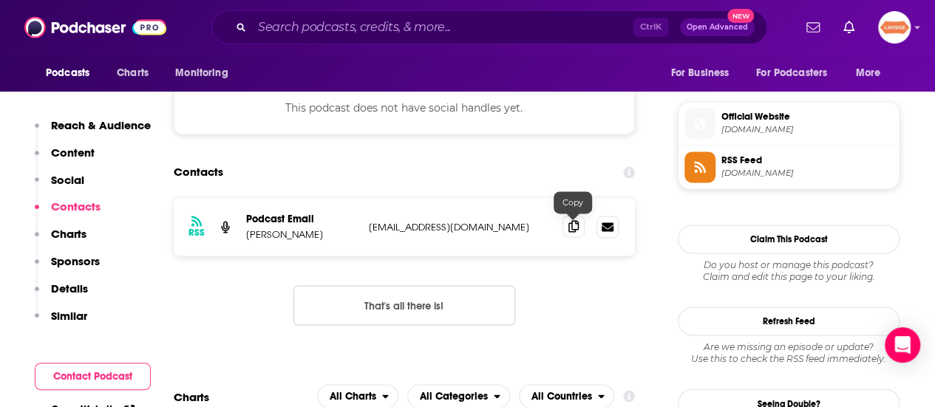
click at [563, 222] on span at bounding box center [573, 226] width 22 height 22
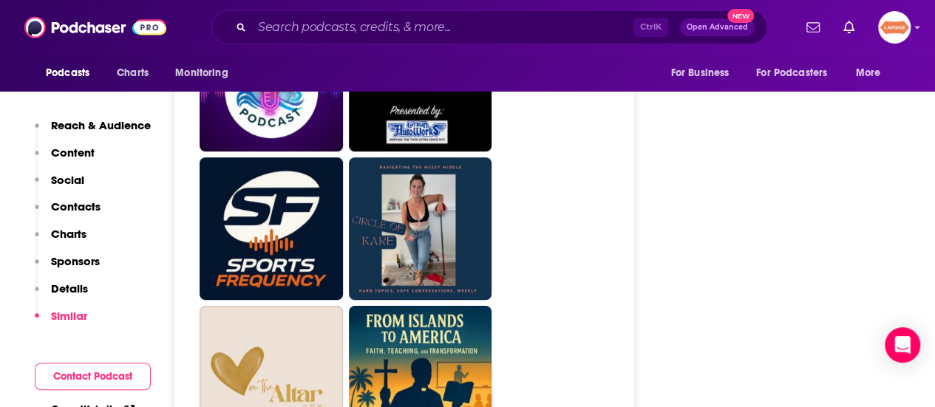
scroll to position [3178, 0]
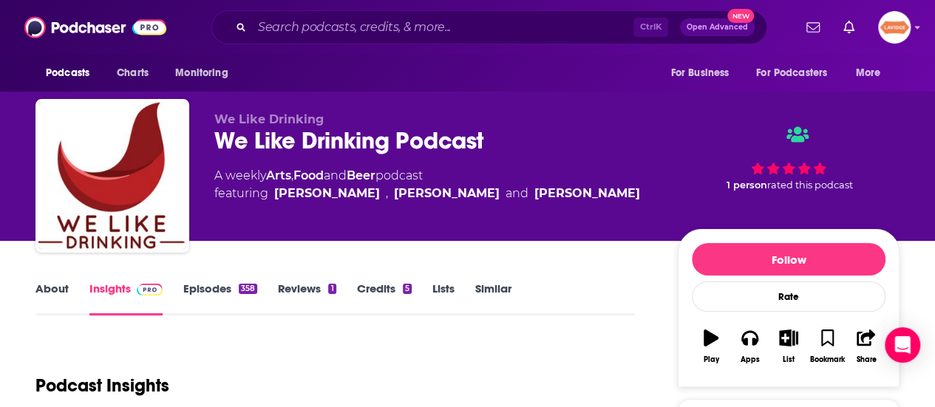
click at [50, 285] on link "About" at bounding box center [51, 299] width 33 height 34
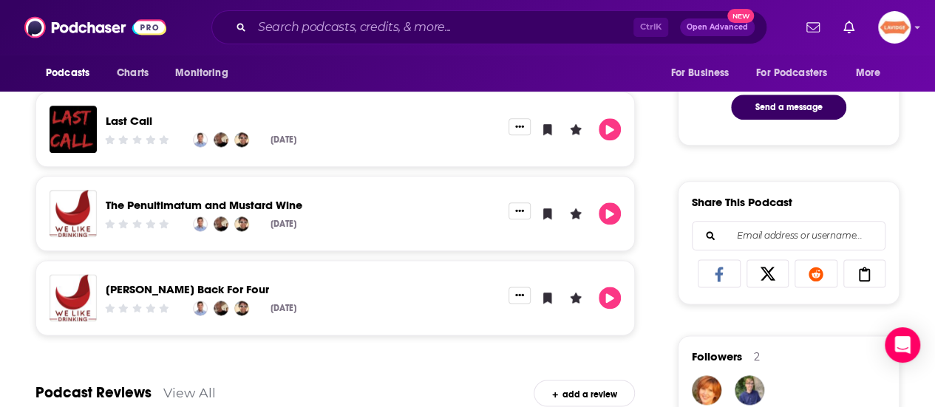
scroll to position [813, 0]
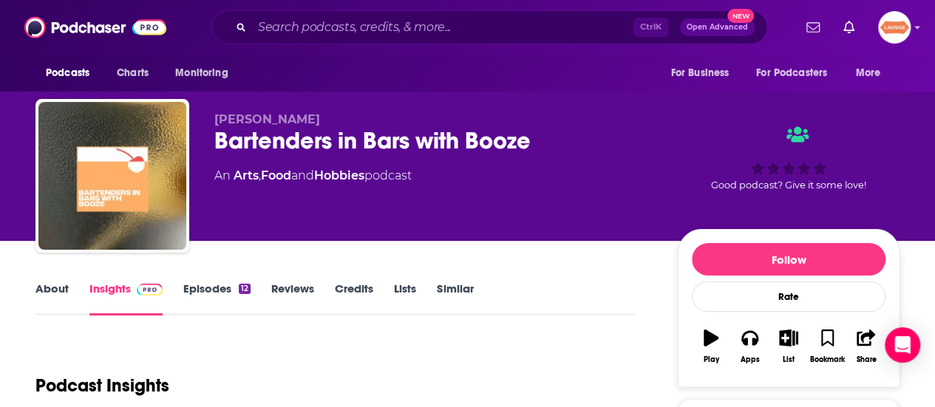
click at [52, 284] on link "About" at bounding box center [51, 299] width 33 height 34
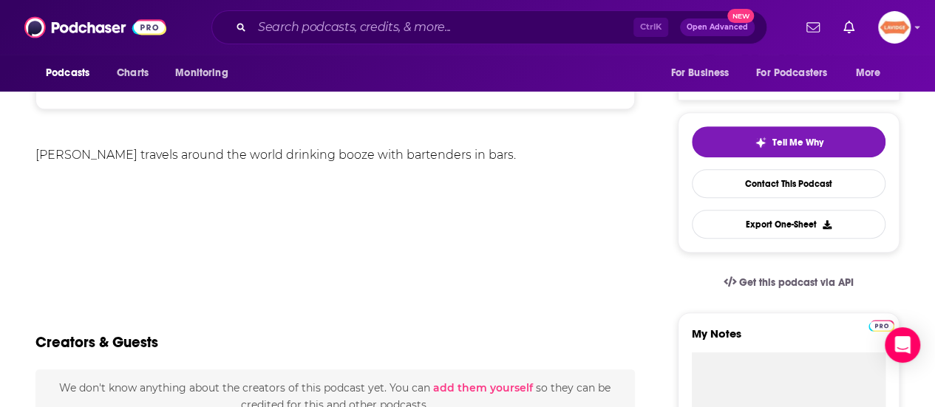
scroll to position [443, 0]
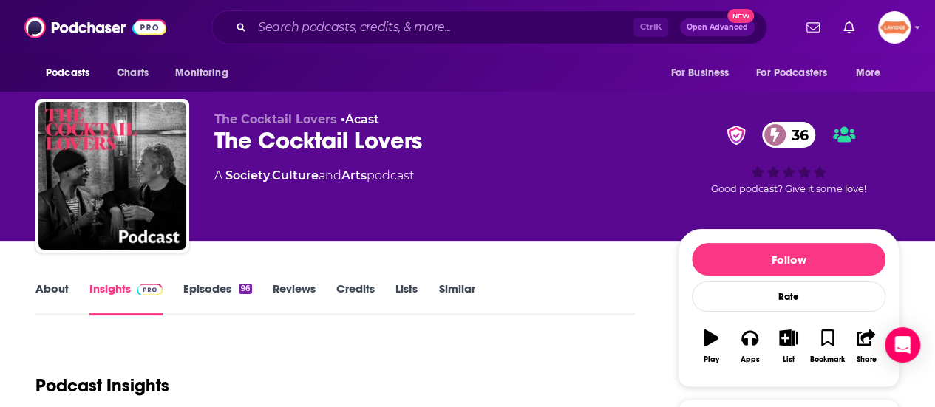
click at [55, 299] on link "About" at bounding box center [51, 299] width 33 height 34
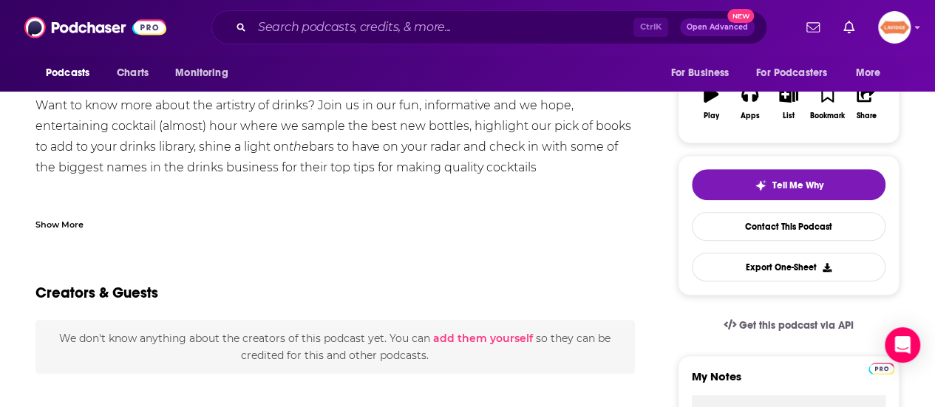
scroll to position [222, 0]
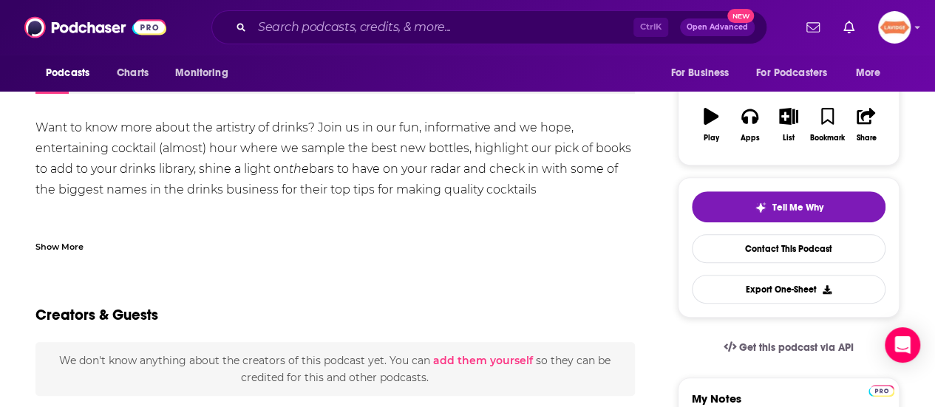
click at [55, 242] on div "Show More" at bounding box center [59, 246] width 48 height 14
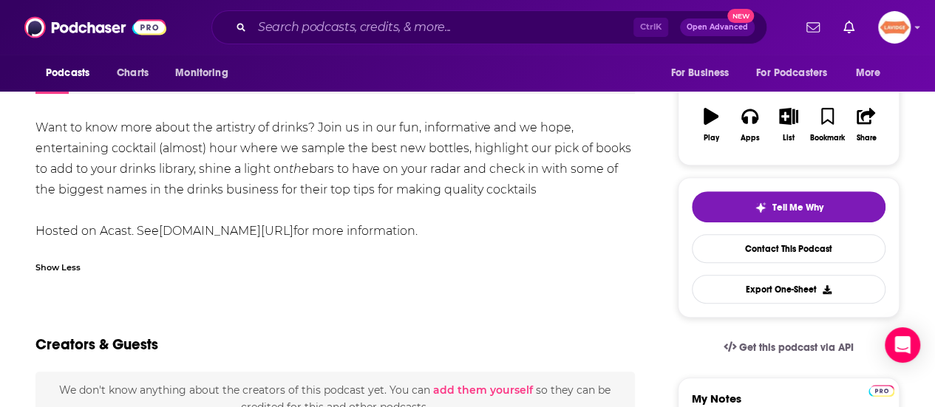
click at [222, 152] on div "Want to know more about the artistry of drinks? Join us in our fun, informative…" at bounding box center [334, 180] width 599 height 124
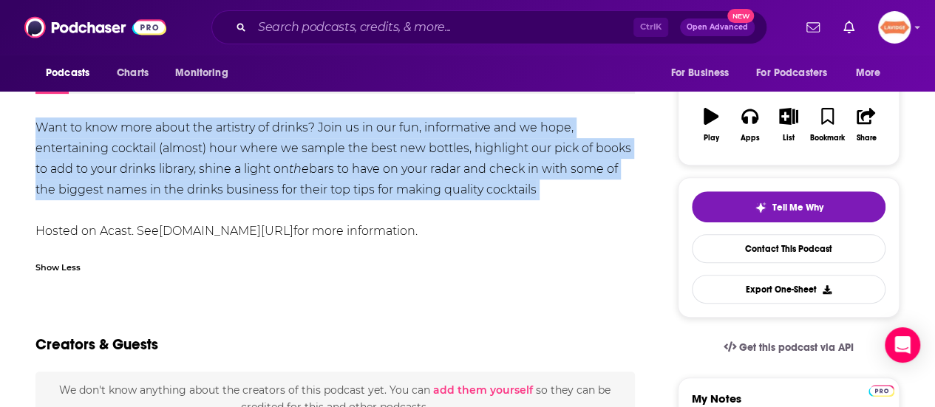
click at [222, 152] on div "Want to know more about the artistry of drinks? Join us in our fun, informative…" at bounding box center [334, 180] width 599 height 124
copy div "Want to know more about the artistry of drinks? Join us in our fun, informative…"
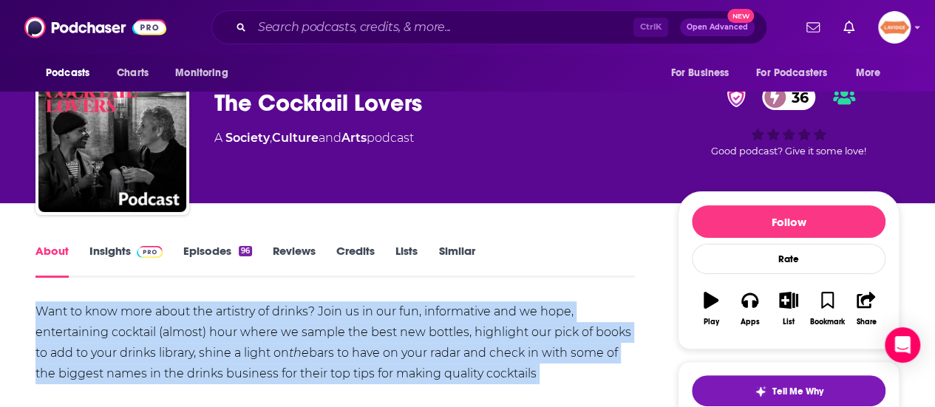
scroll to position [0, 0]
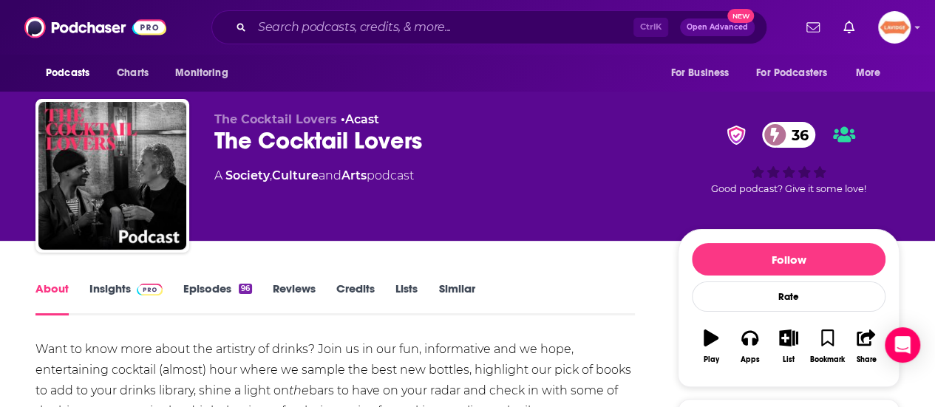
click at [322, 126] on div "The Cocktail Lovers 36" at bounding box center [434, 140] width 440 height 29
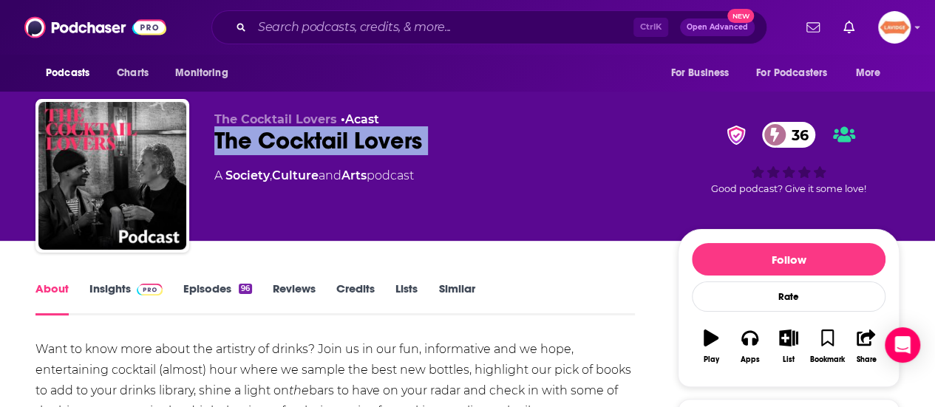
drag, startPoint x: 322, startPoint y: 126, endPoint x: 330, endPoint y: 154, distance: 28.7
click at [321, 126] on div "The Cocktail Lovers 36" at bounding box center [434, 140] width 440 height 29
copy div "The Cocktail Lovers 36"
click at [112, 283] on link "Insights" at bounding box center [125, 299] width 73 height 34
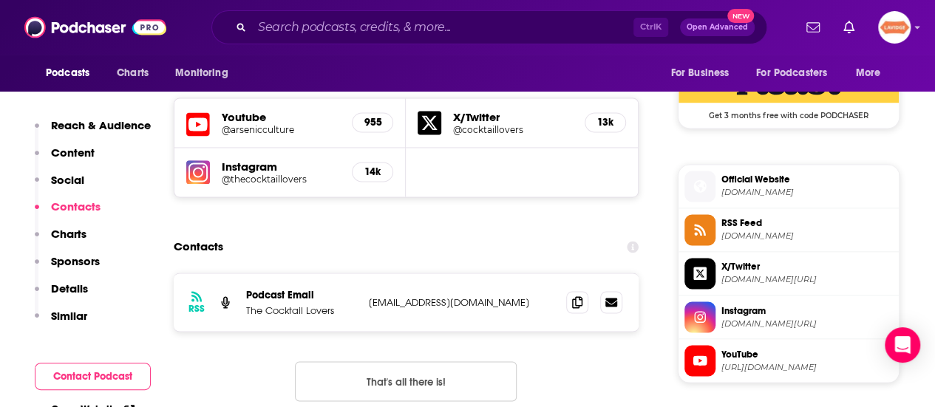
scroll to position [1109, 0]
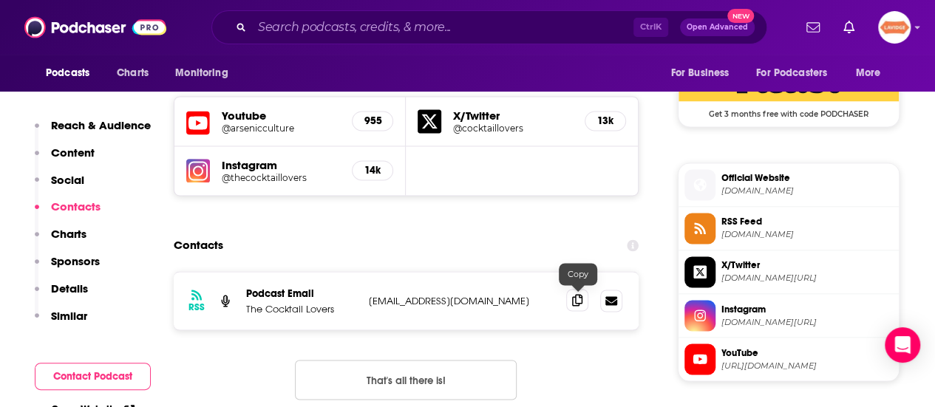
click at [575, 298] on icon at bounding box center [577, 300] width 10 height 12
click at [767, 186] on span "thecocktaillovers.com" at bounding box center [806, 191] width 171 height 11
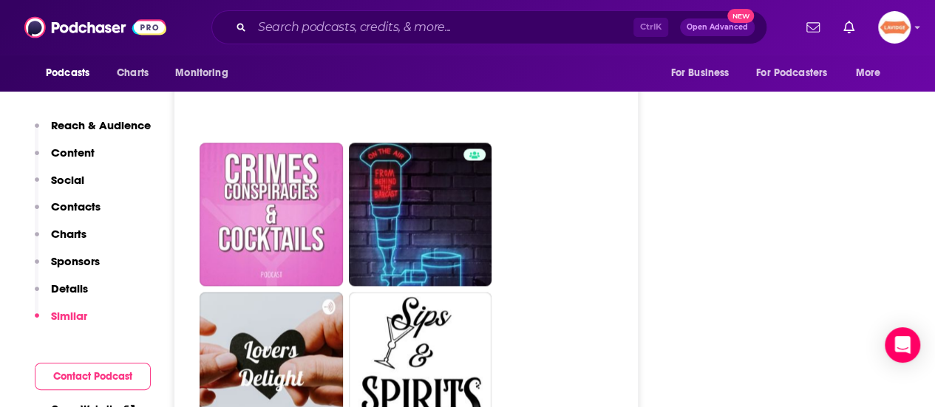
scroll to position [3991, 0]
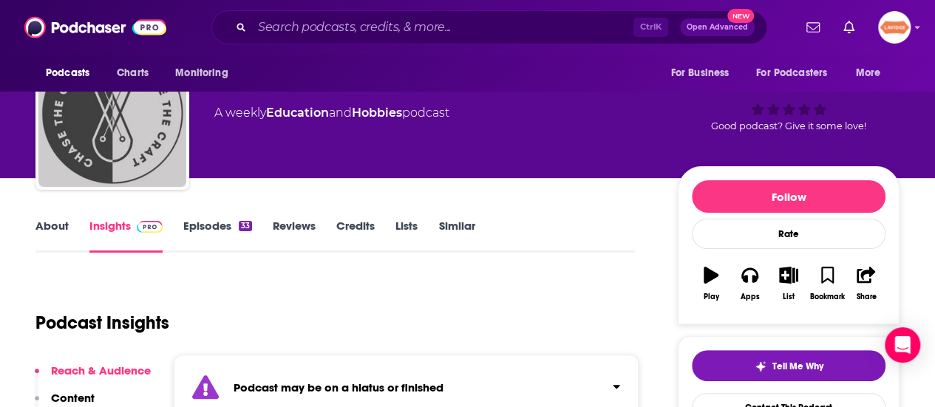
scroll to position [148, 0]
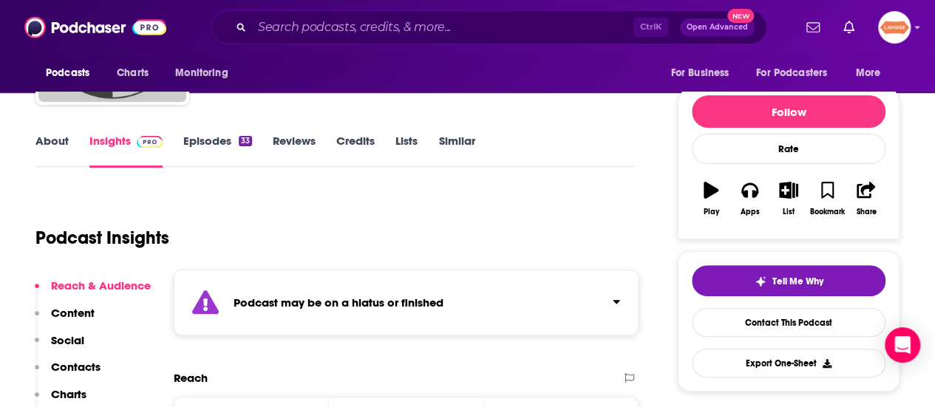
click at [48, 146] on link "About" at bounding box center [51, 151] width 33 height 34
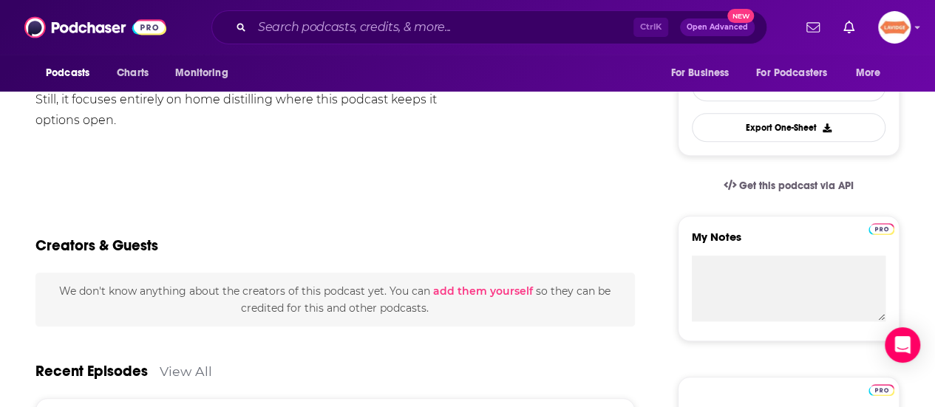
scroll to position [148, 0]
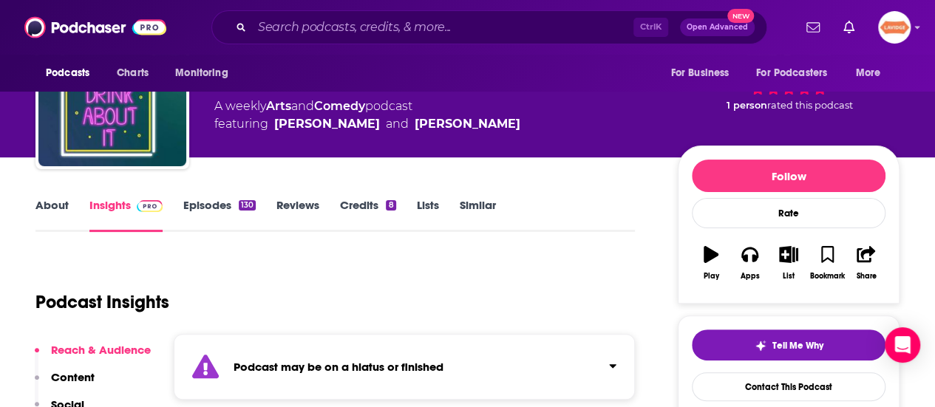
scroll to position [148, 0]
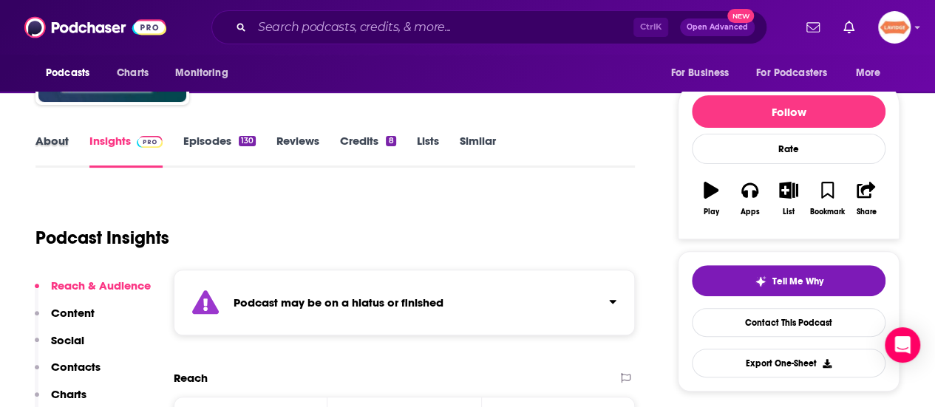
drag, startPoint x: 86, startPoint y: 146, endPoint x: 73, endPoint y: 146, distance: 12.6
click at [84, 146] on div "About" at bounding box center [62, 151] width 54 height 34
click at [41, 143] on link "About" at bounding box center [51, 151] width 33 height 34
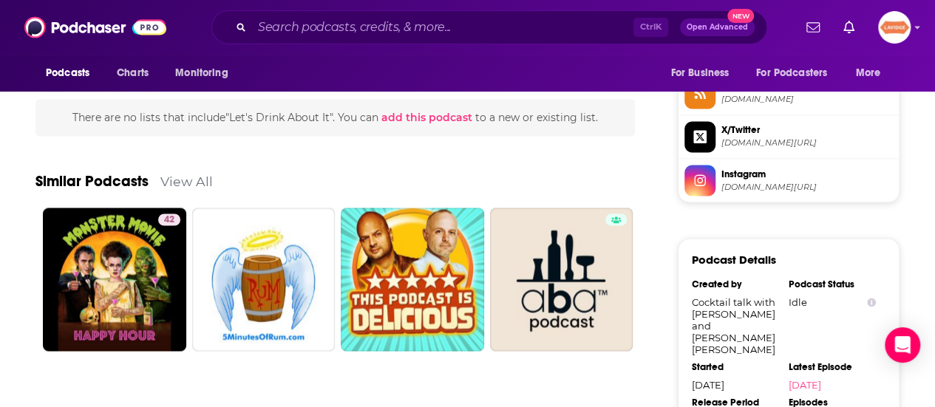
scroll to position [1330, 0]
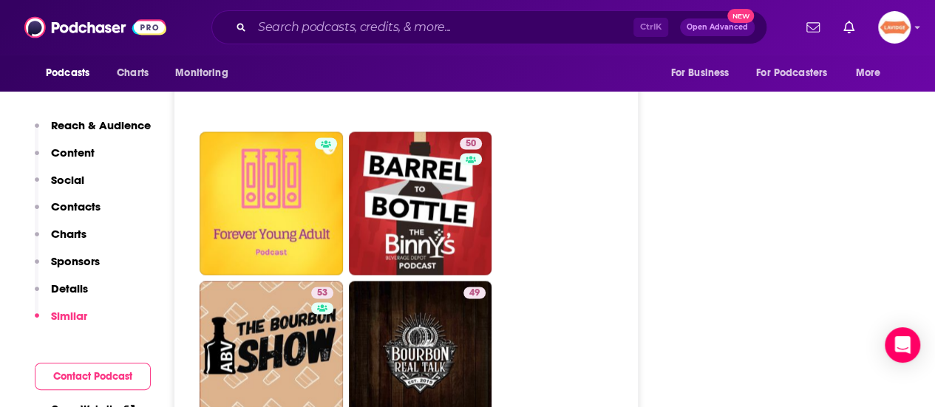
scroll to position [4065, 0]
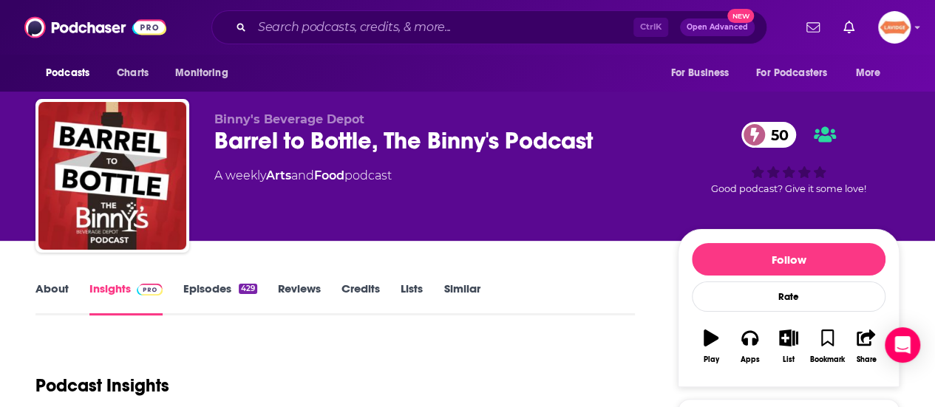
click at [44, 288] on link "About" at bounding box center [51, 299] width 33 height 34
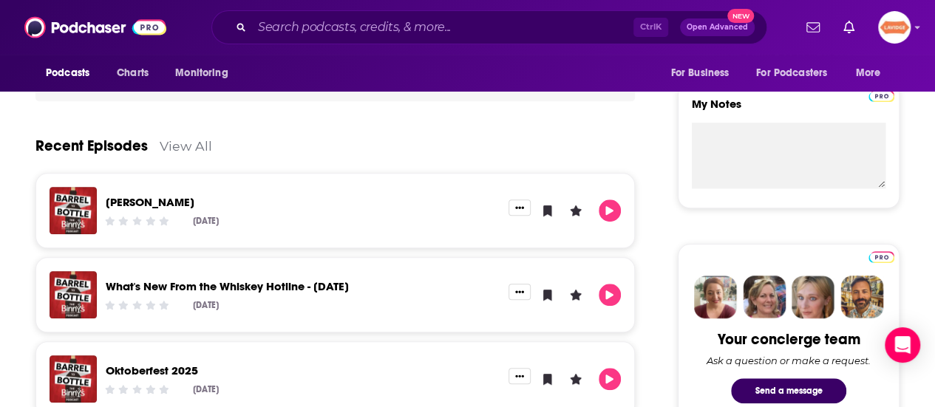
scroll to position [517, 0]
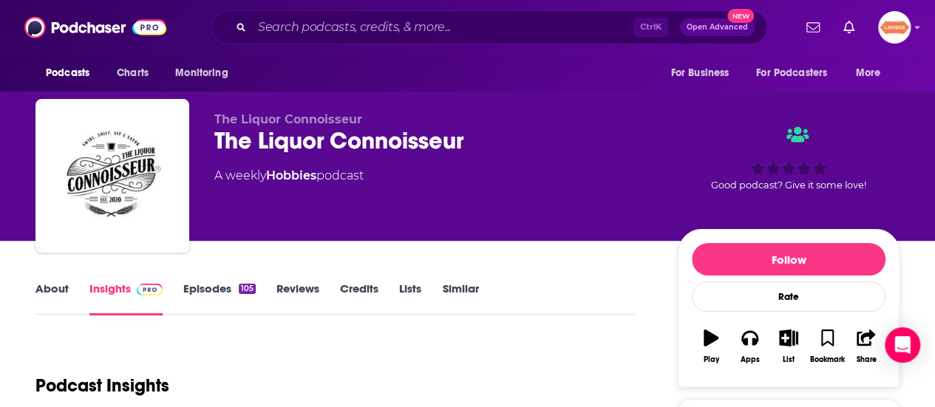
click at [54, 302] on link "About" at bounding box center [51, 299] width 33 height 34
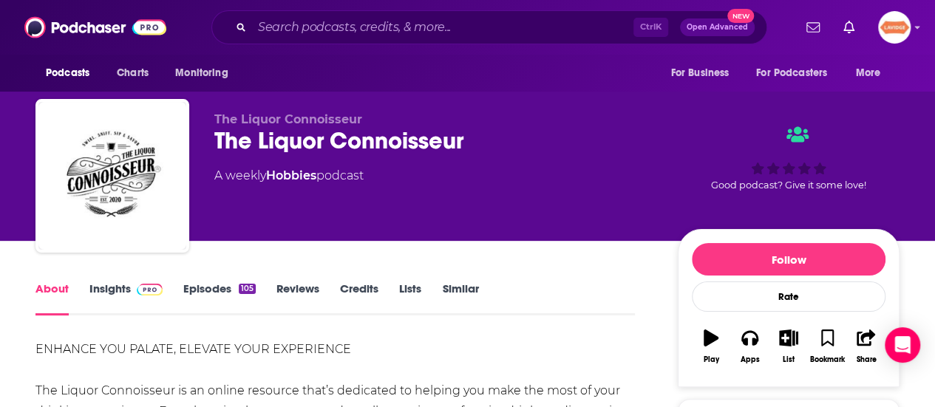
click at [347, 138] on div "The Liquor Connoisseur" at bounding box center [434, 140] width 440 height 29
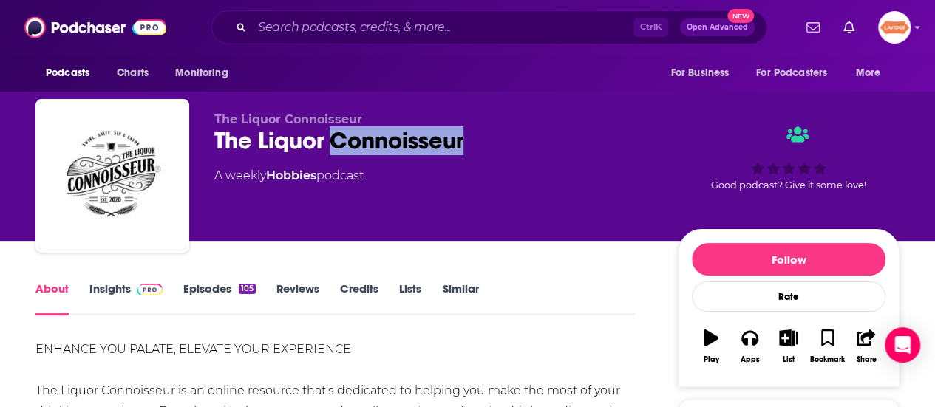
click at [347, 138] on div "The Liquor Connoisseur" at bounding box center [434, 140] width 440 height 29
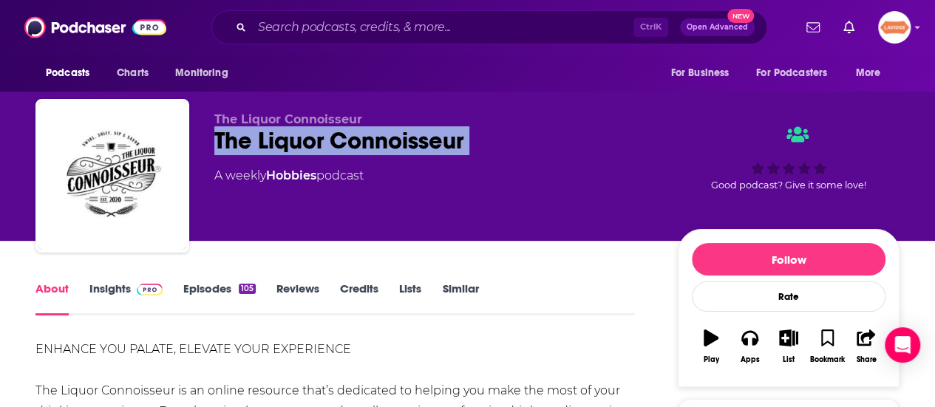
click at [347, 138] on div "The Liquor Connoisseur" at bounding box center [434, 140] width 440 height 29
copy div "The Liquor Connoisseur"
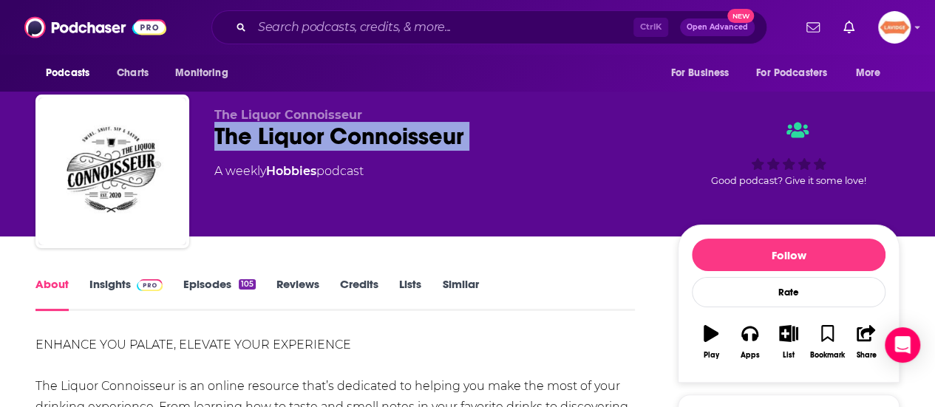
scroll to position [222, 0]
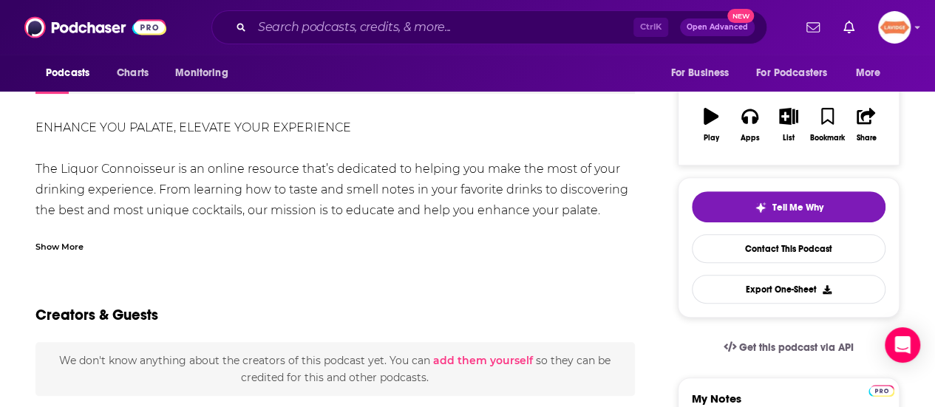
click at [70, 245] on div "Show More" at bounding box center [59, 246] width 48 height 14
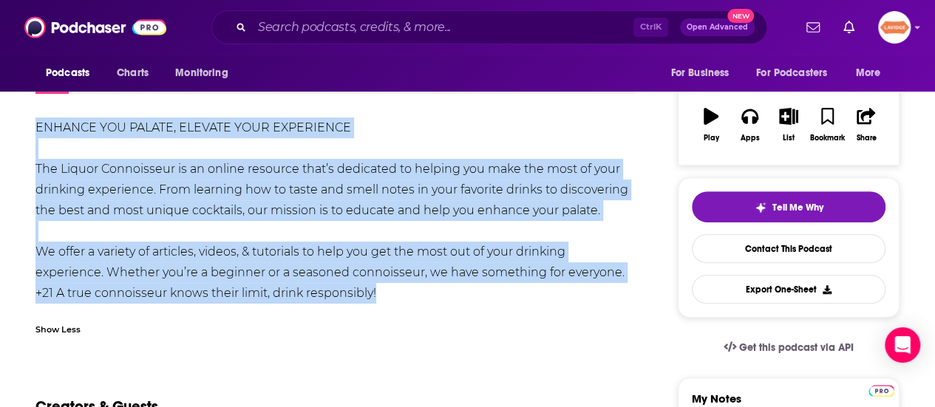
drag, startPoint x: 391, startPoint y: 288, endPoint x: 25, endPoint y: 107, distance: 407.9
copy div "ENHANCE YOU PALATE, ELEVATE YOUR EXPERIENCE The Liquor Connoisseur is an online…"
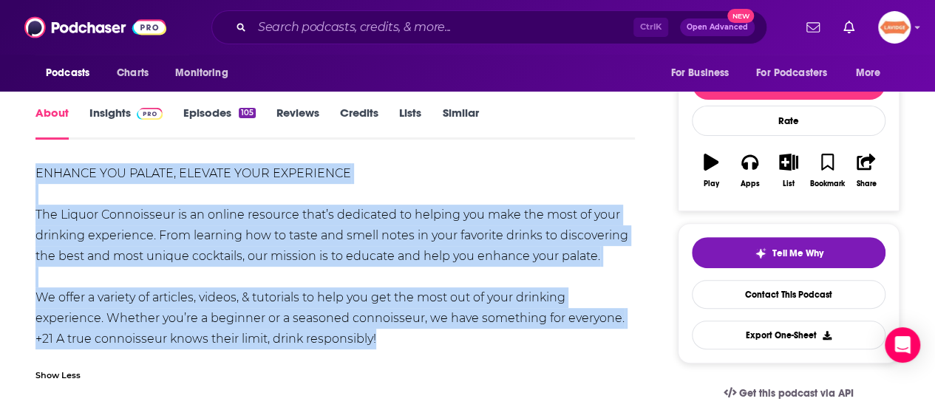
scroll to position [0, 0]
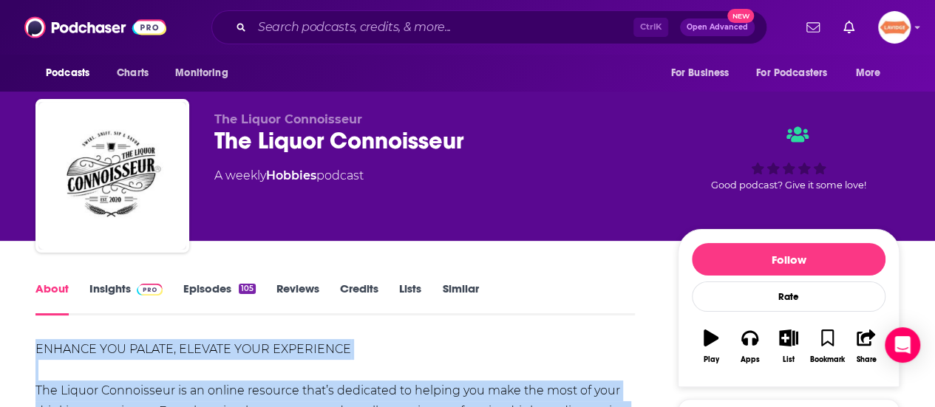
click at [129, 285] on link "Insights" at bounding box center [125, 299] width 73 height 34
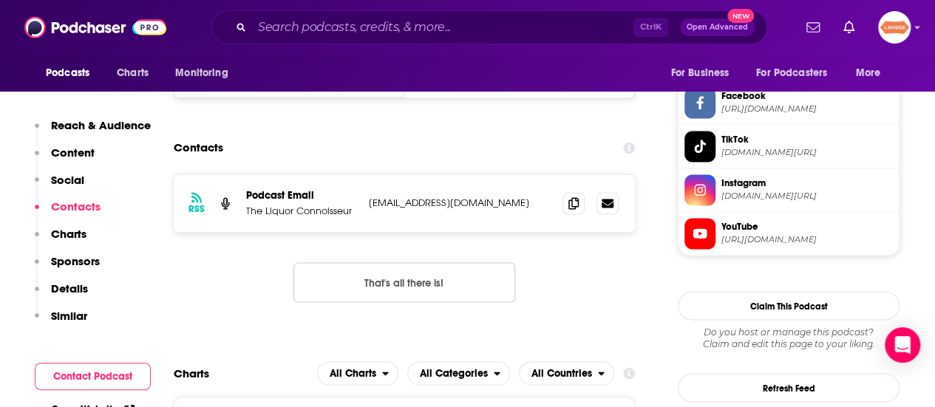
scroll to position [1183, 0]
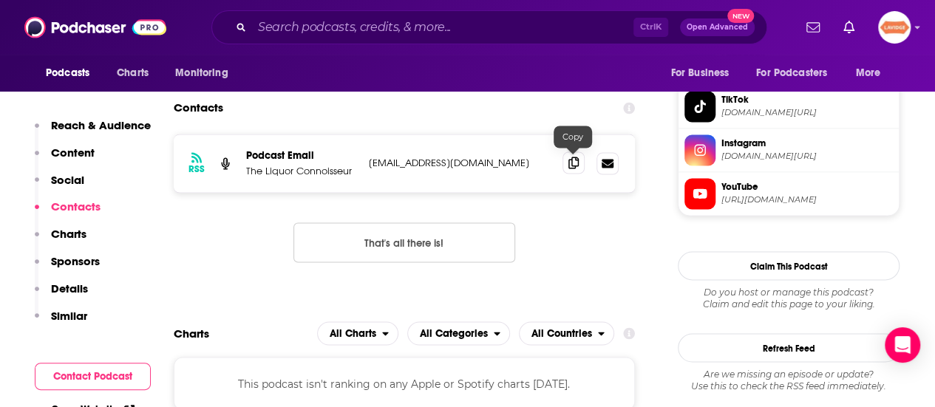
click at [570, 157] on icon at bounding box center [573, 163] width 10 height 12
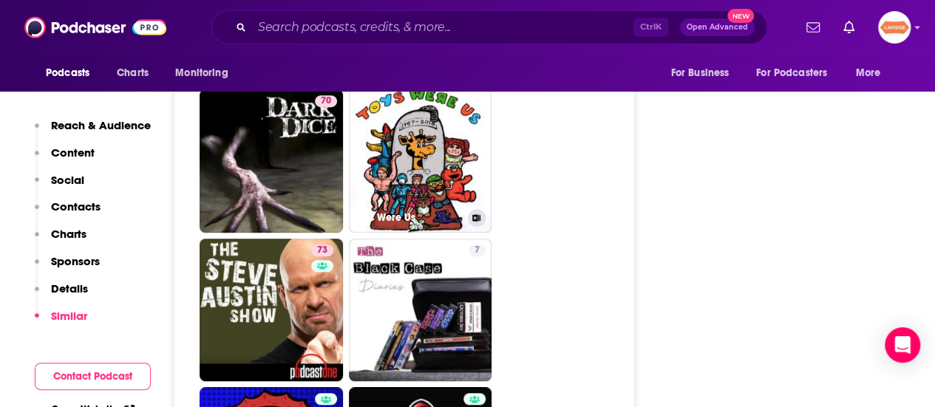
scroll to position [3178, 0]
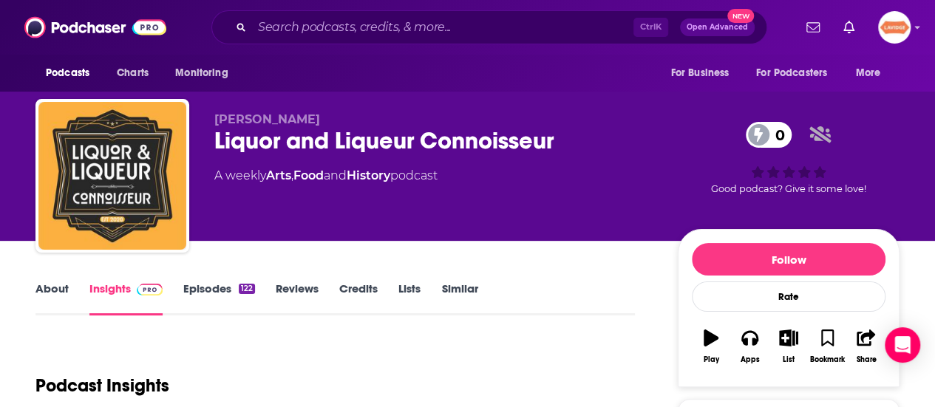
click at [68, 280] on div "About Insights Episodes 122 Reviews Credits Lists Similar" at bounding box center [334, 297] width 599 height 36
click at [64, 282] on div "About Insights Episodes 122 Reviews Credits Lists Similar" at bounding box center [334, 297] width 599 height 36
click at [64, 283] on link "About" at bounding box center [51, 299] width 33 height 34
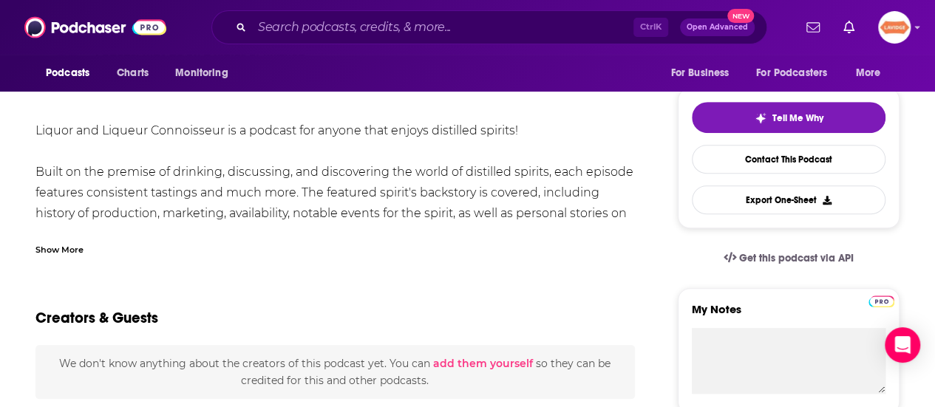
scroll to position [148, 0]
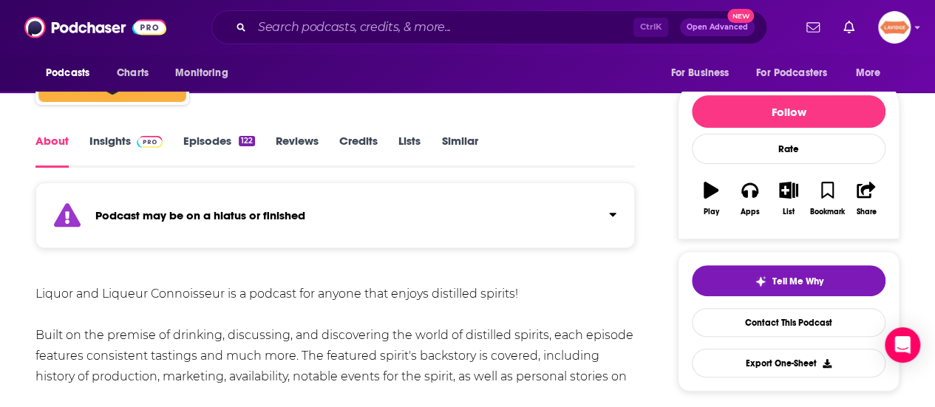
click at [120, 141] on link "Insights" at bounding box center [125, 151] width 73 height 34
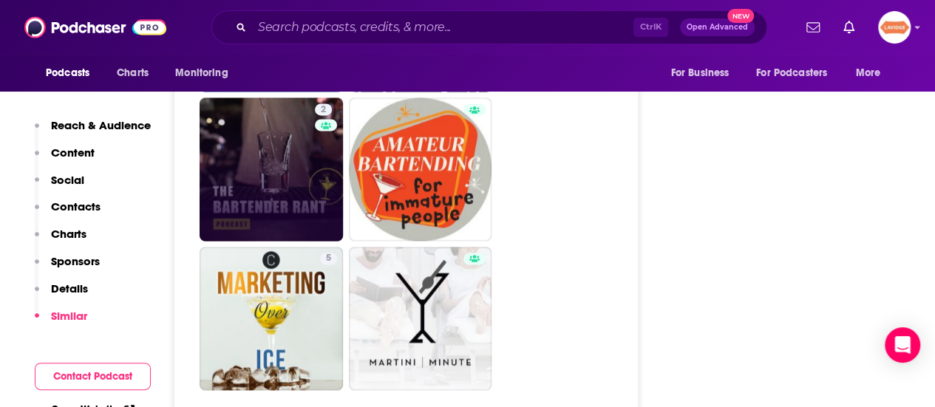
scroll to position [3917, 0]
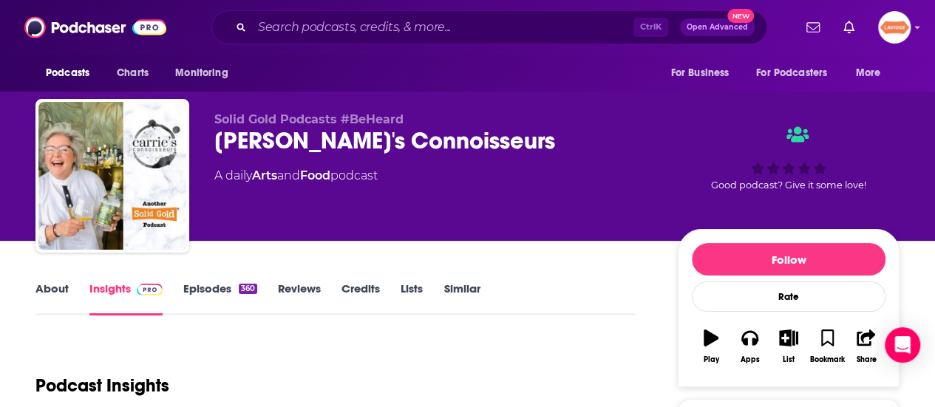
click at [266, 144] on div "[PERSON_NAME]'s Connoisseurs" at bounding box center [434, 140] width 440 height 29
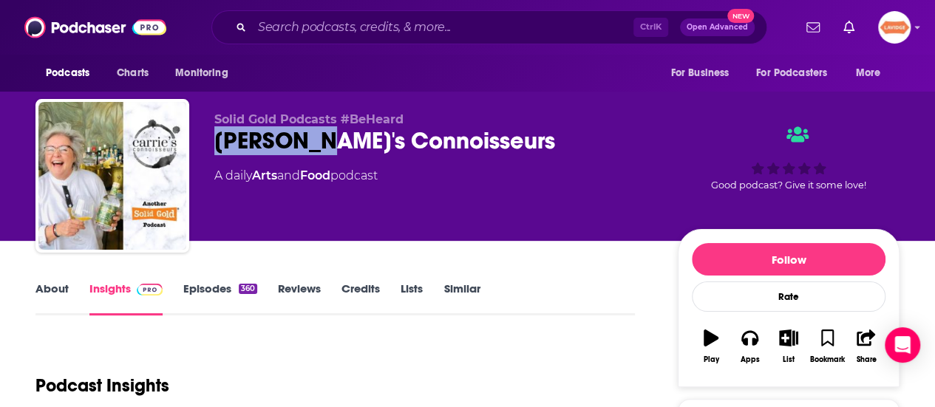
click at [266, 144] on div "[PERSON_NAME]'s Connoisseurs" at bounding box center [434, 140] width 440 height 29
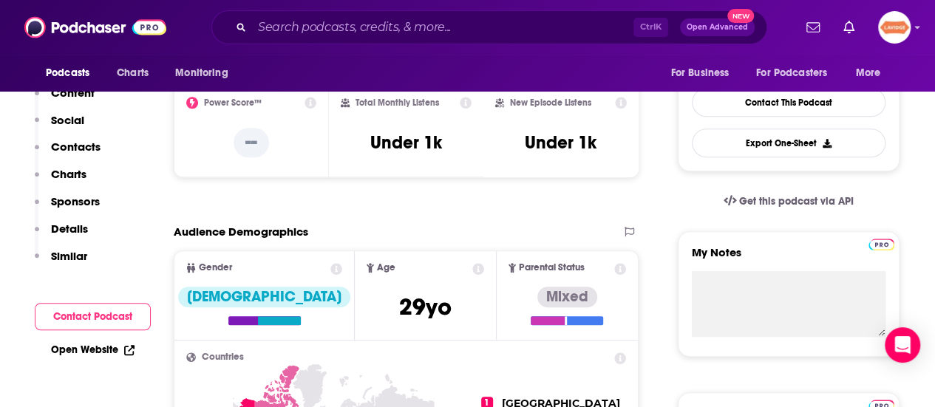
scroll to position [74, 0]
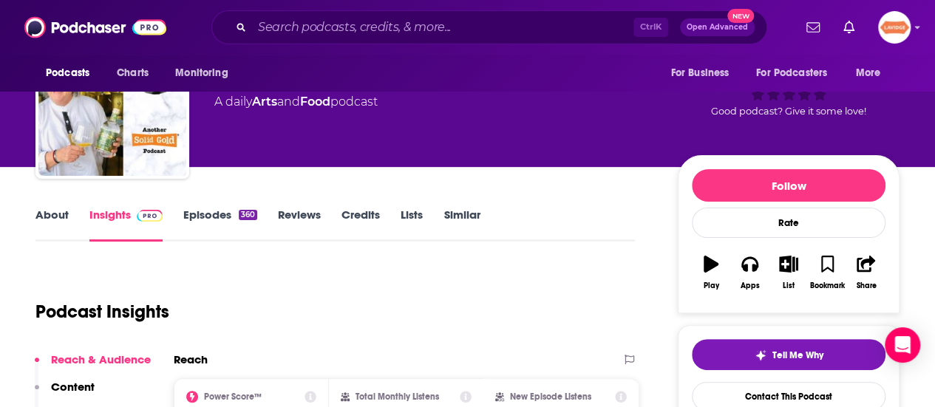
click at [40, 211] on link "About" at bounding box center [51, 225] width 33 height 34
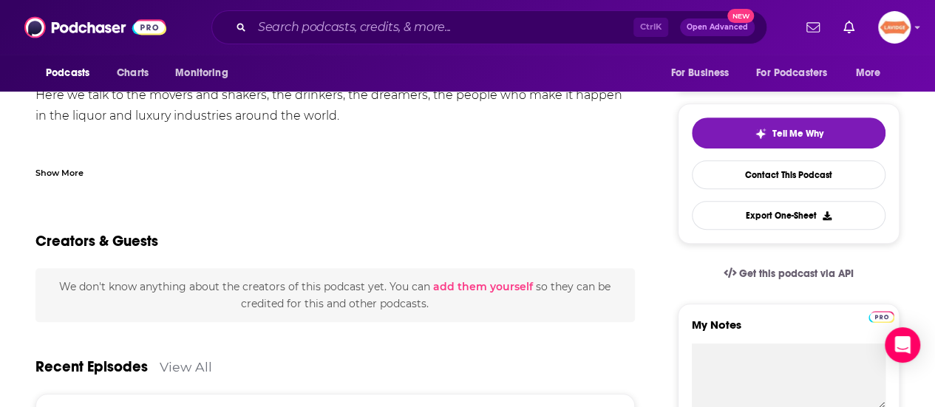
scroll to position [148, 0]
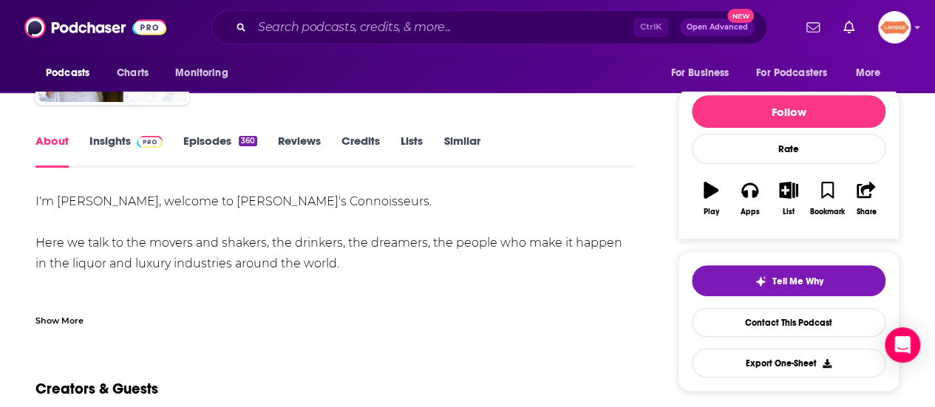
click at [72, 324] on div "Show More" at bounding box center [59, 320] width 48 height 14
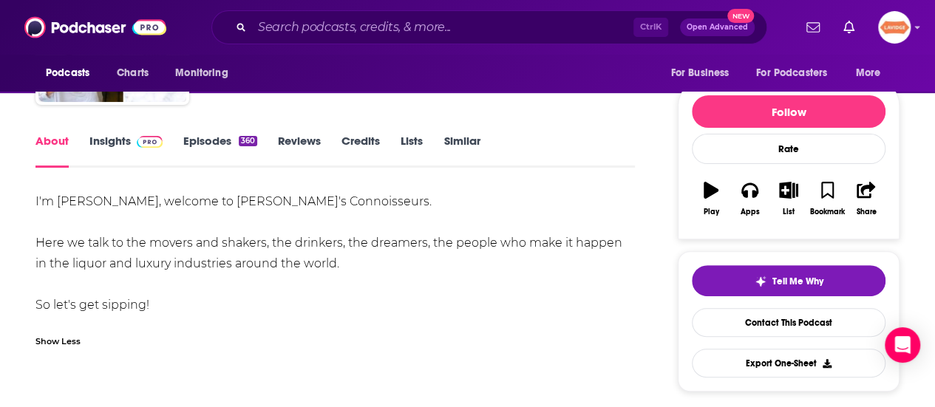
drag, startPoint x: 150, startPoint y: 305, endPoint x: 27, endPoint y: 180, distance: 175.6
copy div "I'm Carrie Adams, welcome to Carrie's Connoisseurs. Here we talk to the movers …"
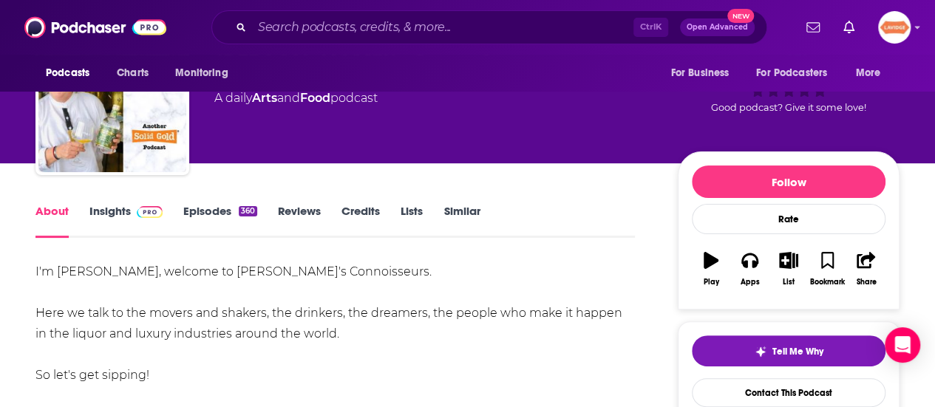
scroll to position [0, 0]
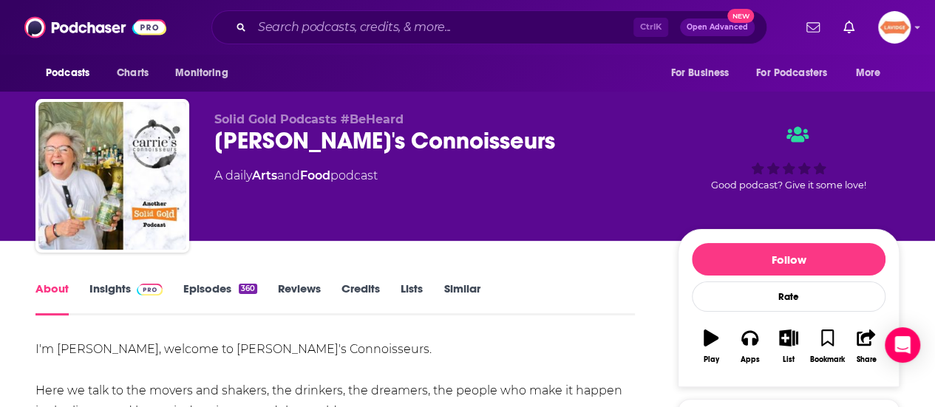
click at [266, 141] on div "Carrie's Connoisseurs" at bounding box center [434, 140] width 440 height 29
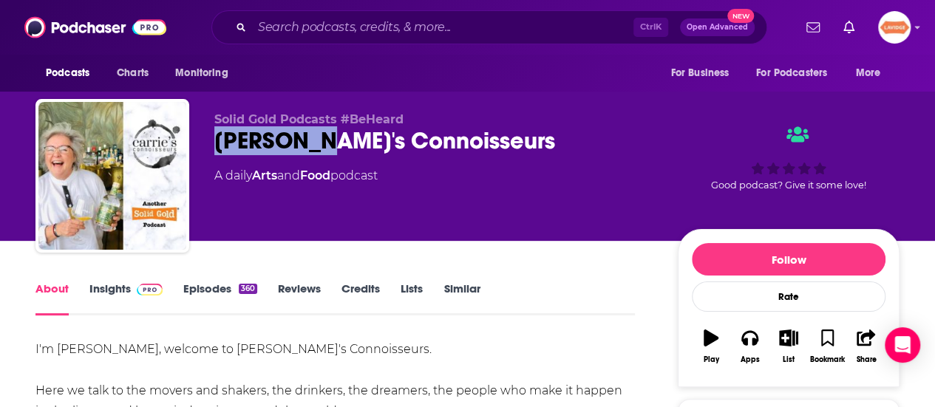
click at [266, 141] on div "Carrie's Connoisseurs" at bounding box center [434, 140] width 440 height 29
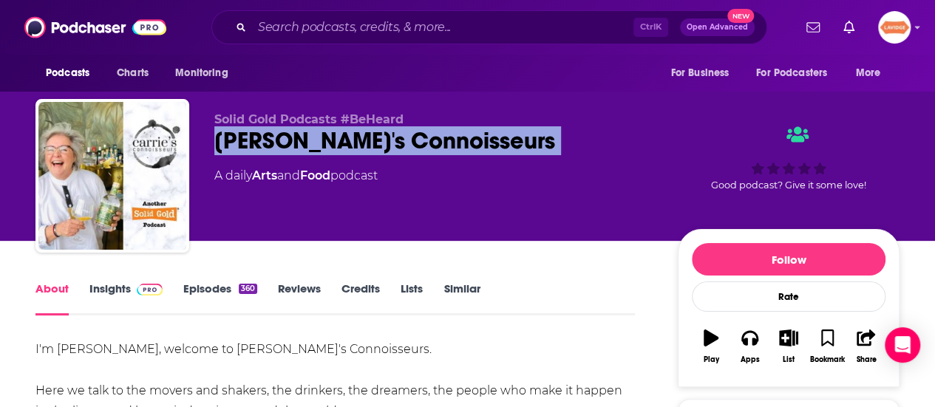
click at [266, 141] on div "Carrie's Connoisseurs" at bounding box center [434, 140] width 440 height 29
copy div "Carrie's Connoisseurs"
click at [109, 292] on link "Insights" at bounding box center [125, 299] width 73 height 34
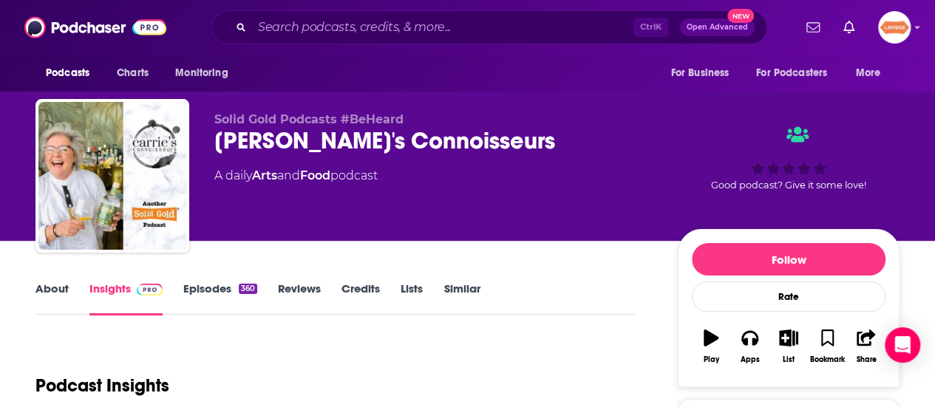
click at [300, 141] on div "Carrie's Connoisseurs" at bounding box center [434, 140] width 440 height 29
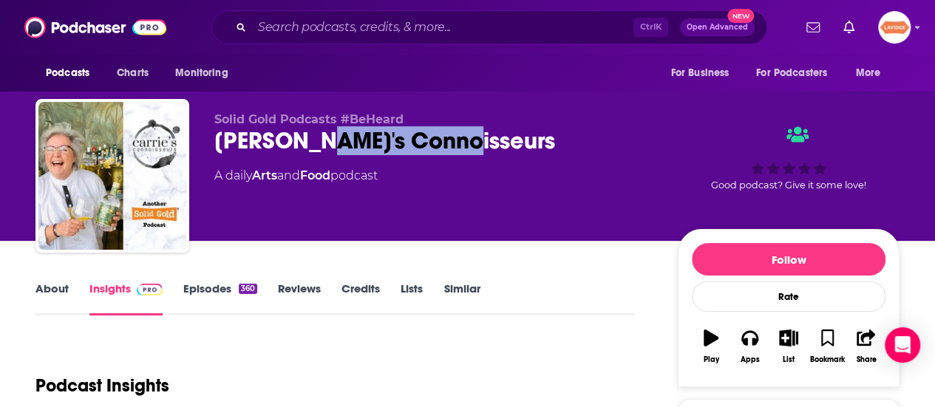
click at [300, 141] on div "Carrie's Connoisseurs" at bounding box center [434, 140] width 440 height 29
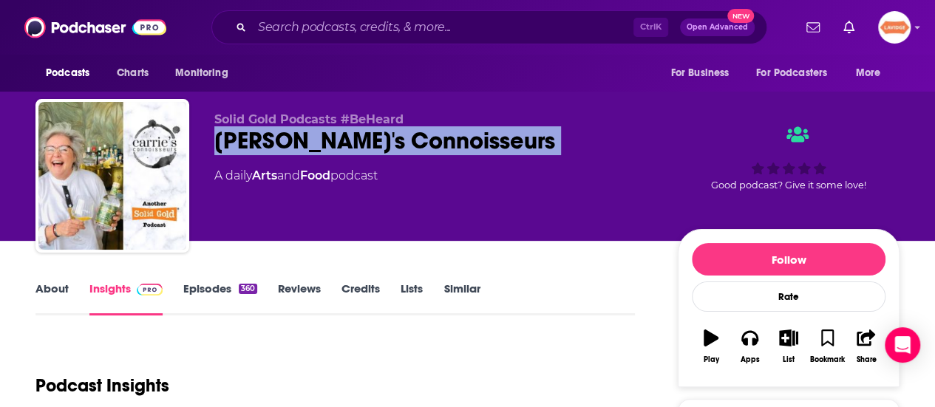
click at [300, 141] on div "Carrie's Connoisseurs" at bounding box center [434, 140] width 440 height 29
copy div "Carrie's Connoisseurs"
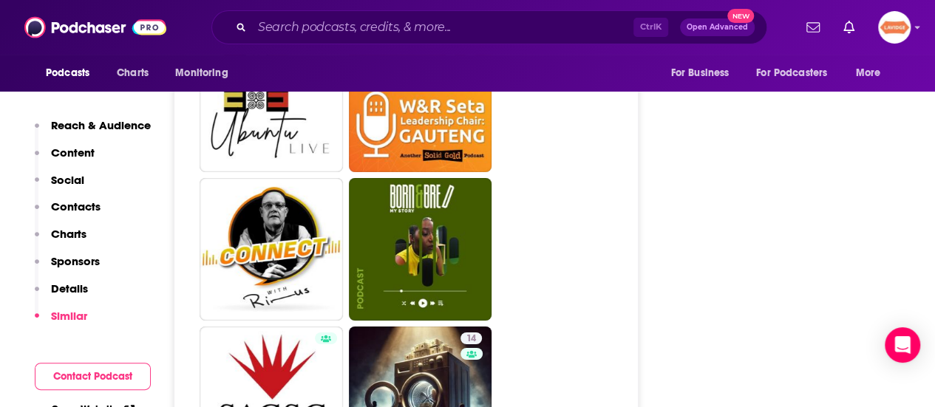
scroll to position [2143, 0]
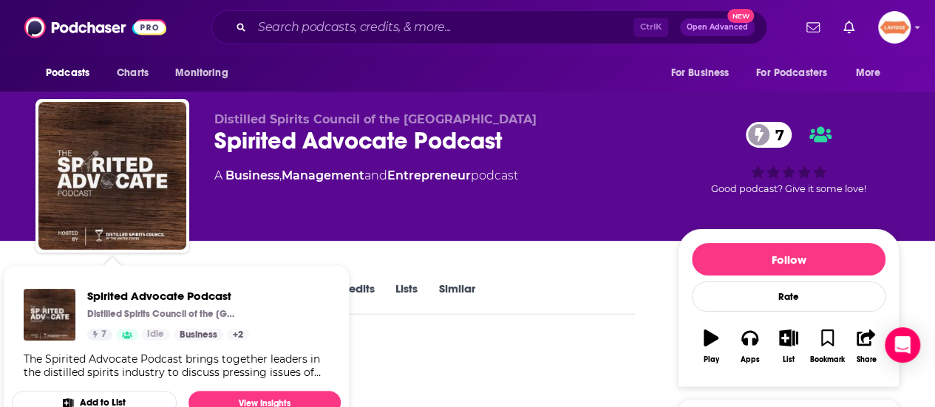
click at [1, 225] on div "Distilled Spirits Council of the United States Spirited Advocate Podcast 7 A Bu…" at bounding box center [467, 120] width 935 height 241
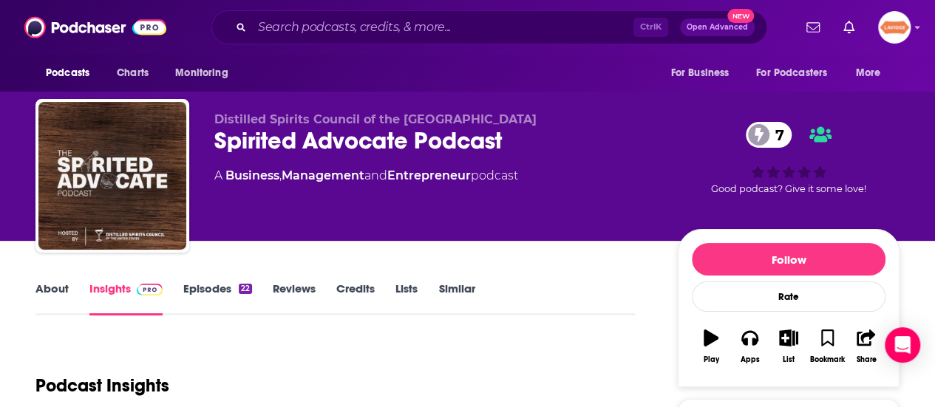
click at [55, 286] on link "About" at bounding box center [51, 299] width 33 height 34
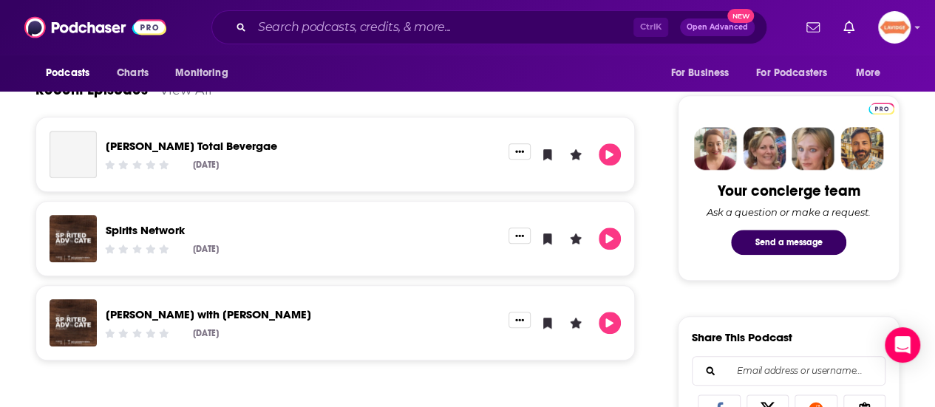
scroll to position [591, 0]
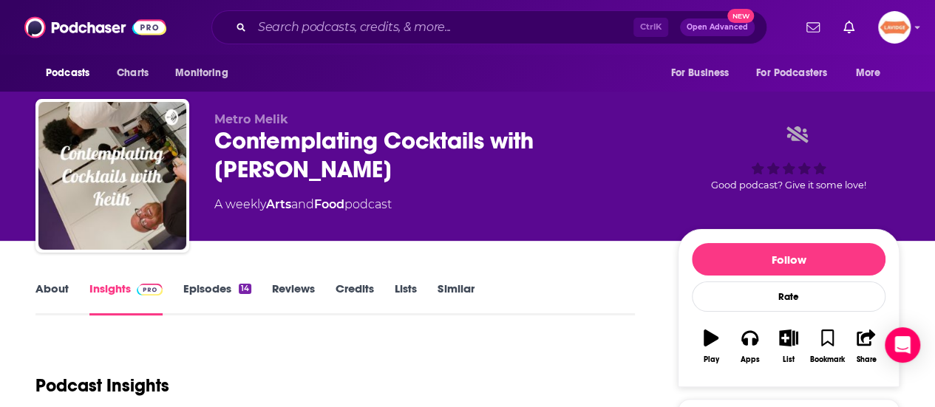
click at [52, 294] on link "About" at bounding box center [51, 299] width 33 height 34
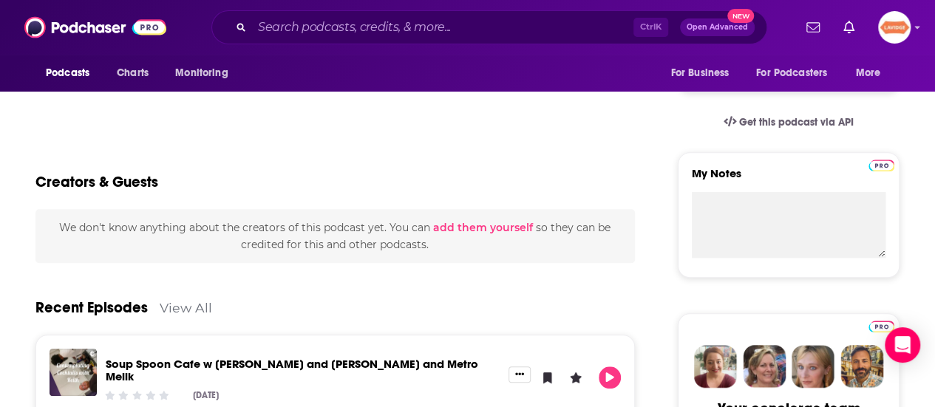
scroll to position [517, 0]
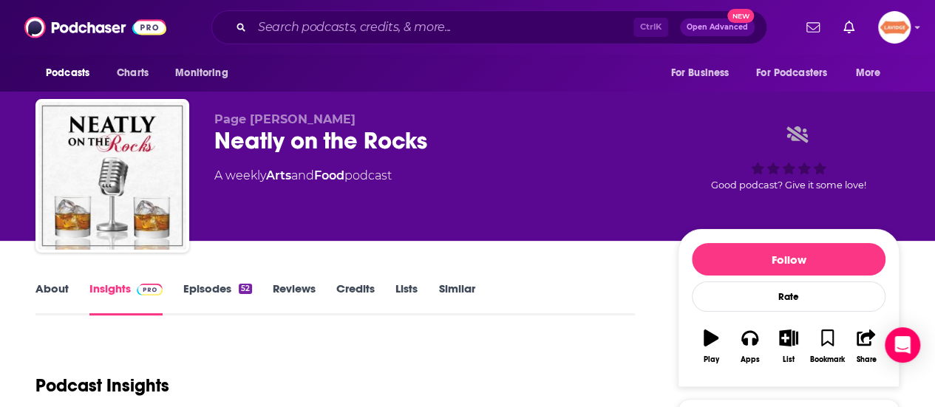
click at [50, 287] on link "About" at bounding box center [51, 299] width 33 height 34
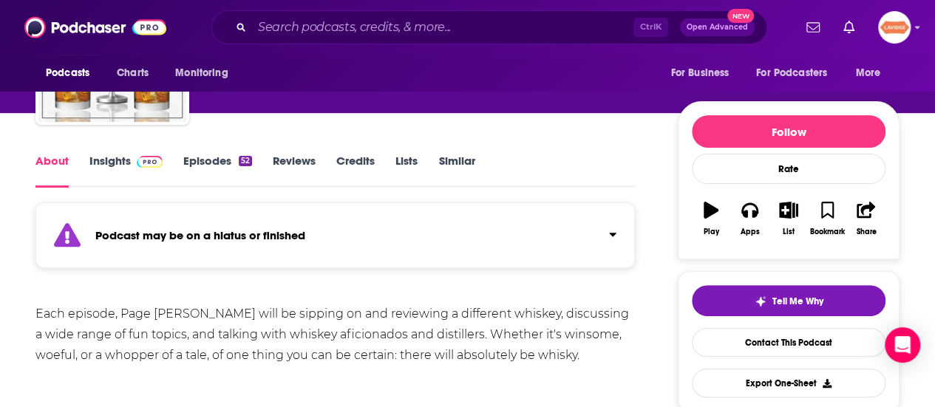
scroll to position [148, 0]
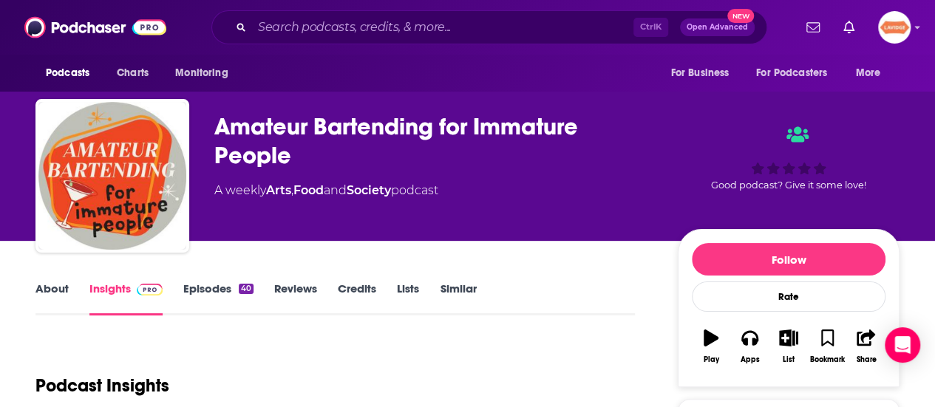
click at [55, 292] on link "About" at bounding box center [51, 299] width 33 height 34
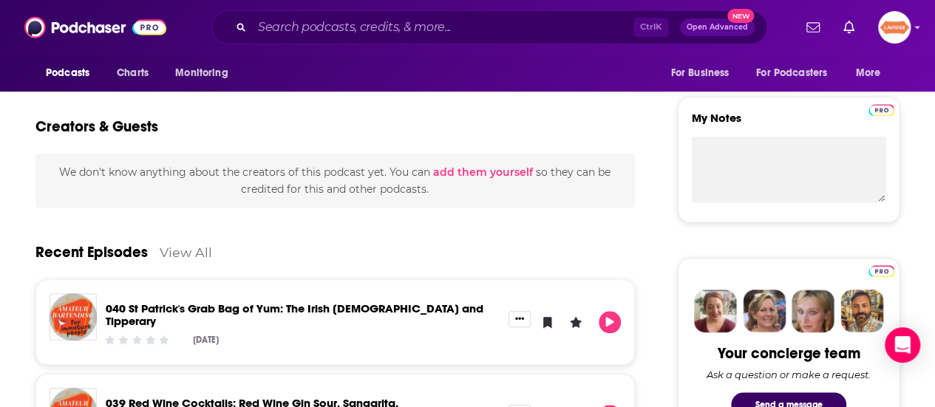
scroll to position [517, 0]
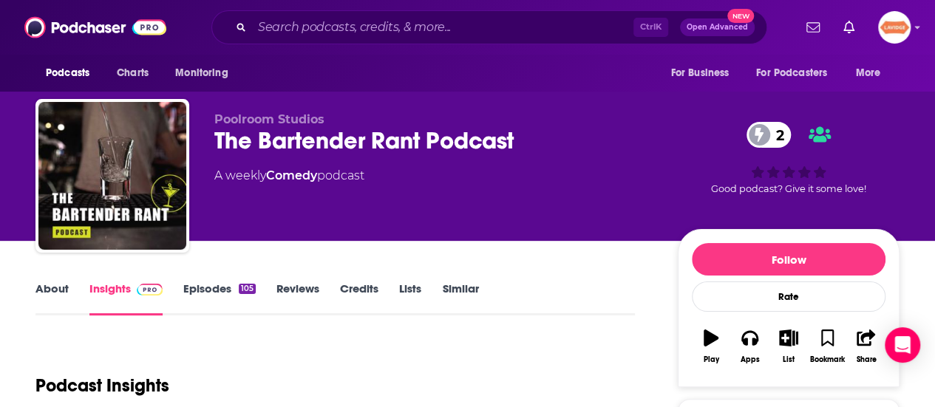
click at [62, 282] on link "About" at bounding box center [51, 299] width 33 height 34
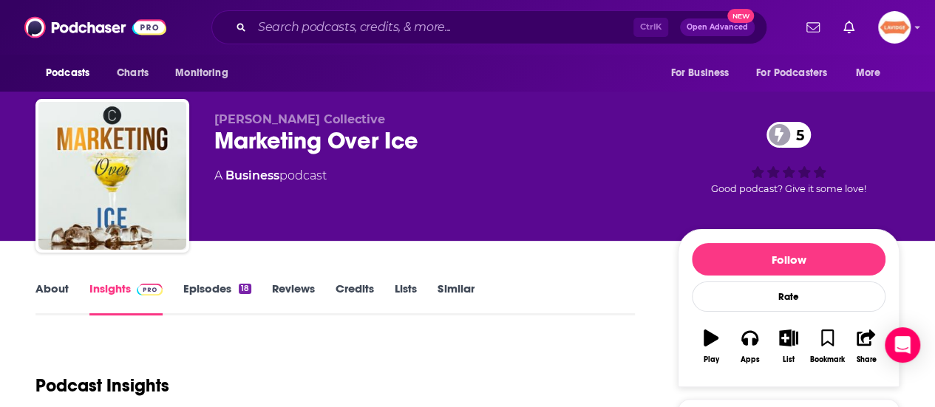
click at [61, 293] on link "About" at bounding box center [51, 299] width 33 height 34
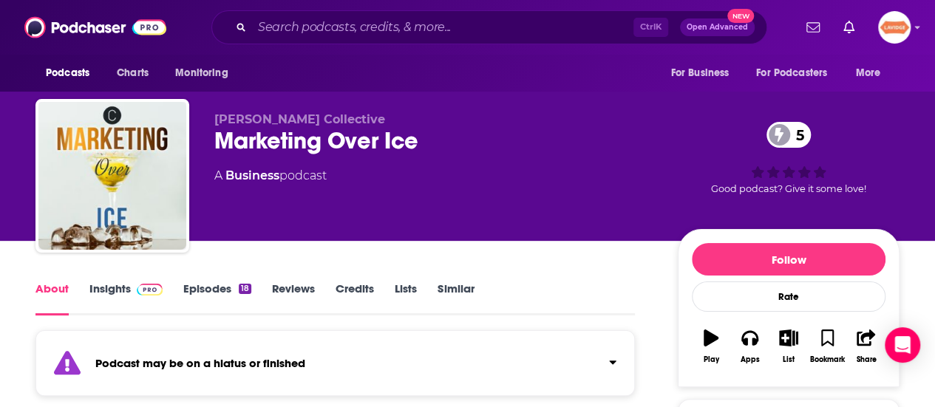
click at [312, 129] on div "Marketing Over Ice 5" at bounding box center [434, 140] width 440 height 29
click at [313, 144] on div "Marketing Over Ice 5" at bounding box center [434, 140] width 440 height 29
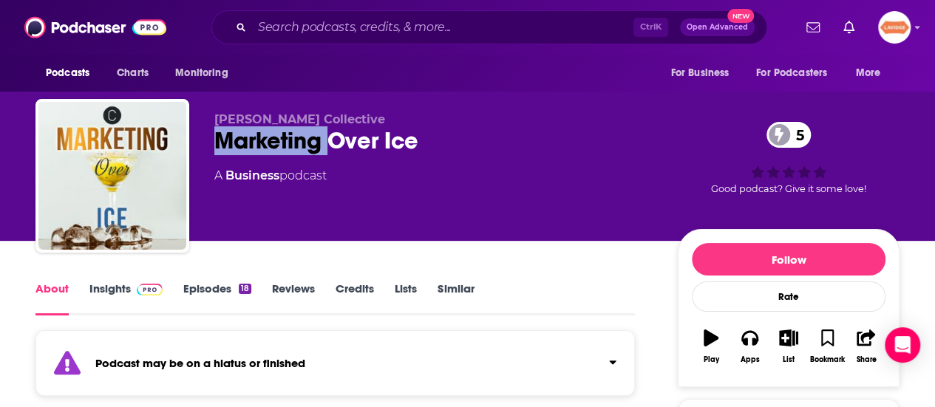
click at [313, 144] on div "Marketing Over Ice 5" at bounding box center [434, 140] width 440 height 29
copy div "Marketing Over Ice 5"
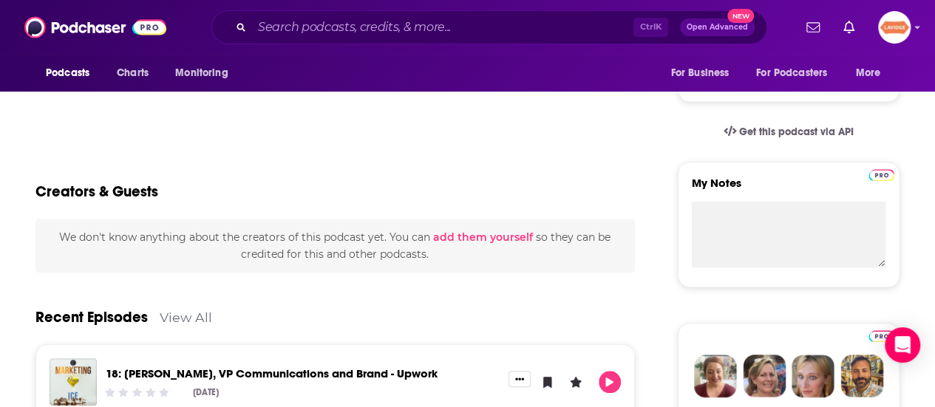
scroll to position [443, 0]
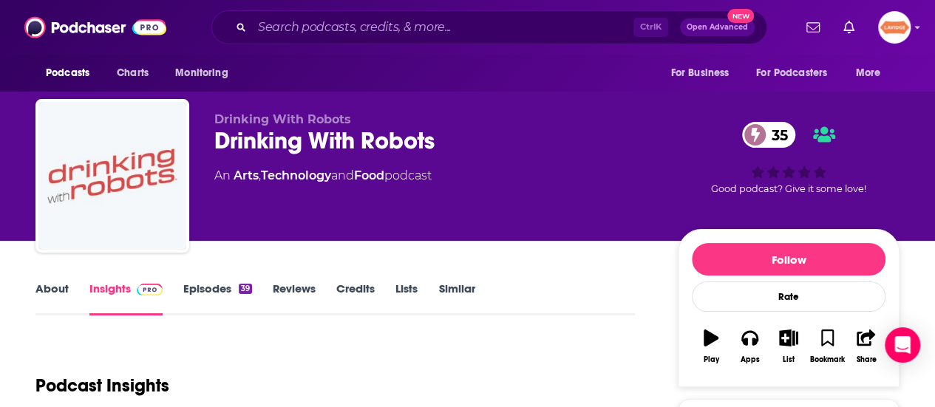
click at [0, 235] on div "Drinking With Robots Drinking With Robots 35 An Arts , Technology and Food podc…" at bounding box center [467, 120] width 935 height 241
click at [40, 298] on link "About" at bounding box center [51, 299] width 33 height 34
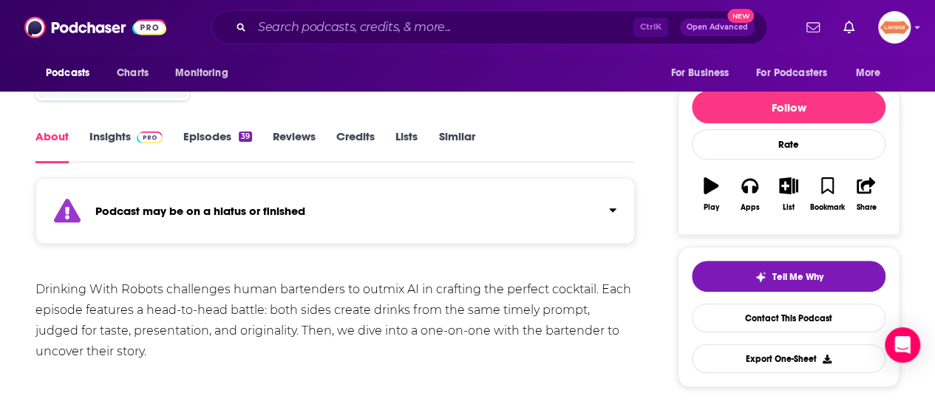
scroll to position [148, 0]
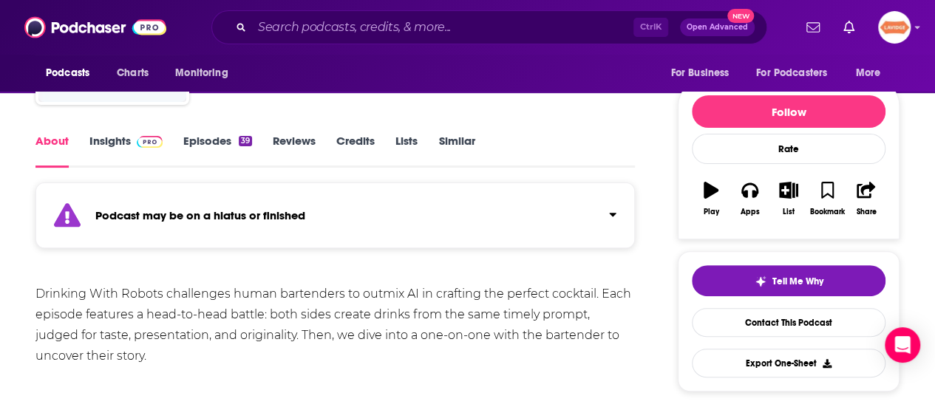
click at [409, 328] on div "Drinking With Robots challenges human bartenders to outmix AI in crafting the p…" at bounding box center [334, 325] width 599 height 83
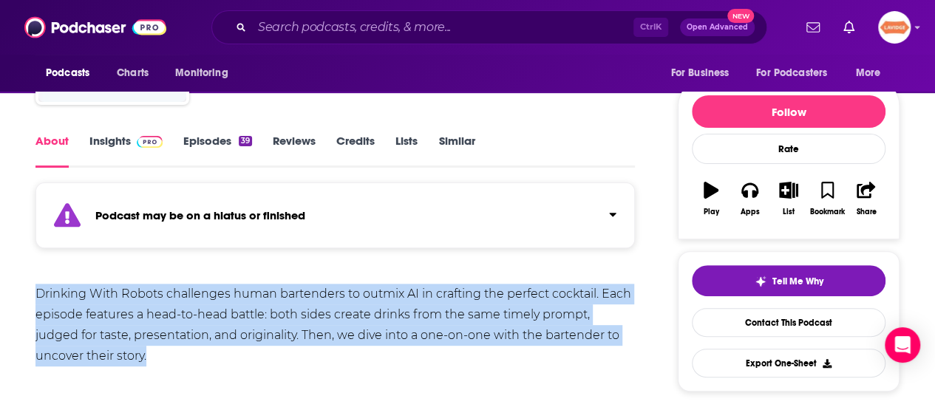
click at [409, 327] on div "Drinking With Robots challenges human bartenders to outmix AI in crafting the p…" at bounding box center [334, 325] width 599 height 83
copy div "Drinking With Robots challenges human bartenders to outmix AI in crafting the p…"
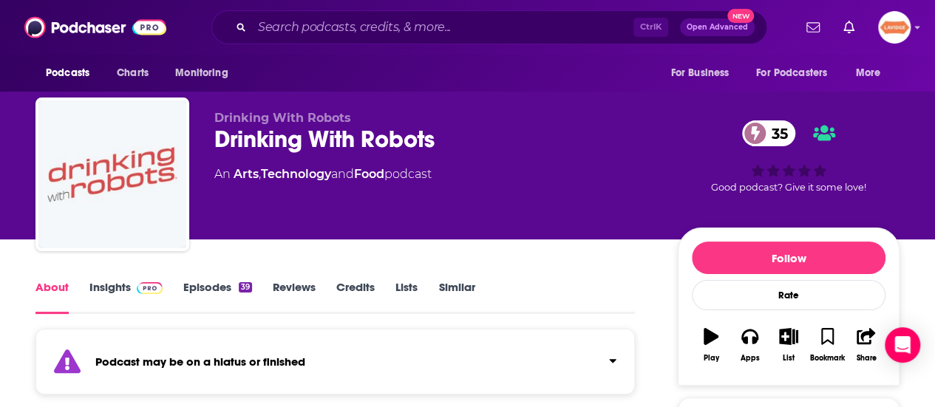
scroll to position [0, 0]
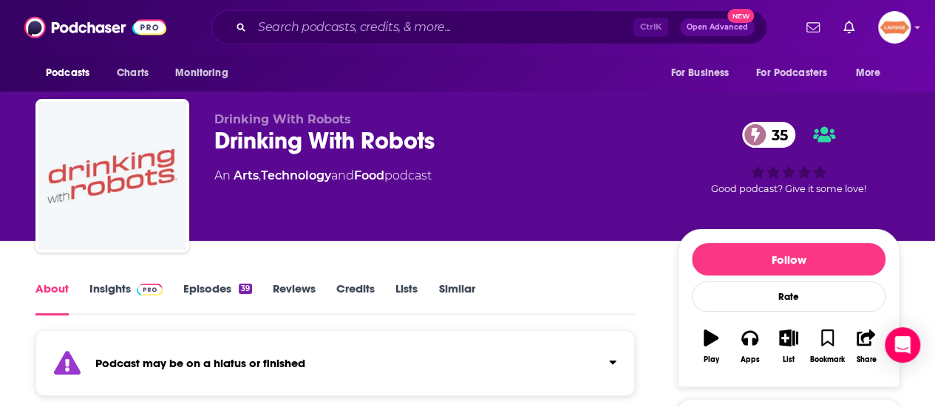
click at [365, 151] on div "Drinking With Robots 35" at bounding box center [434, 140] width 440 height 29
click at [364, 151] on div "Drinking With Robots 35" at bounding box center [434, 140] width 440 height 29
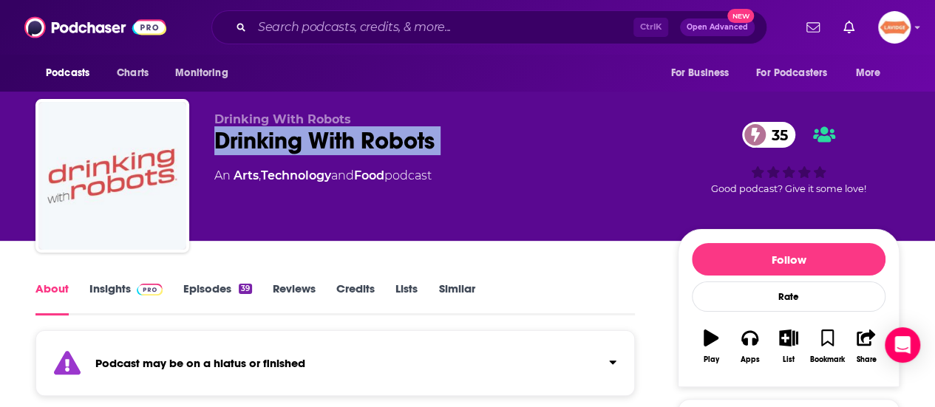
click at [364, 151] on div "Drinking With Robots 35" at bounding box center [434, 140] width 440 height 29
copy div "Drinking With Robots 35"
click at [105, 290] on link "Insights" at bounding box center [125, 299] width 73 height 34
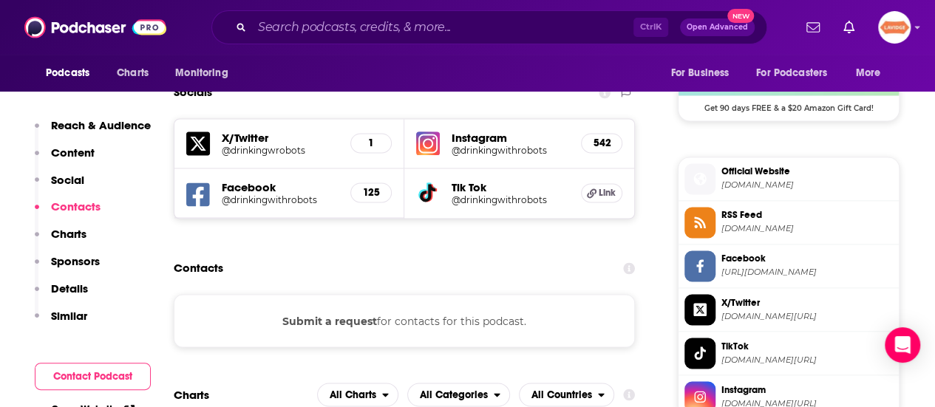
scroll to position [1109, 0]
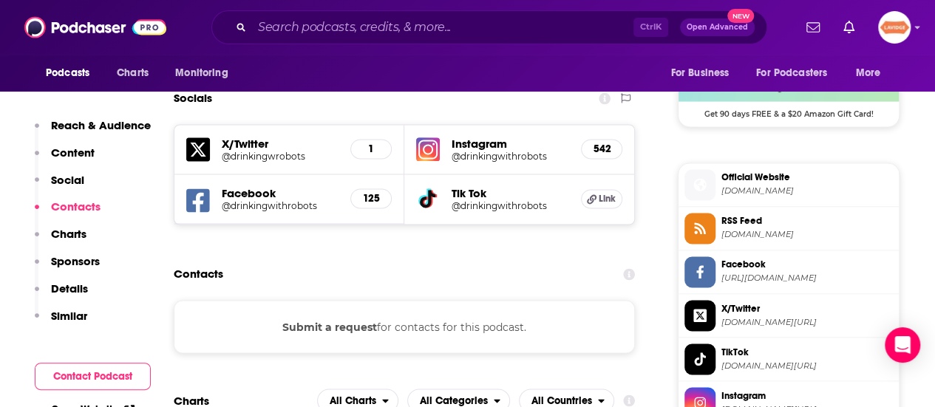
click at [785, 177] on span "Official Website" at bounding box center [806, 177] width 171 height 13
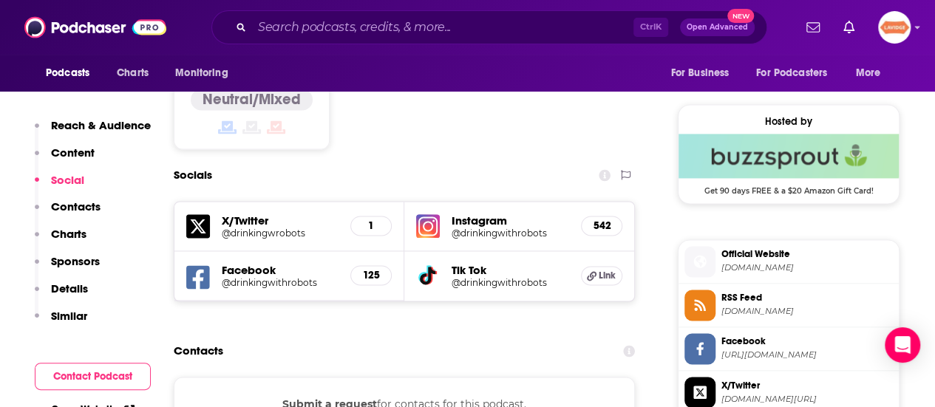
scroll to position [1035, 0]
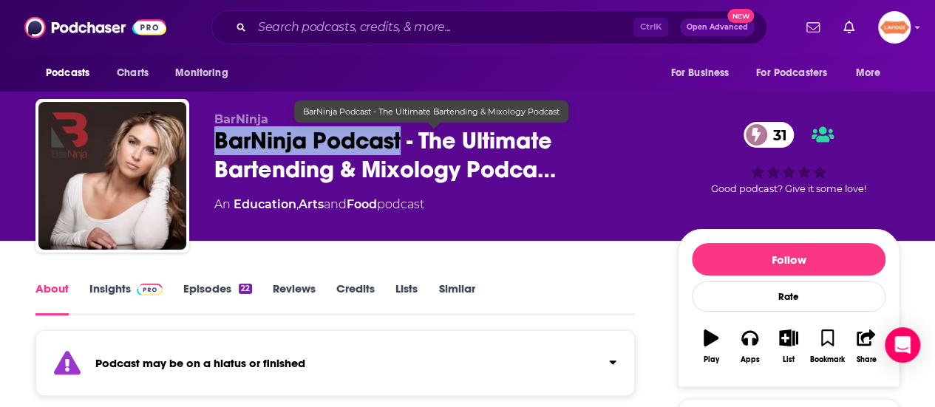
drag, startPoint x: 405, startPoint y: 136, endPoint x: 217, endPoint y: 147, distance: 188.8
click at [217, 147] on span "BarNinja Podcast - The Ultimate Bartending & Mixology Podca…" at bounding box center [434, 155] width 440 height 58
copy h1 "BarNinja Podcast"
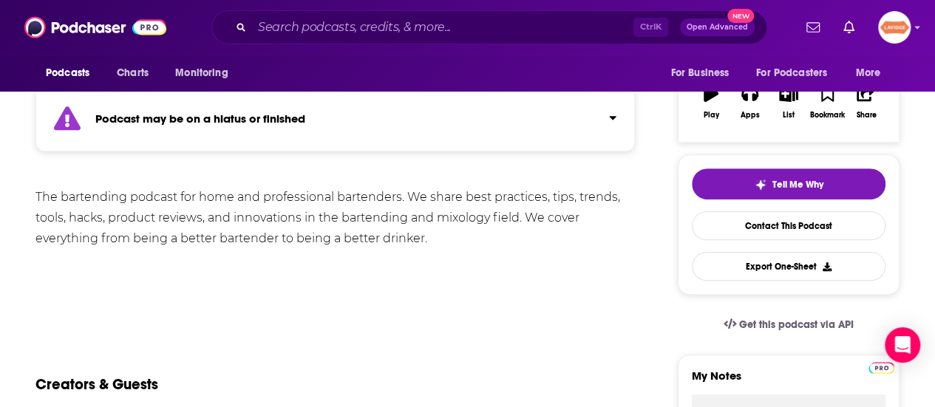
scroll to position [222, 0]
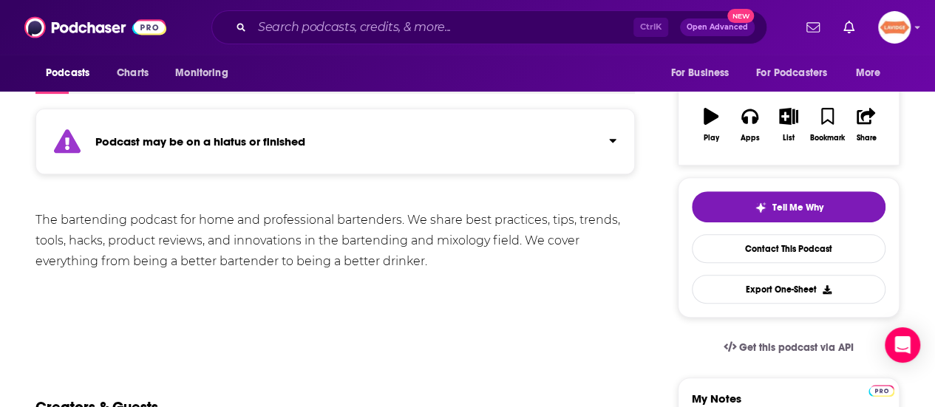
click at [235, 210] on div "The bartending podcast for home and professional bartenders. We share best prac…" at bounding box center [334, 241] width 599 height 62
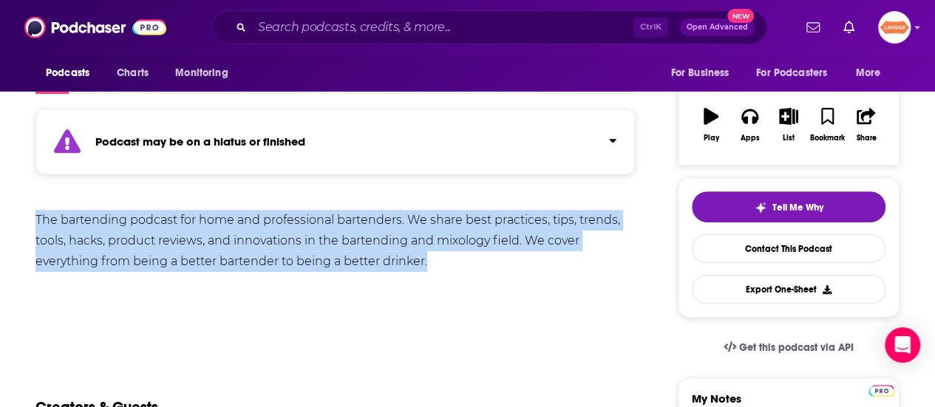
click at [234, 210] on div "The bartending podcast for home and professional bartenders. We share best prac…" at bounding box center [334, 241] width 599 height 62
copy div "The bartending podcast for home and professional bartenders. We share best prac…"
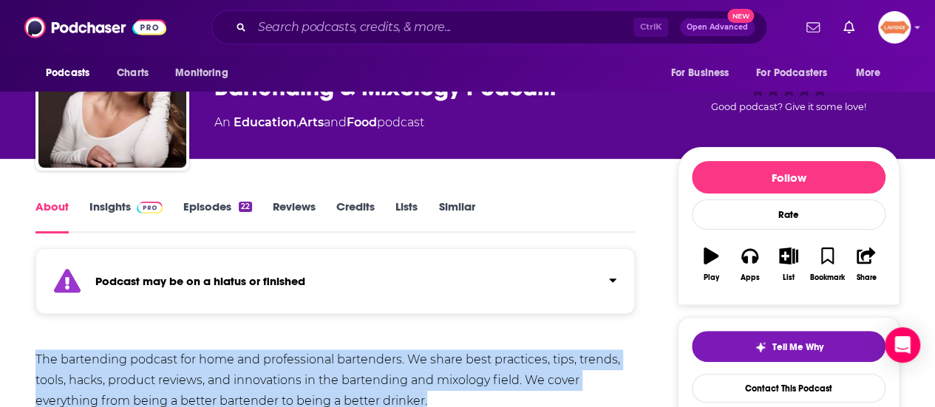
scroll to position [74, 0]
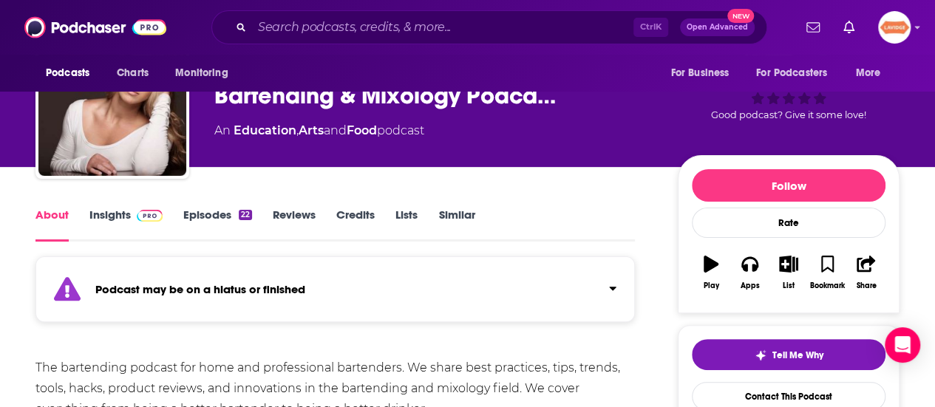
click at [101, 222] on link "Insights" at bounding box center [125, 225] width 73 height 34
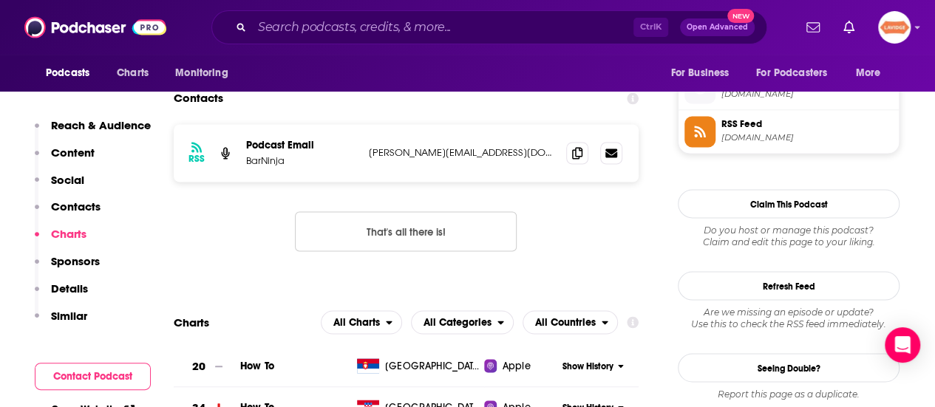
scroll to position [1183, 0]
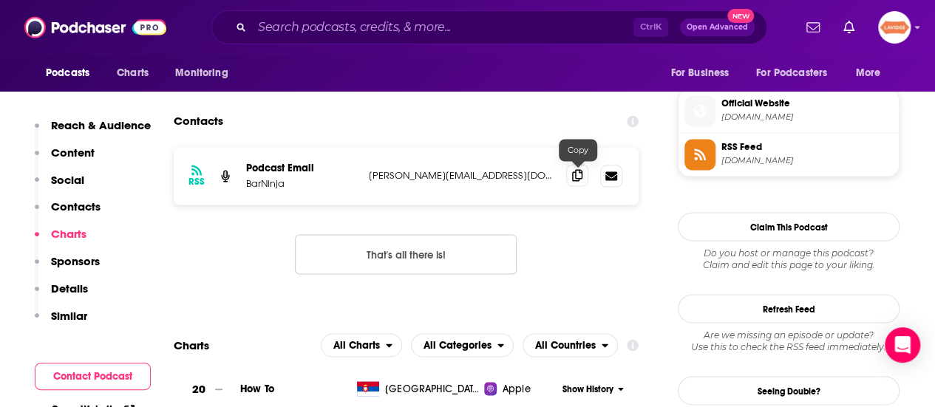
click at [576, 178] on icon at bounding box center [577, 175] width 10 height 12
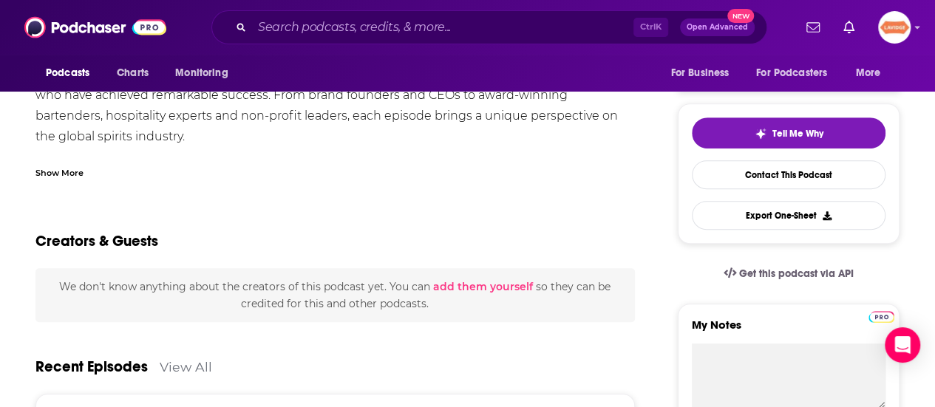
scroll to position [148, 0]
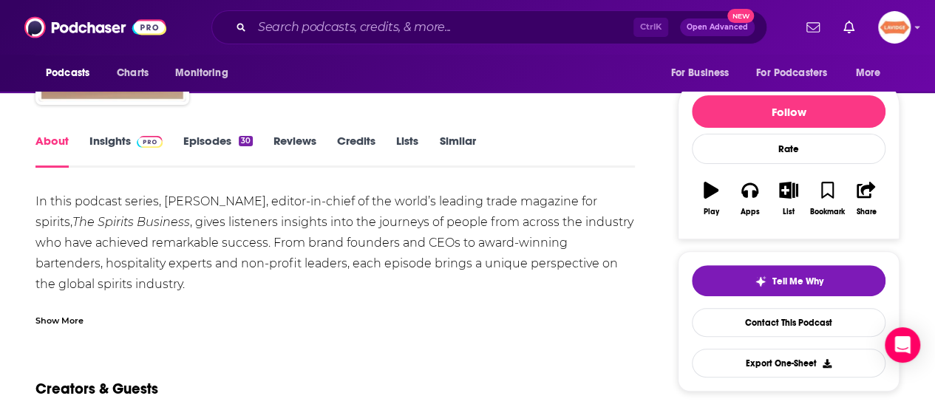
click at [71, 319] on div "Show More" at bounding box center [59, 320] width 48 height 14
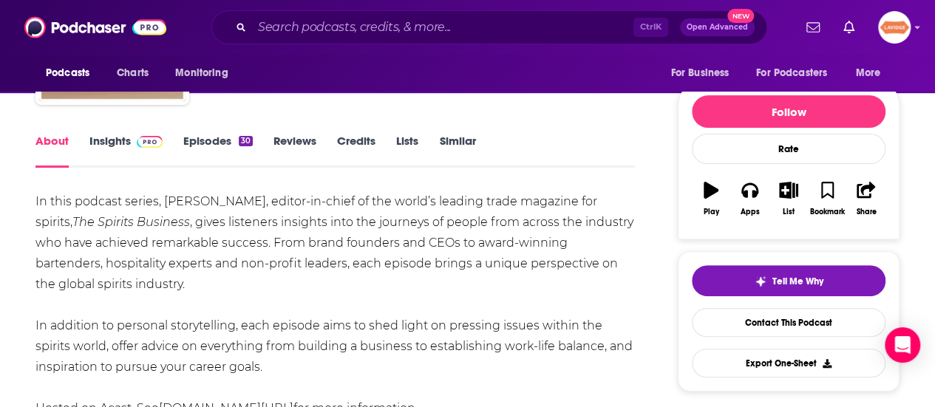
scroll to position [296, 0]
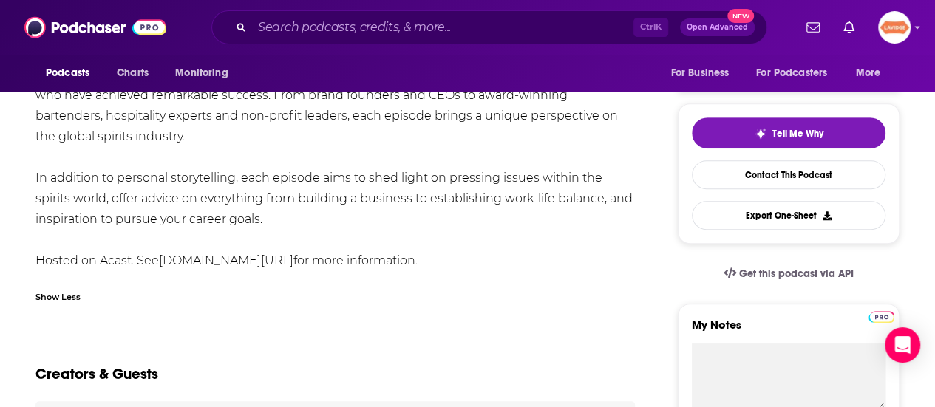
drag, startPoint x: 293, startPoint y: 213, endPoint x: 0, endPoint y: 83, distance: 320.3
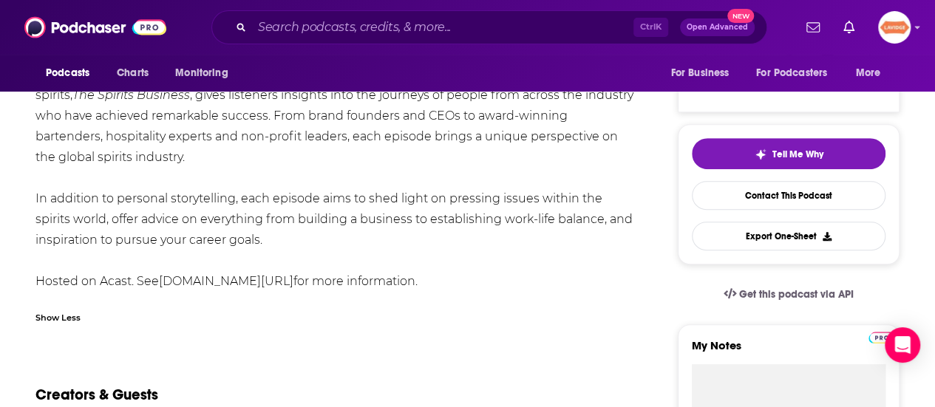
scroll to position [0, 0]
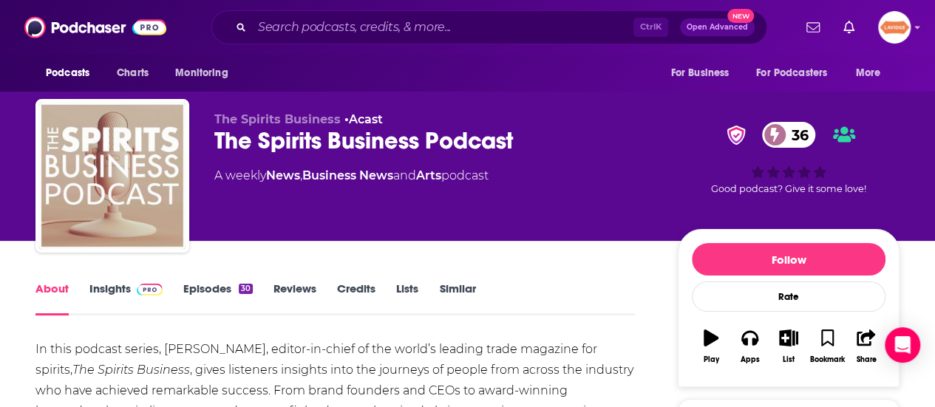
click at [343, 153] on div "The Spirits Business Podcast 36" at bounding box center [434, 140] width 440 height 29
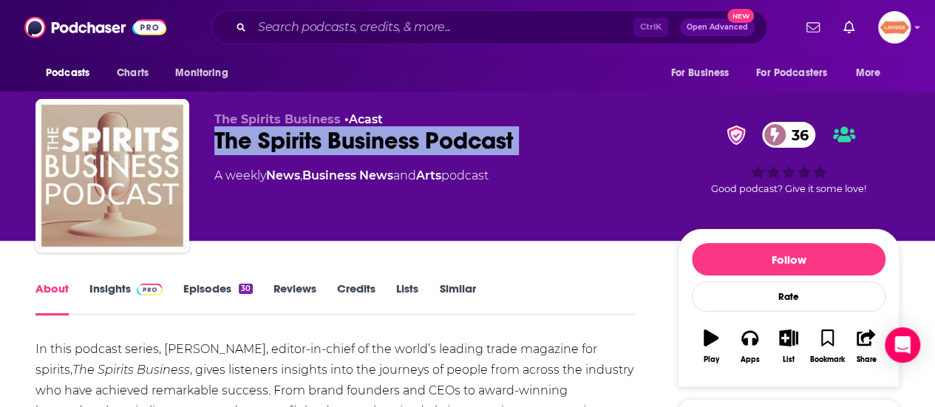
click at [343, 153] on div "The Spirits Business Podcast 36" at bounding box center [434, 140] width 440 height 29
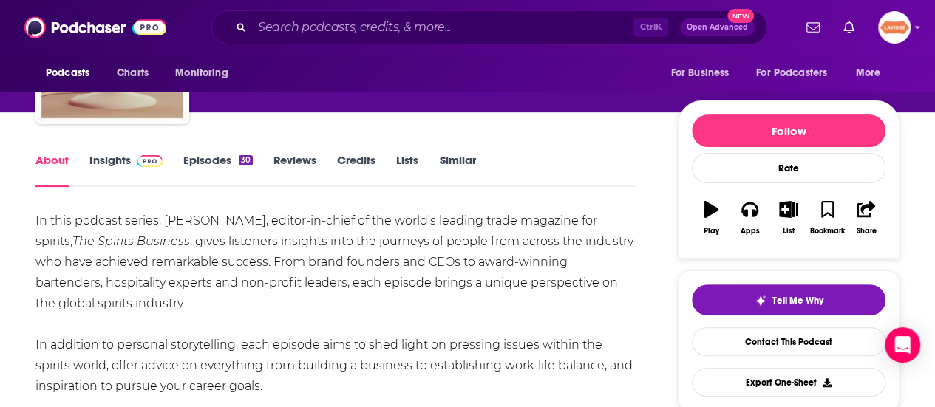
scroll to position [148, 0]
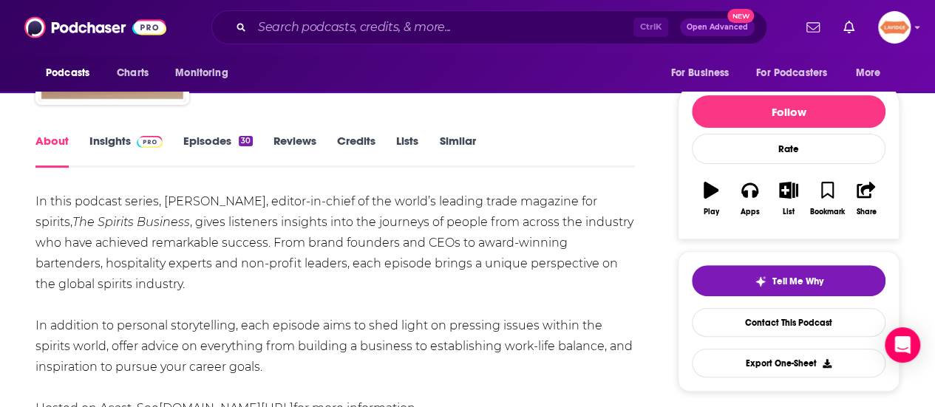
click at [191, 313] on div "In this podcast series, Melita Kiely, editor-in-chief of the world’s leading tr…" at bounding box center [334, 305] width 599 height 228
click at [174, 280] on div "In this podcast series, Melita Kiely, editor-in-chief of the world’s leading tr…" at bounding box center [334, 305] width 599 height 228
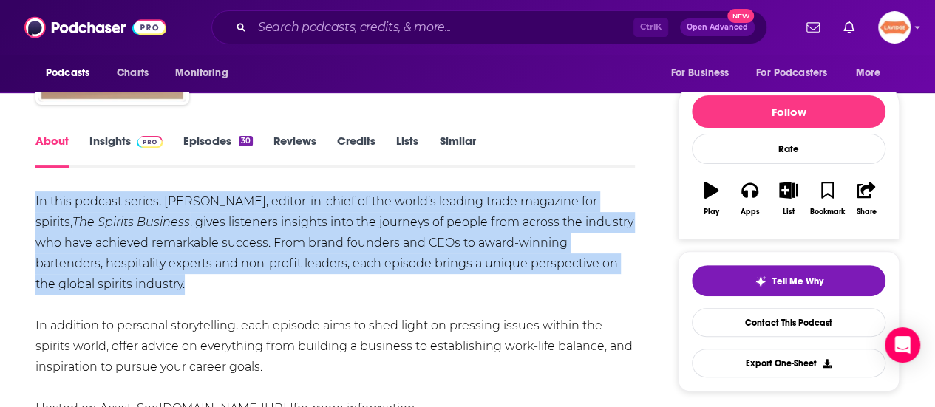
drag, startPoint x: 185, startPoint y: 282, endPoint x: 7, endPoint y: 191, distance: 199.0
copy div "In this podcast series, Melita Kiely, editor-in-chief of the world’s leading tr…"
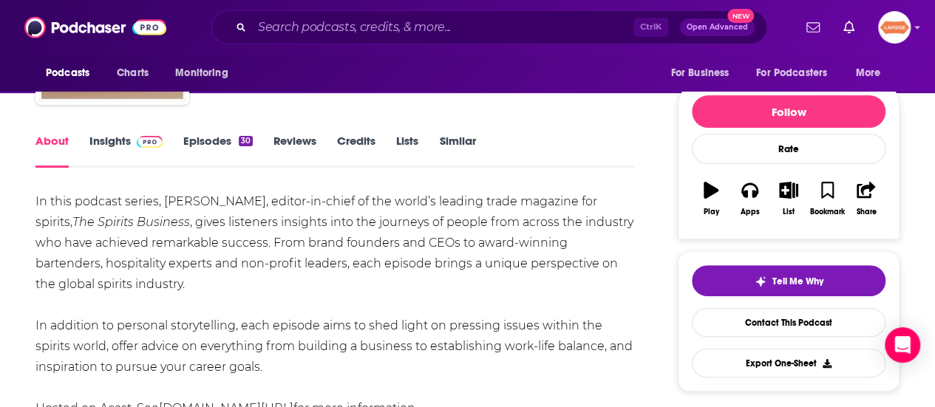
click at [112, 140] on link "Insights" at bounding box center [125, 151] width 73 height 34
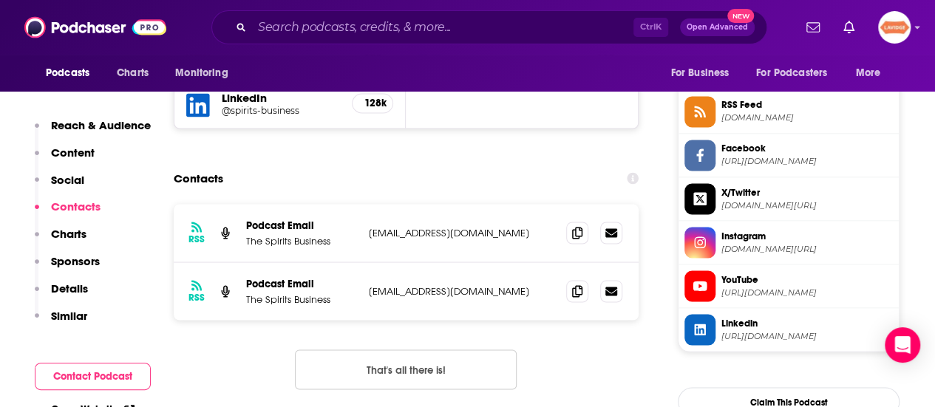
scroll to position [1256, 0]
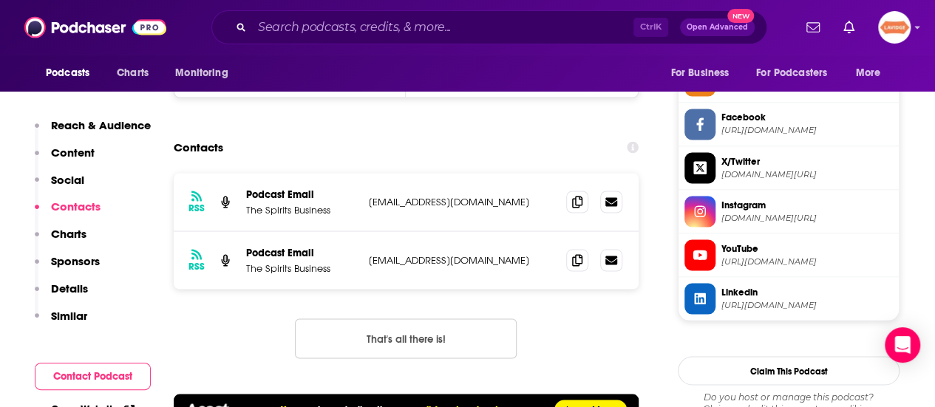
click at [421, 191] on div "RSS Podcast Email The Spirits Business info+667a99d63834c21e8f1b4bd0@mg-eu.acas…" at bounding box center [406, 202] width 465 height 58
click at [424, 193] on div "RSS Podcast Email The Spirits Business info+667a99d63834c21e8f1b4bd0@mg-eu.acas…" at bounding box center [406, 202] width 465 height 58
click at [425, 196] on p "info+667a99d63834c21e8f1b4bd0@mg-eu.acast.com" at bounding box center [462, 201] width 186 height 13
click at [764, 117] on span "Facebook" at bounding box center [806, 117] width 171 height 13
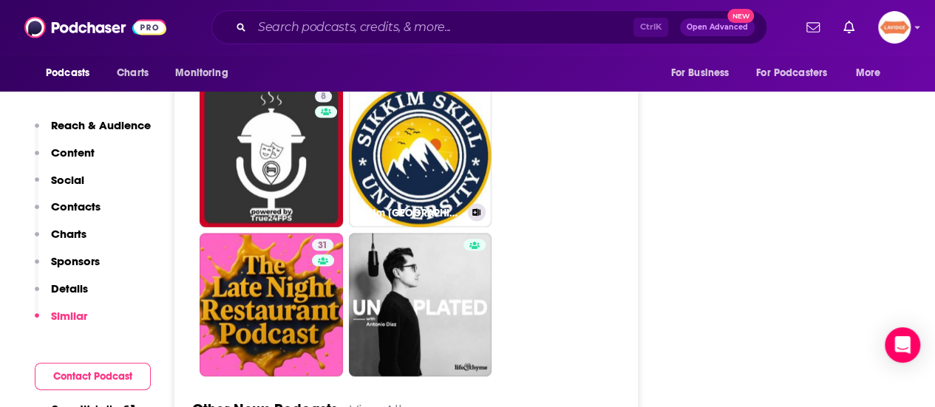
scroll to position [4287, 0]
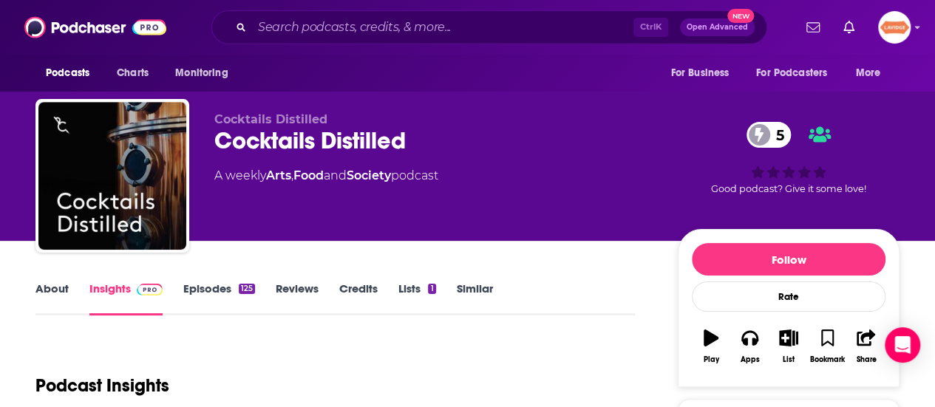
click at [41, 292] on link "About" at bounding box center [51, 299] width 33 height 34
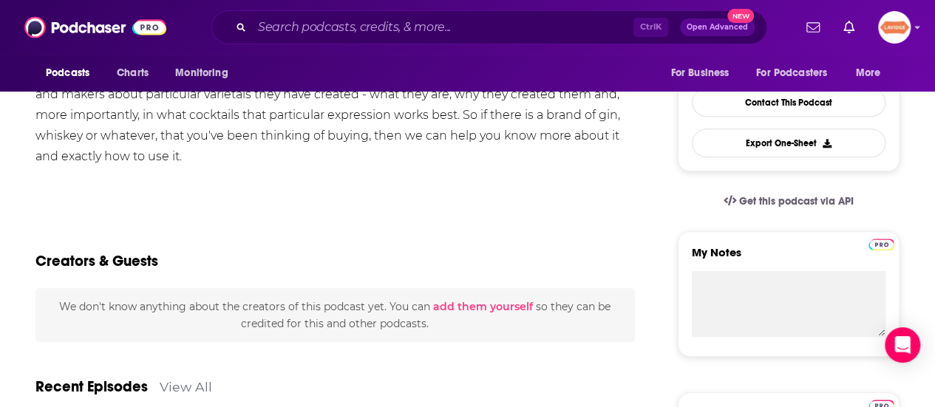
scroll to position [296, 0]
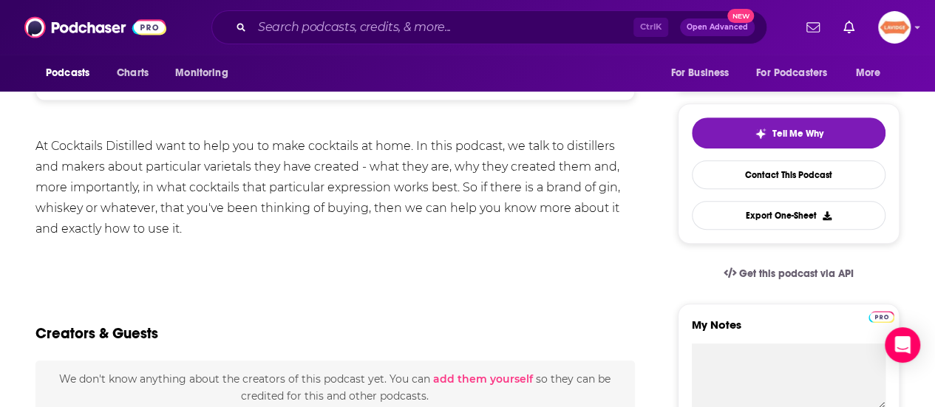
click at [311, 184] on div "At Cocktails Distilled want to help you to make cocktails at home. In this podc…" at bounding box center [334, 187] width 599 height 103
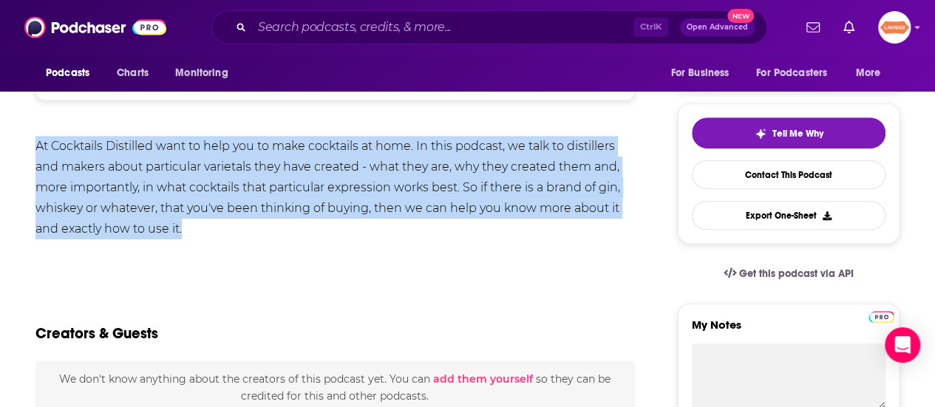
click at [310, 184] on div "At Cocktails Distilled want to help you to make cocktails at home. In this podc…" at bounding box center [334, 187] width 599 height 103
copy div "At Cocktails Distilled want to help you to make cocktails at home. In this podc…"
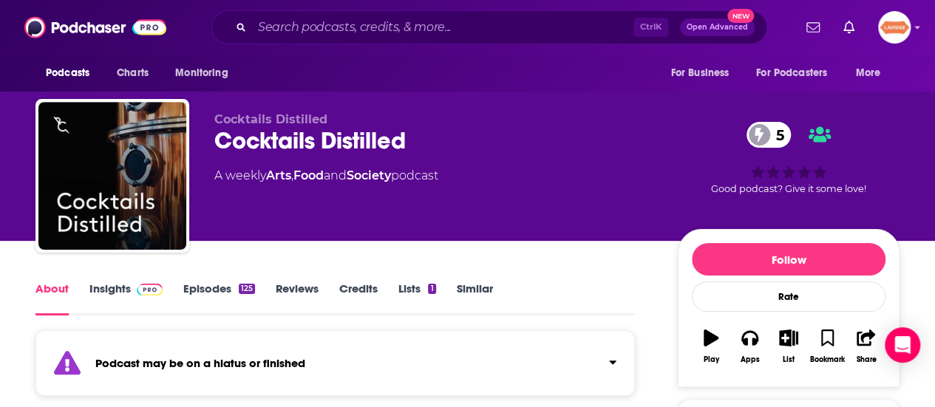
click at [299, 135] on div "Cocktails Distilled 5" at bounding box center [434, 140] width 440 height 29
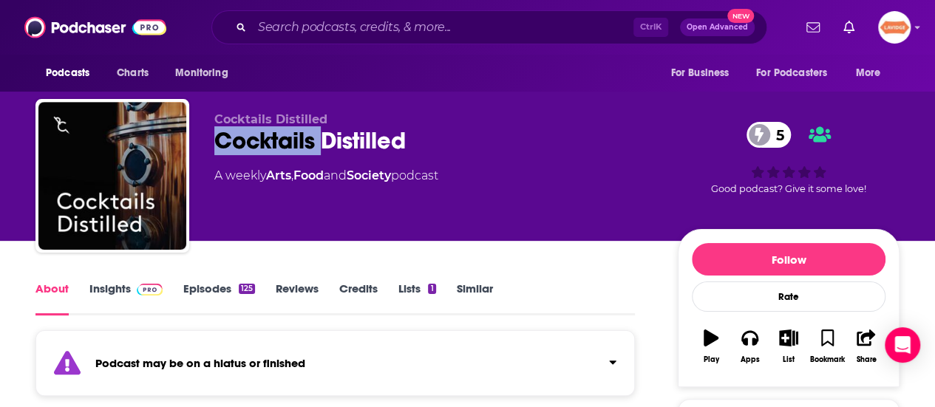
click at [299, 135] on div "Cocktails Distilled 5" at bounding box center [434, 140] width 440 height 29
copy div "Cocktails Distilled 5"
click at [104, 292] on link "Insights" at bounding box center [125, 299] width 73 height 34
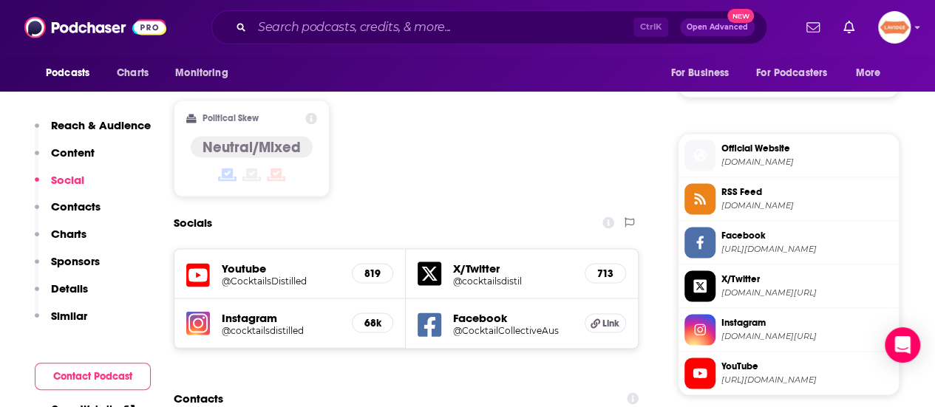
scroll to position [1404, 0]
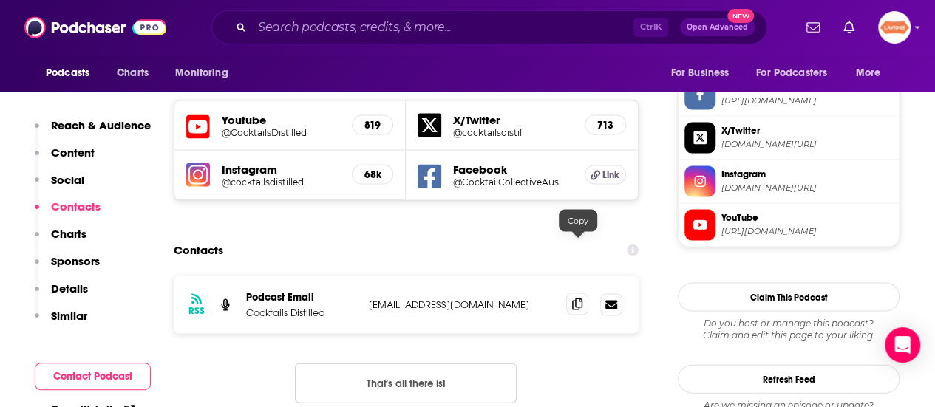
click at [576, 299] on icon at bounding box center [577, 305] width 10 height 12
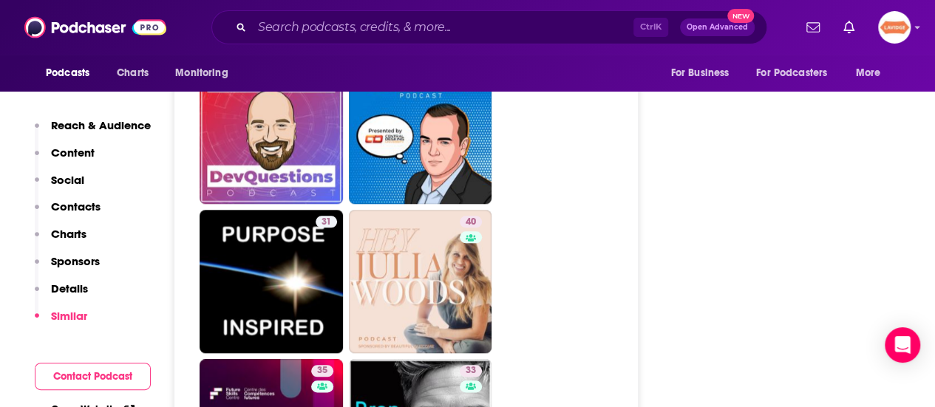
scroll to position [3474, 0]
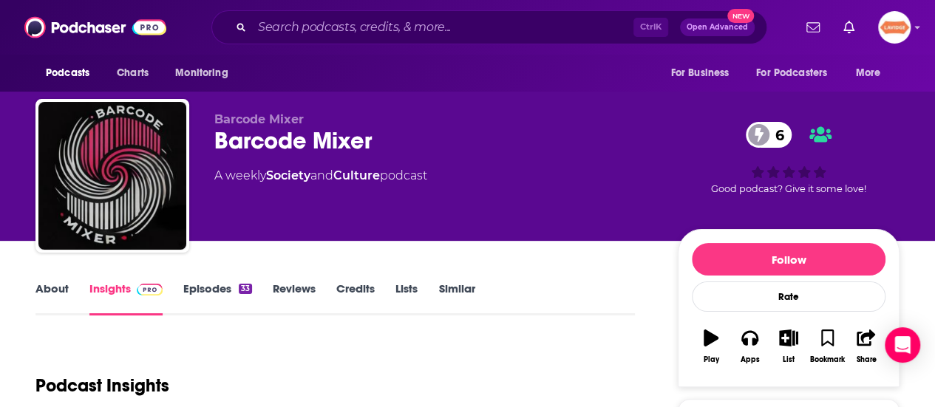
click at [49, 280] on div "About Insights Episodes 33 Reviews Credits Lists Similar" at bounding box center [334, 297] width 599 height 36
click at [50, 287] on link "About" at bounding box center [51, 299] width 33 height 34
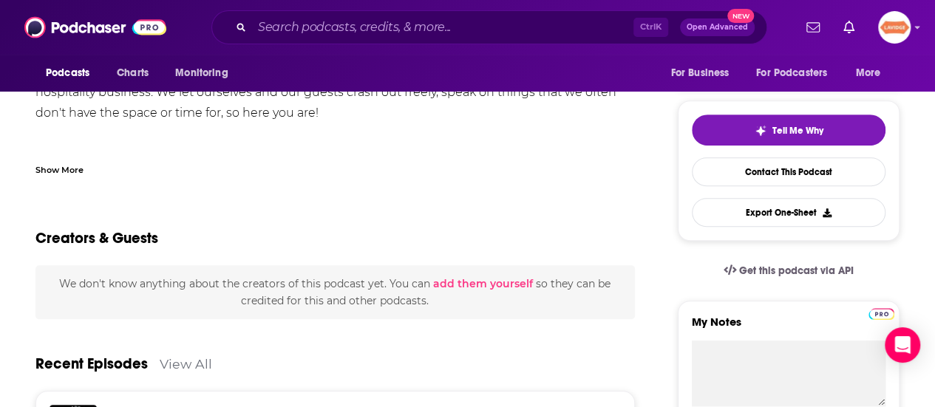
scroll to position [222, 0]
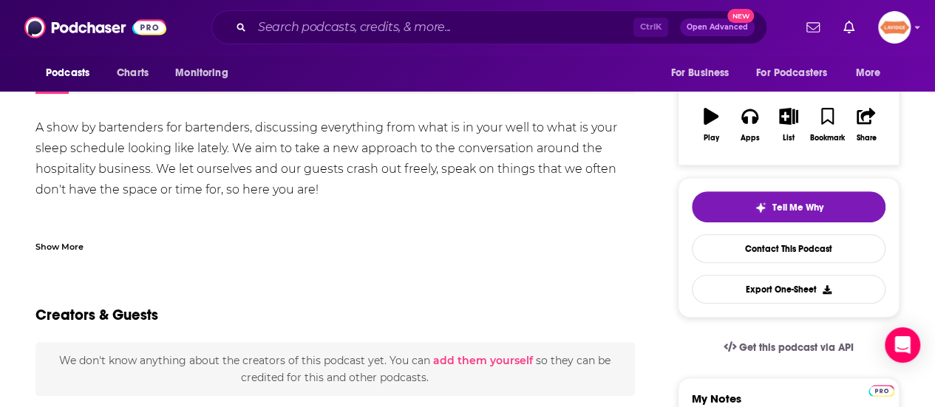
click at [189, 160] on div "A show by bartenders for bartenders, discussing everything from what is in your…" at bounding box center [334, 180] width 599 height 124
click at [191, 160] on div "A show by bartenders for bartenders, discussing everything from what is in your…" at bounding box center [334, 180] width 599 height 124
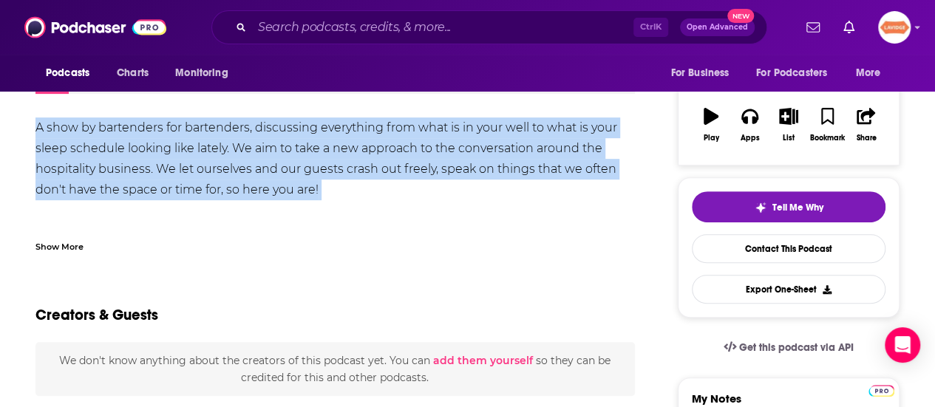
click at [191, 160] on div "A show by bartenders for bartenders, discussing everything from what is in your…" at bounding box center [334, 180] width 599 height 124
copy div "A show by bartenders for bartenders, discussing everything from what is in your…"
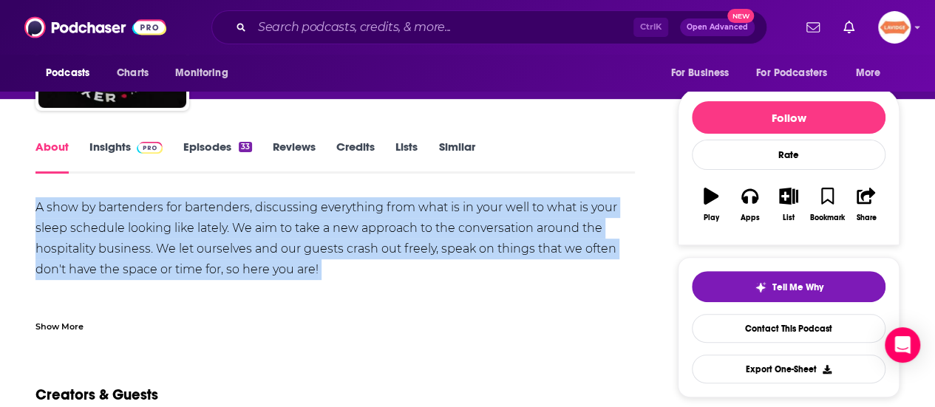
scroll to position [0, 0]
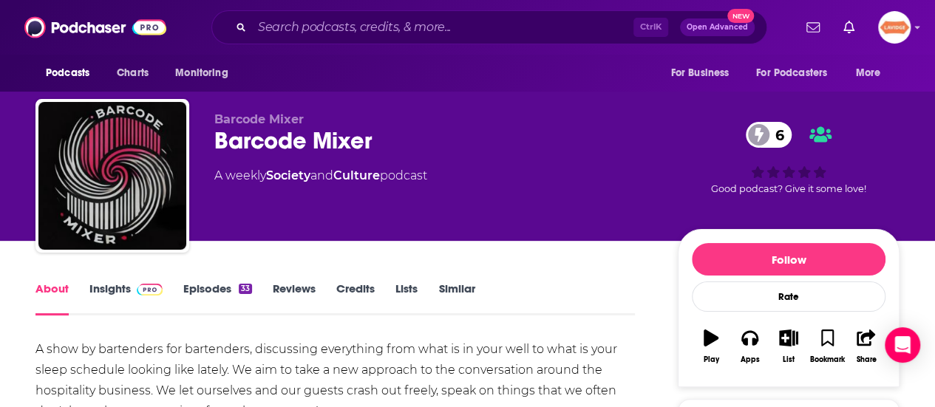
click at [257, 147] on div "Barcode Mixer 6" at bounding box center [434, 140] width 440 height 29
click at [259, 147] on div "Barcode Mixer 6" at bounding box center [434, 140] width 440 height 29
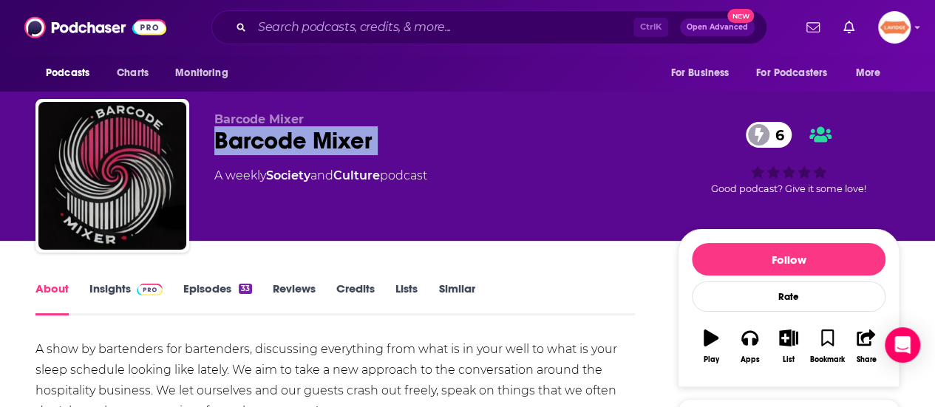
click at [259, 147] on div "Barcode Mixer 6" at bounding box center [434, 140] width 440 height 29
copy div "Barcode Mixer 6"
click at [123, 291] on link "Insights" at bounding box center [125, 299] width 73 height 34
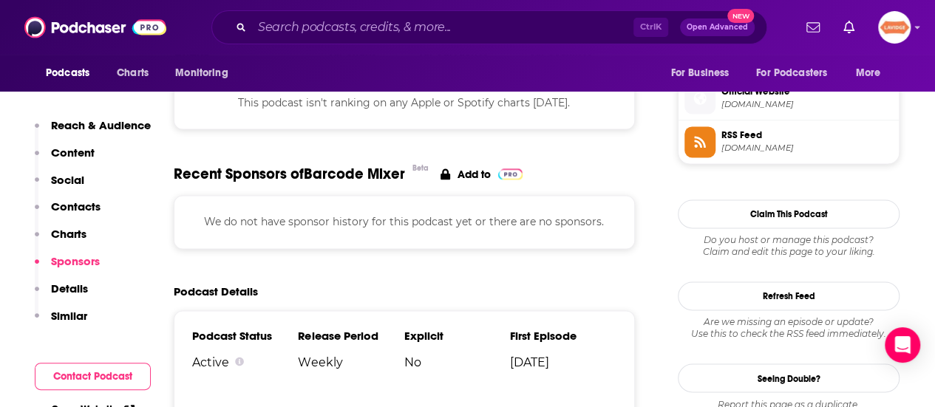
scroll to position [887, 0]
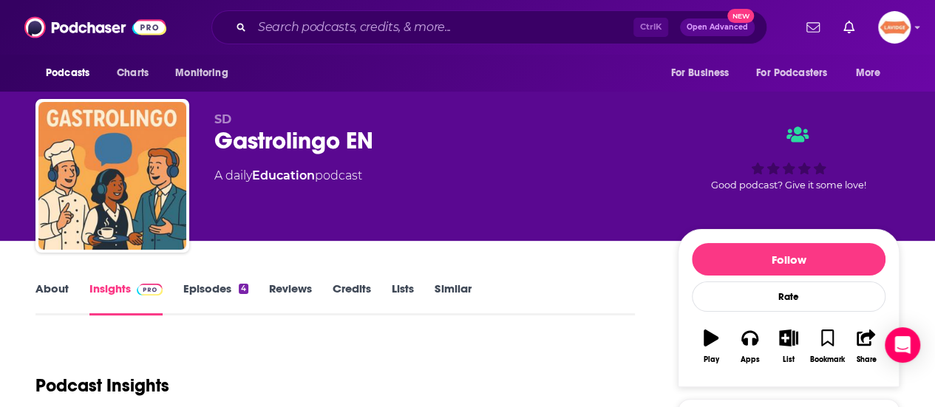
click at [50, 286] on link "About" at bounding box center [51, 299] width 33 height 34
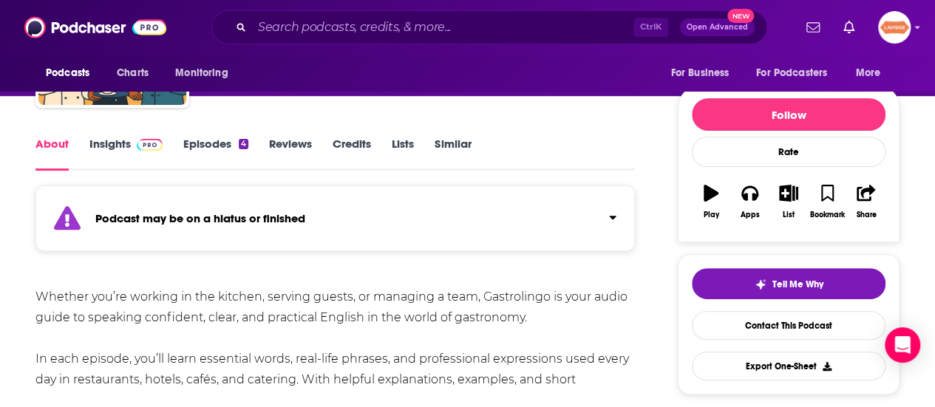
scroll to position [148, 0]
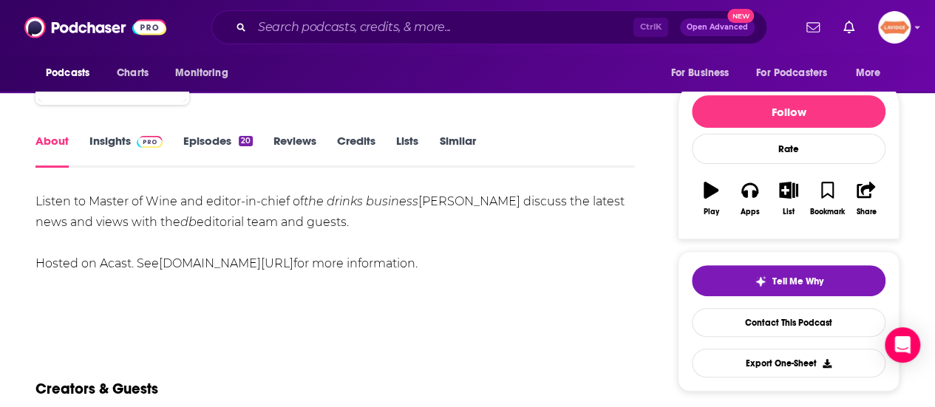
click at [103, 209] on div "Listen to Master of Wine and editor-in-chief of the drinks business [PERSON_NAM…" at bounding box center [334, 232] width 599 height 83
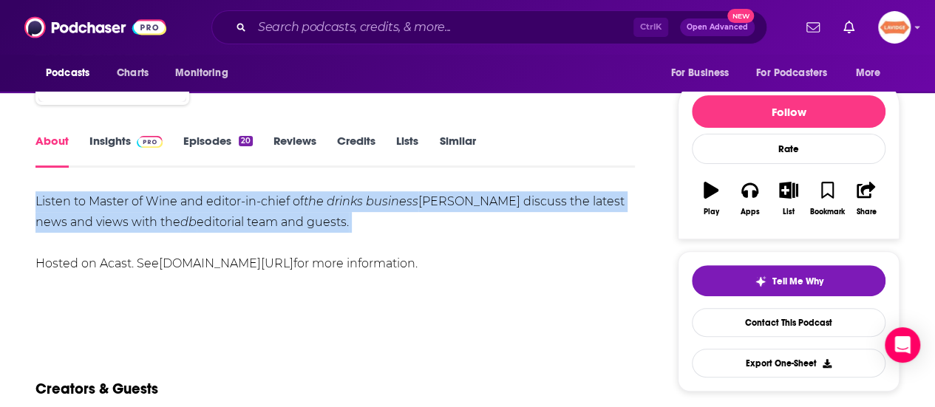
click at [103, 209] on div "Listen to Master of Wine and editor-in-chief of the drinks business [PERSON_NAM…" at bounding box center [334, 232] width 599 height 83
copy div "Listen to Master of Wine and editor-in-chief of the drinks business Patrick Sch…"
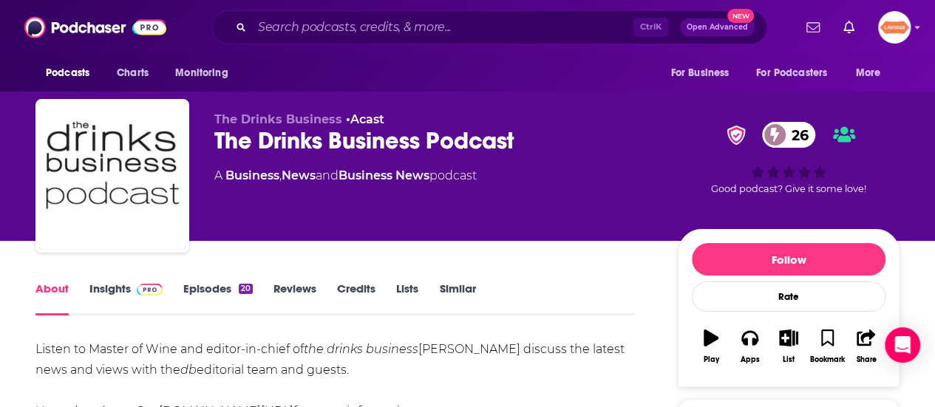
click at [310, 143] on div "The Drinks Business Podcast 26" at bounding box center [434, 140] width 440 height 29
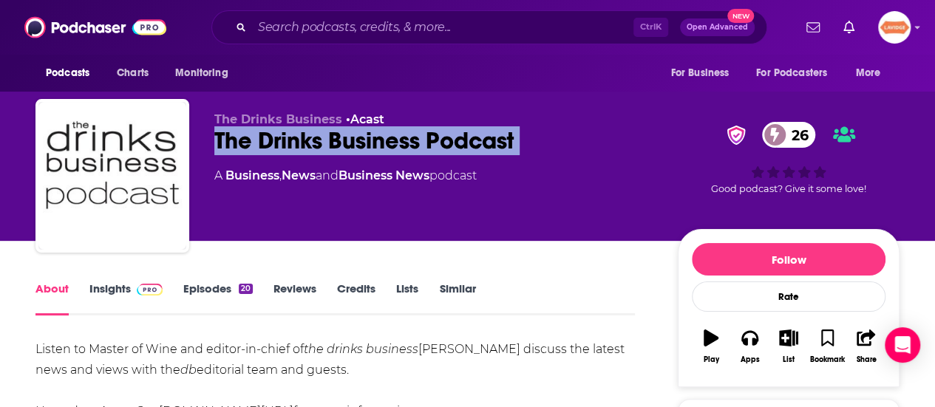
copy div "The Drinks Business Podcast 26"
click at [137, 285] on img at bounding box center [150, 290] width 26 height 12
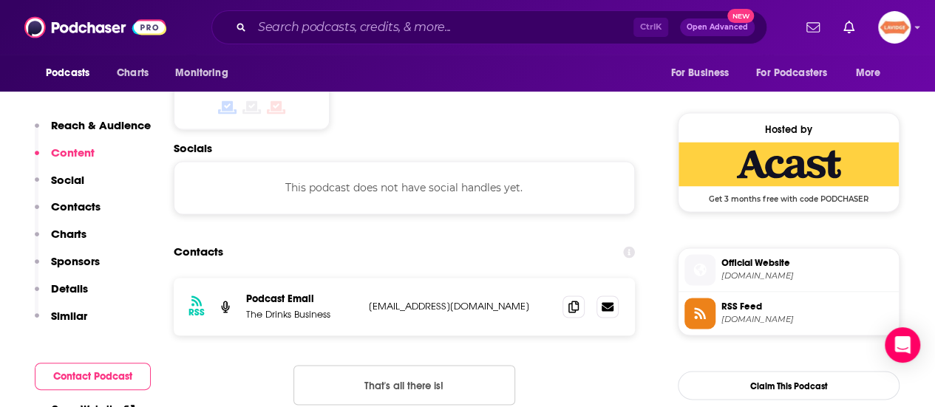
scroll to position [1109, 0]
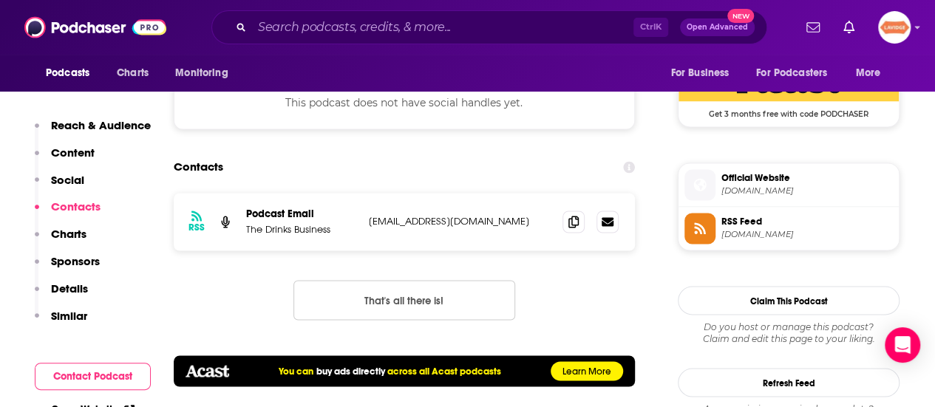
click at [517, 218] on p "info+65969bb3e8a8fd0018f597d6@mg-eu.acast.com" at bounding box center [460, 221] width 182 height 13
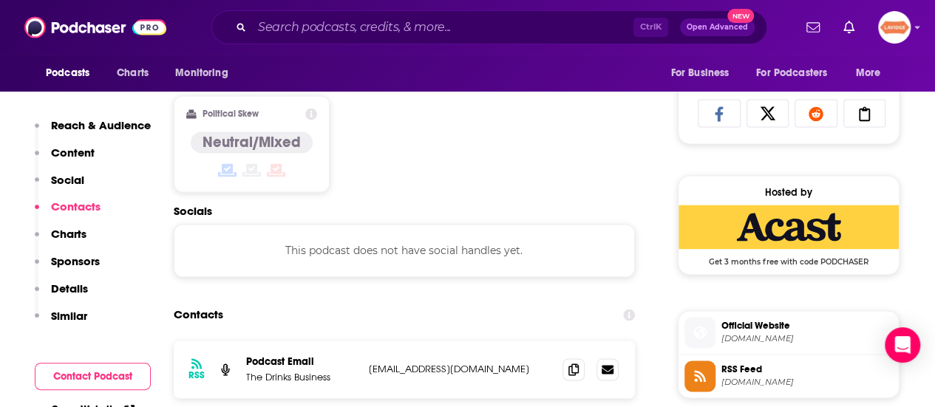
click at [494, 365] on p "info+65969bb3e8a8fd0018f597d6@mg-eu.acast.com" at bounding box center [460, 369] width 182 height 13
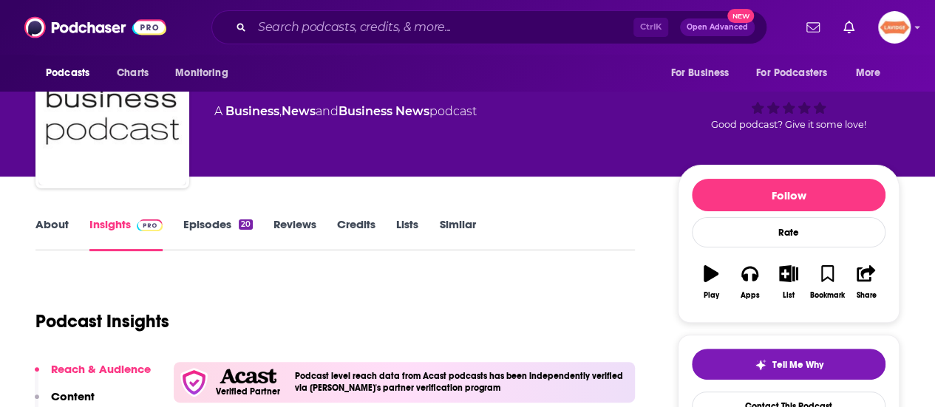
scroll to position [38, 0]
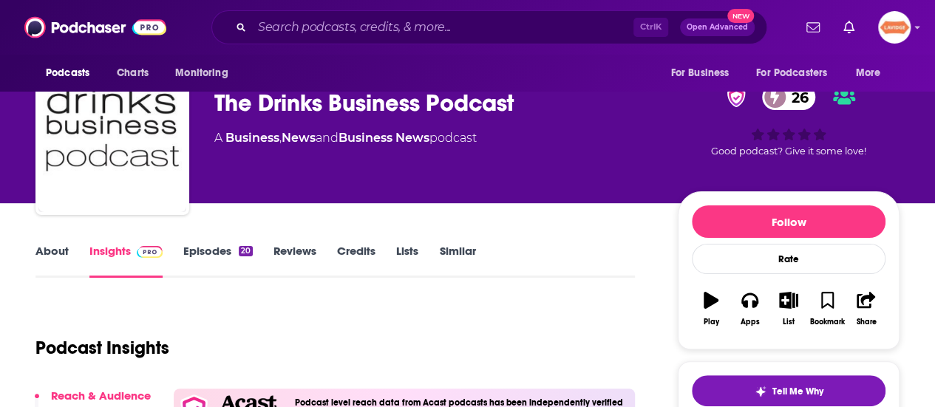
click at [279, 103] on div "The Drinks Business Podcast 26" at bounding box center [434, 103] width 440 height 29
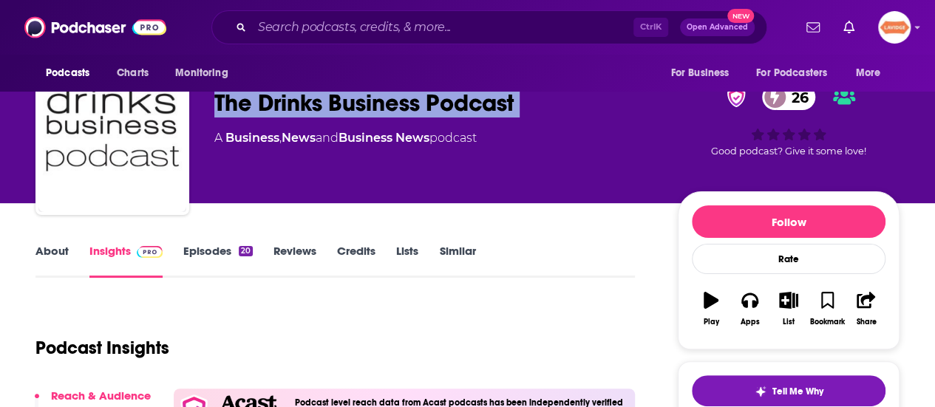
click at [279, 103] on div "The Drinks Business Podcast 26" at bounding box center [434, 103] width 440 height 29
copy div "The Drinks Business Podcast 26"
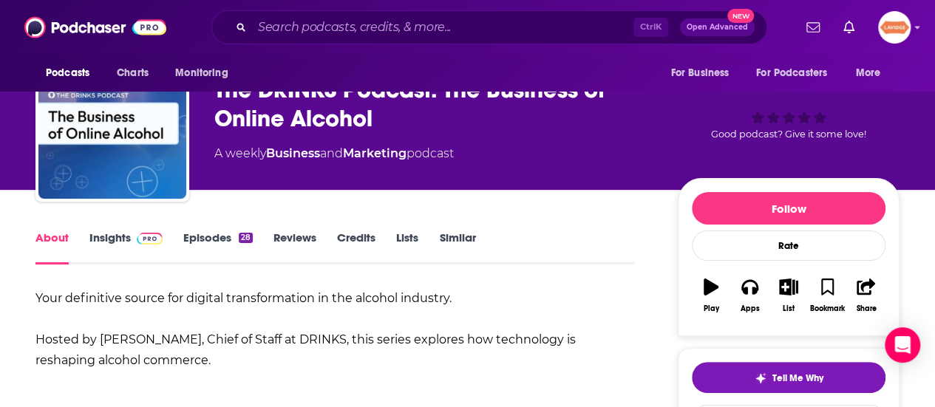
scroll to position [74, 0]
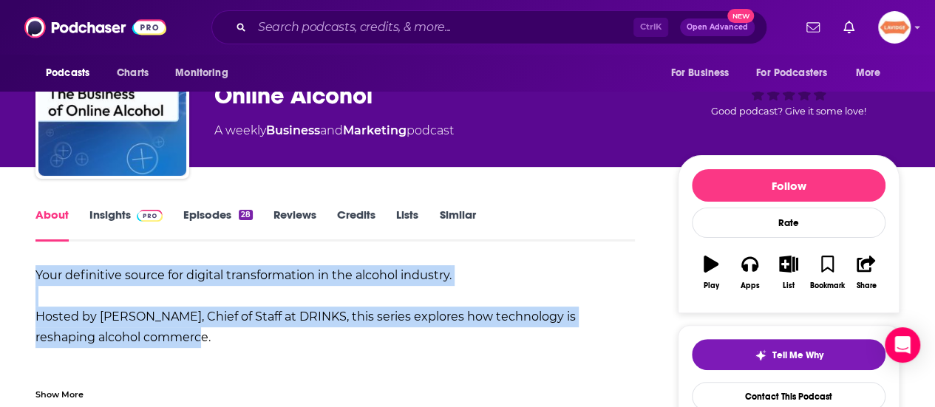
drag, startPoint x: 254, startPoint y: 344, endPoint x: 31, endPoint y: 274, distance: 233.1
copy div "Your definitive source for digital transformation in the alcohol industry. Host…"
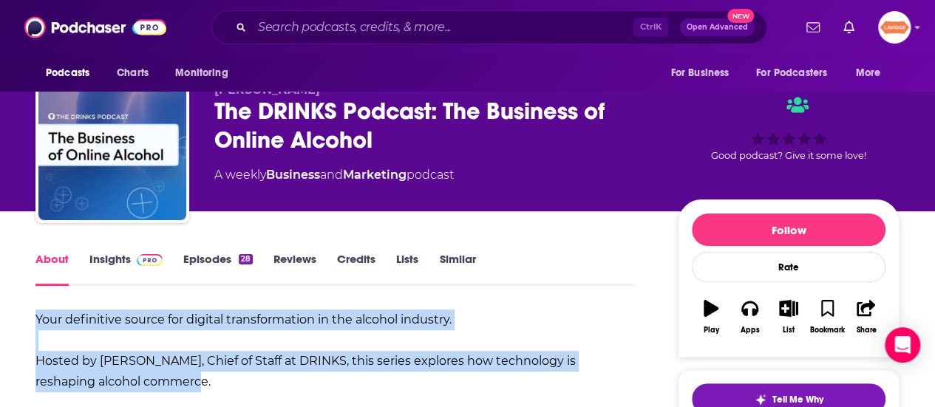
scroll to position [0, 0]
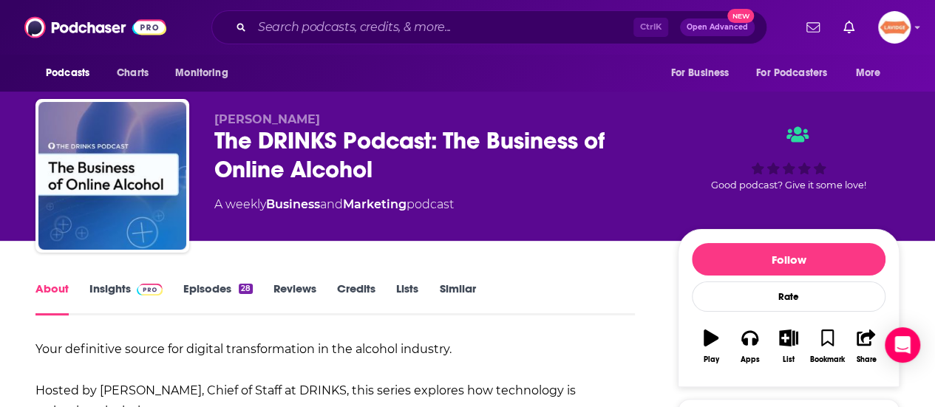
click at [316, 154] on div "The DRINKS Podcast: The Business of Online Alcohol" at bounding box center [434, 155] width 440 height 58
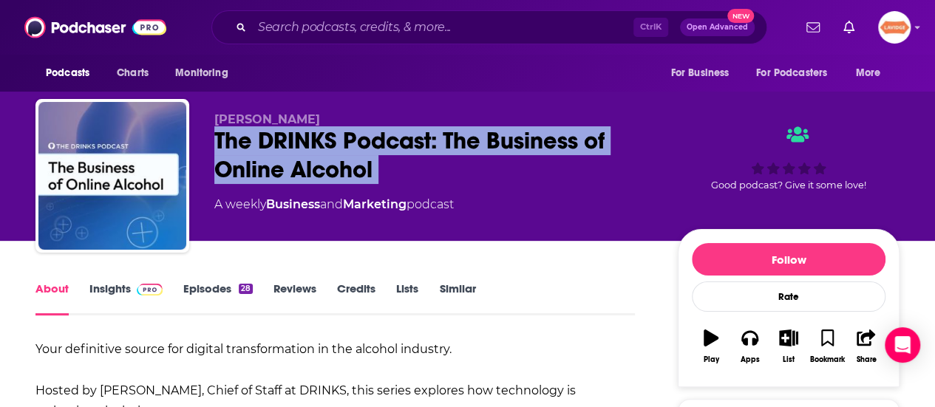
click at [316, 154] on div "The DRINKS Podcast: The Business of Online Alcohol" at bounding box center [434, 155] width 440 height 58
copy div "The DRINKS Podcast: The Business of Online Alcohol"
click at [102, 289] on link "Insights" at bounding box center [125, 299] width 73 height 34
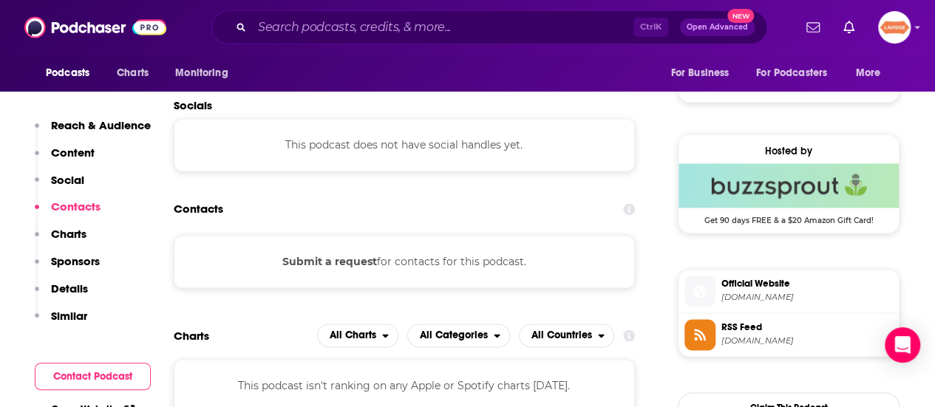
scroll to position [1035, 0]
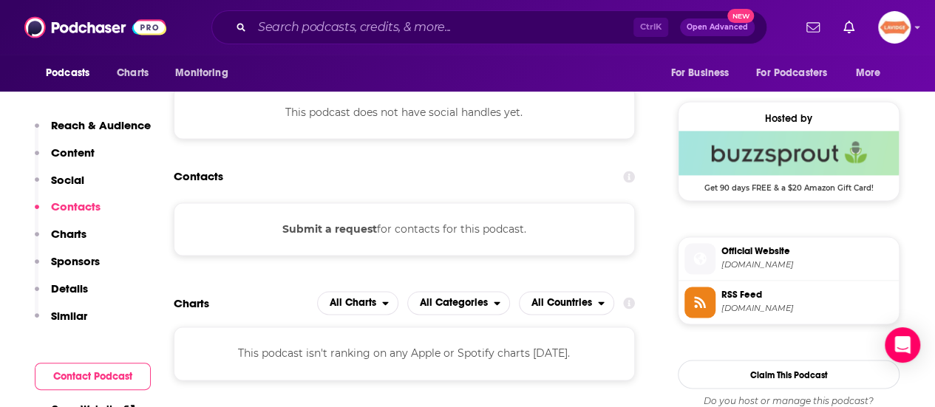
click at [748, 259] on span "buzzsprout.com" at bounding box center [806, 264] width 171 height 11
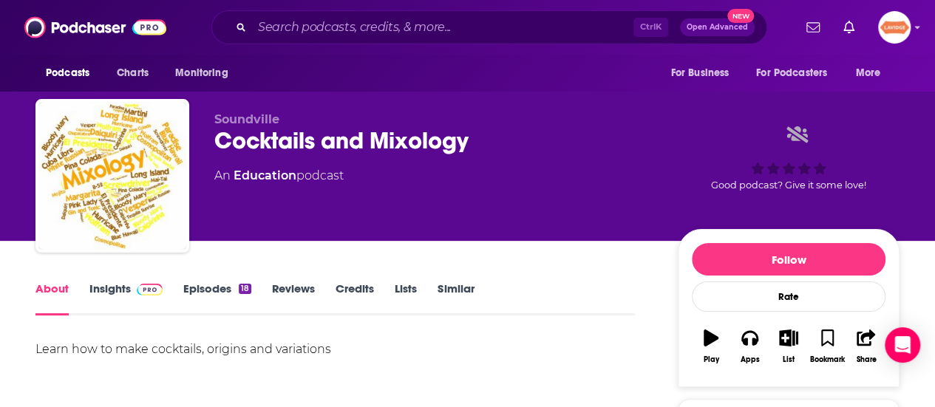
click at [393, 148] on div "Cocktails and Mixology" at bounding box center [434, 140] width 440 height 29
click at [394, 148] on div "Cocktails and Mixology" at bounding box center [434, 140] width 440 height 29
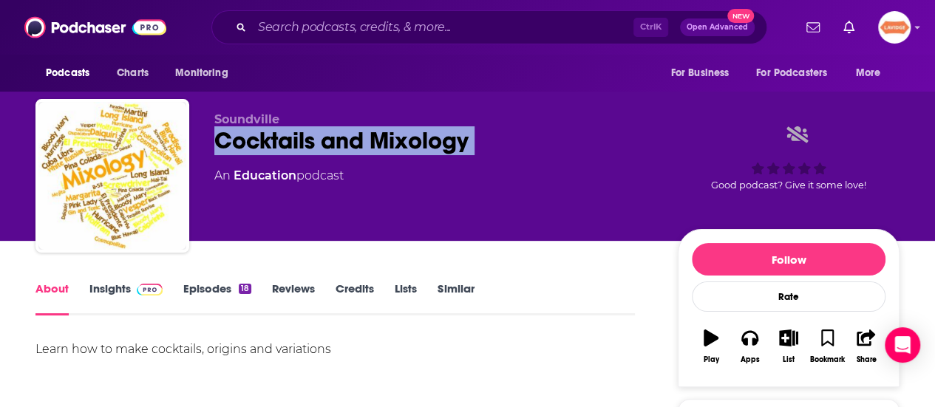
click at [394, 148] on div "Cocktails and Mixology" at bounding box center [434, 140] width 440 height 29
copy div "Cocktails and Mixology"
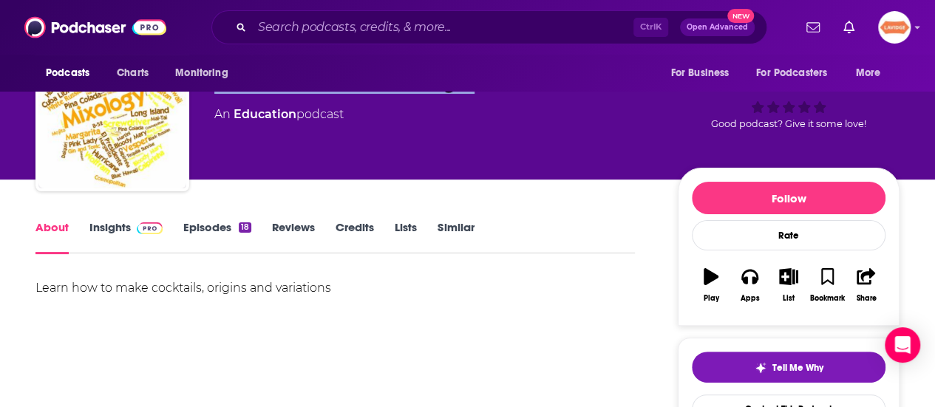
scroll to position [148, 0]
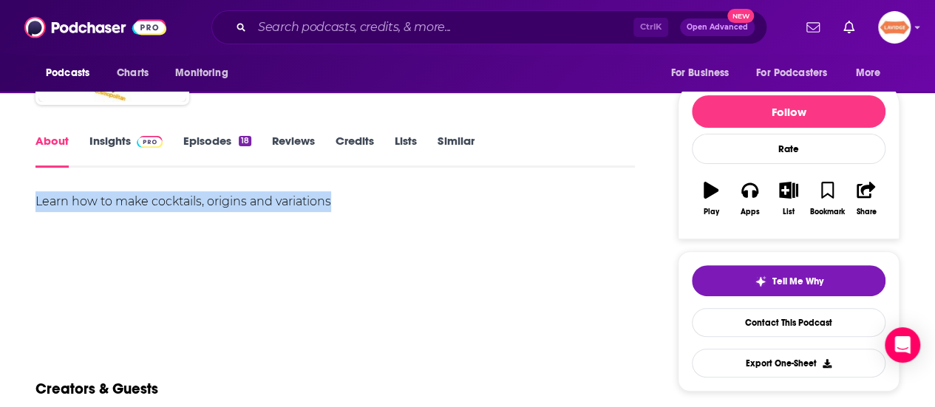
copy div "Learn how to make cocktails, origins and variations"
click at [135, 139] on span at bounding box center [147, 141] width 32 height 14
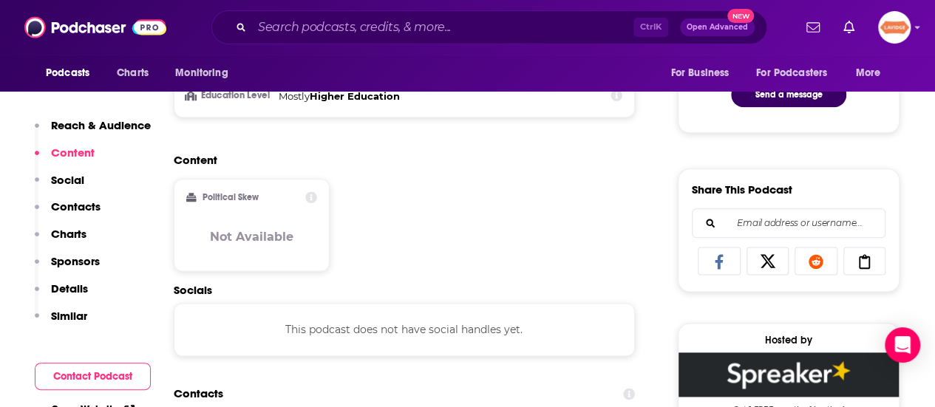
scroll to position [961, 0]
